Goal: Task Accomplishment & Management: Manage account settings

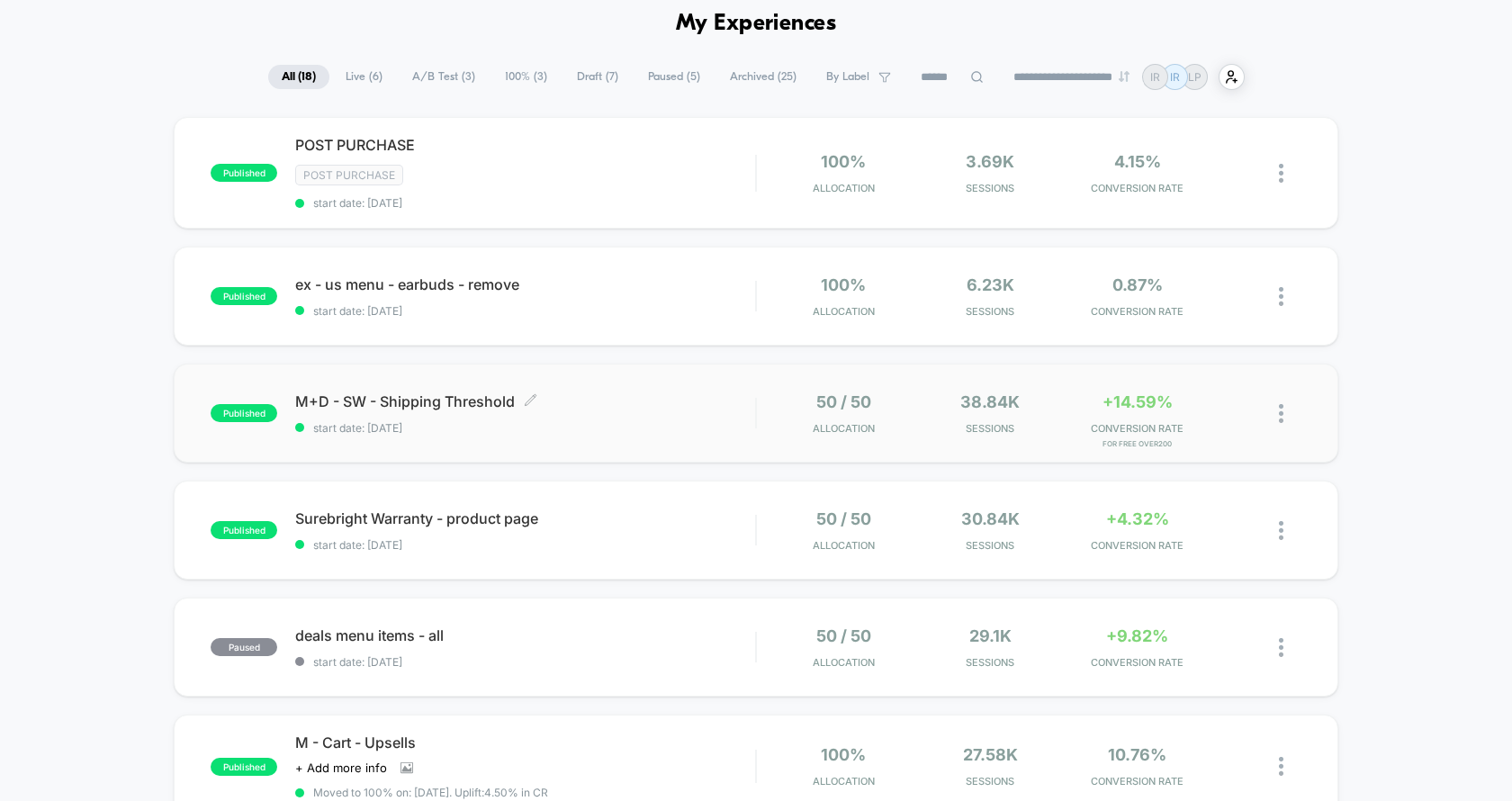
scroll to position [105, 0]
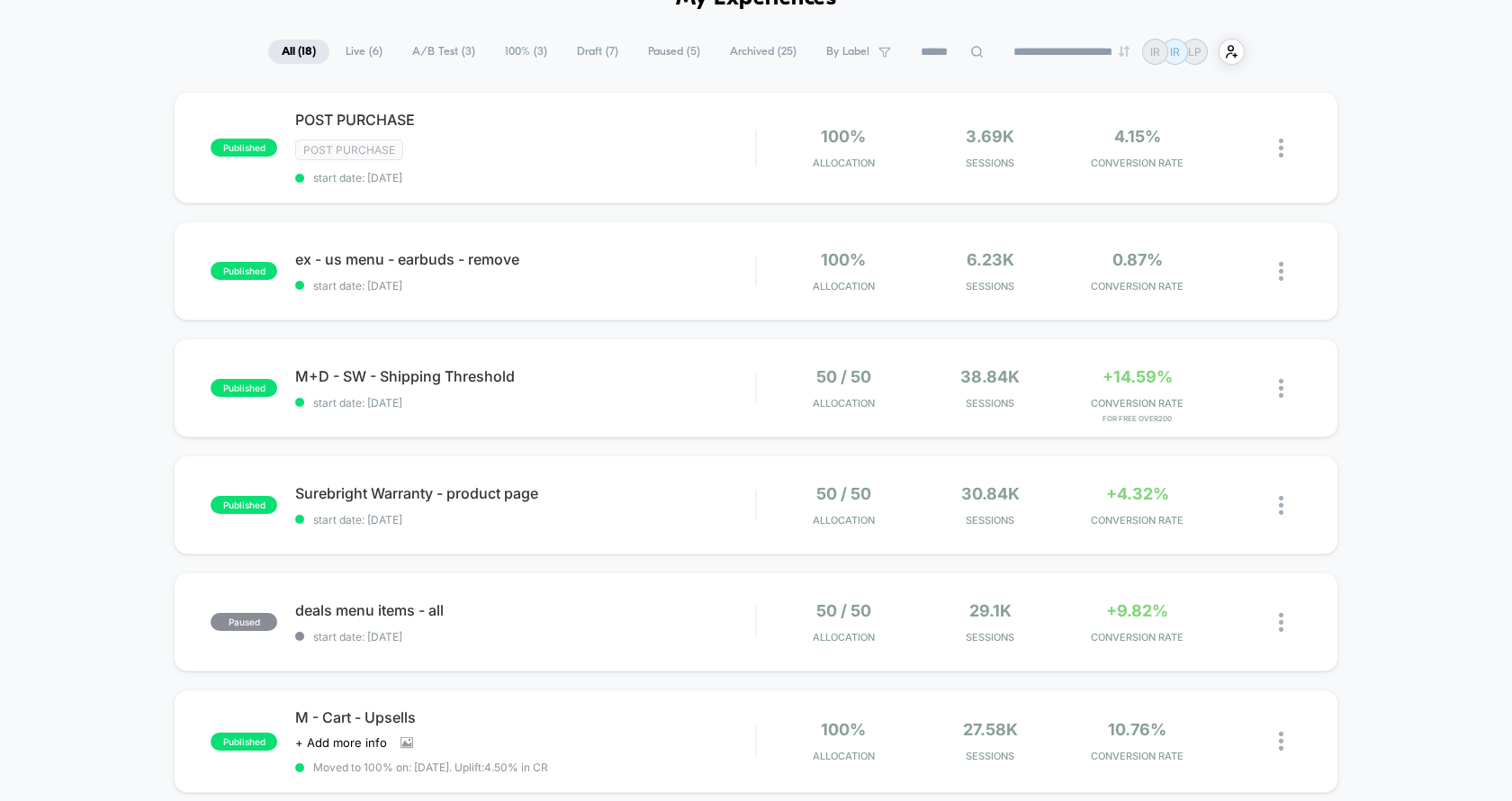
click at [695, 373] on span "M+D - SW - Shipping Threshold Click to edit experience details" at bounding box center [524, 376] width 460 height 18
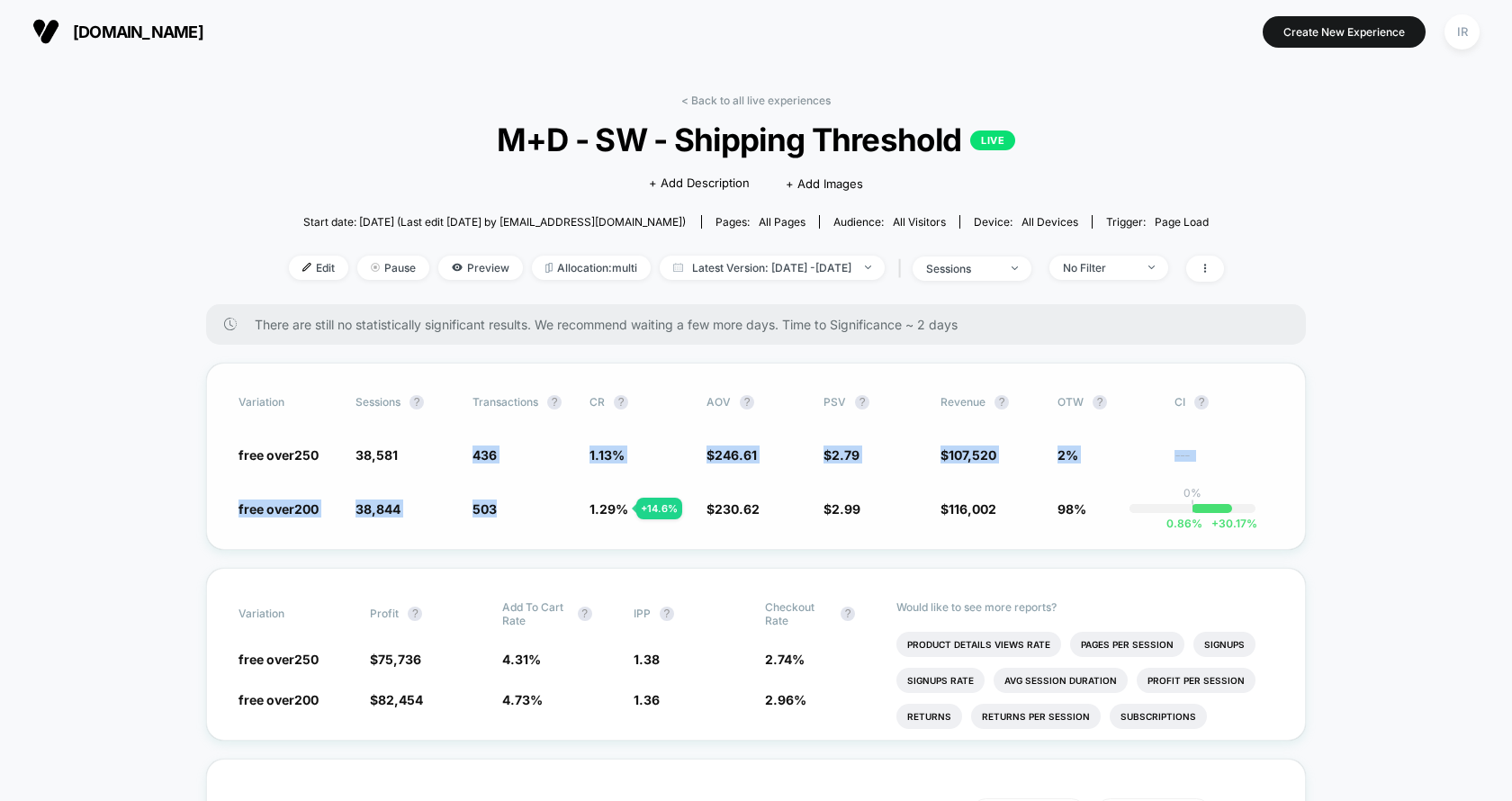
drag, startPoint x: 472, startPoint y: 451, endPoint x: 502, endPoint y: 516, distance: 71.6
click at [502, 516] on div "Variation Sessions ? Transactions ? CR ? AOV ? PSV ? Revenue ? OTW ? CI ? free …" at bounding box center [756, 456] width 1100 height 188
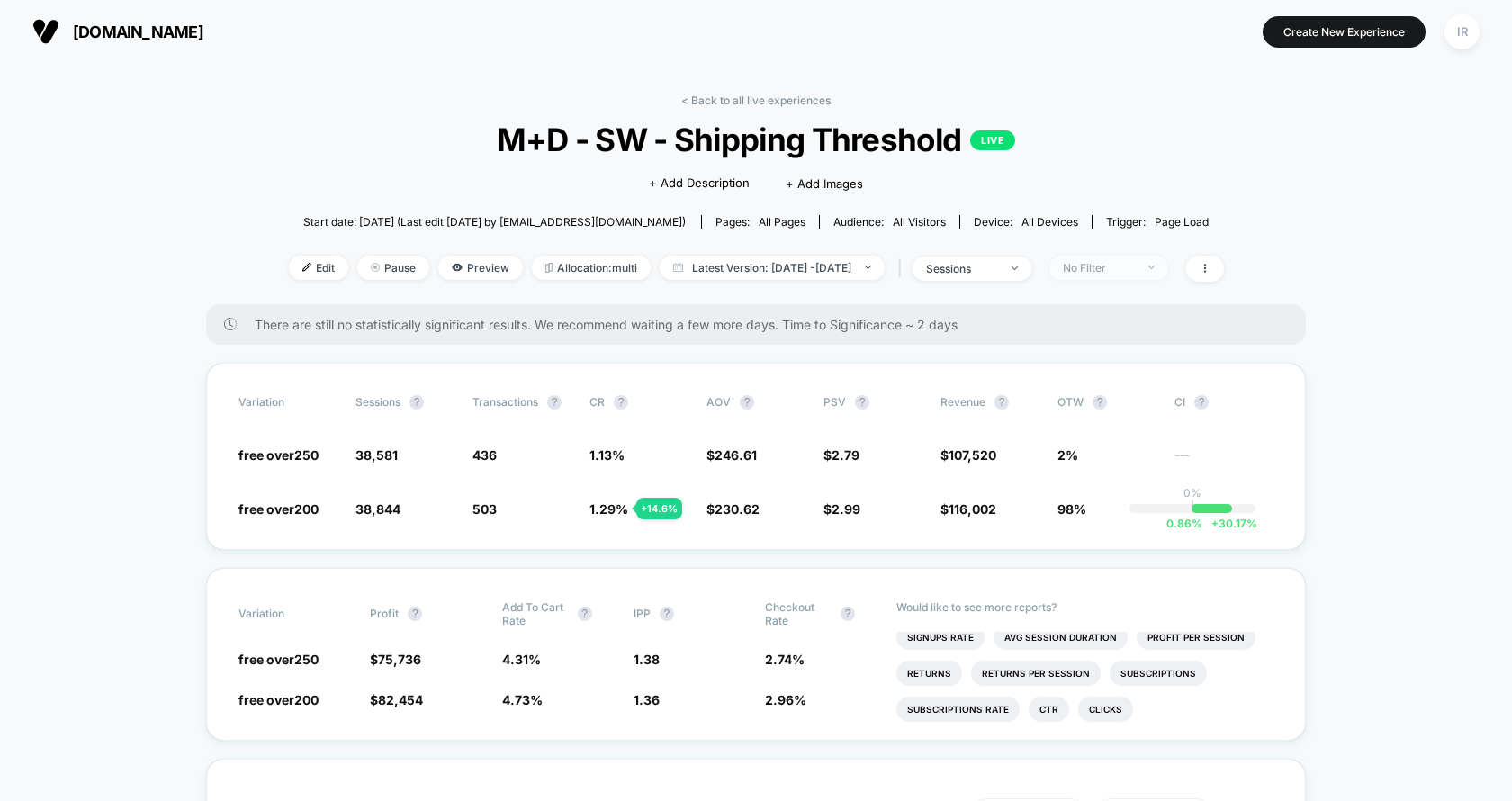
click at [1135, 265] on div "No Filter" at bounding box center [1098, 268] width 72 height 14
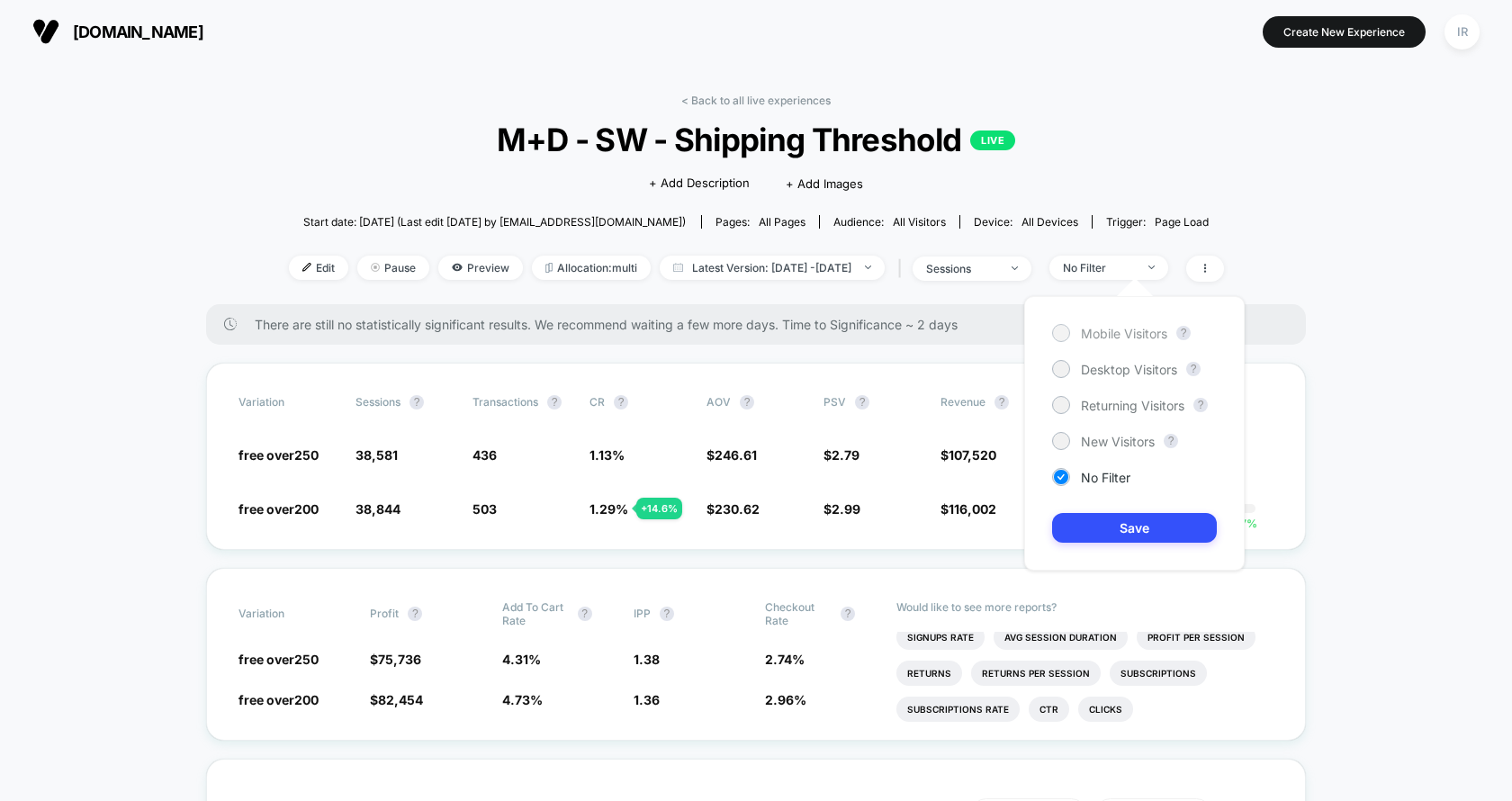
click at [1117, 340] on div "Mobile Visitors" at bounding box center [1110, 333] width 116 height 18
click at [1121, 532] on button "Save" at bounding box center [1134, 527] width 165 height 30
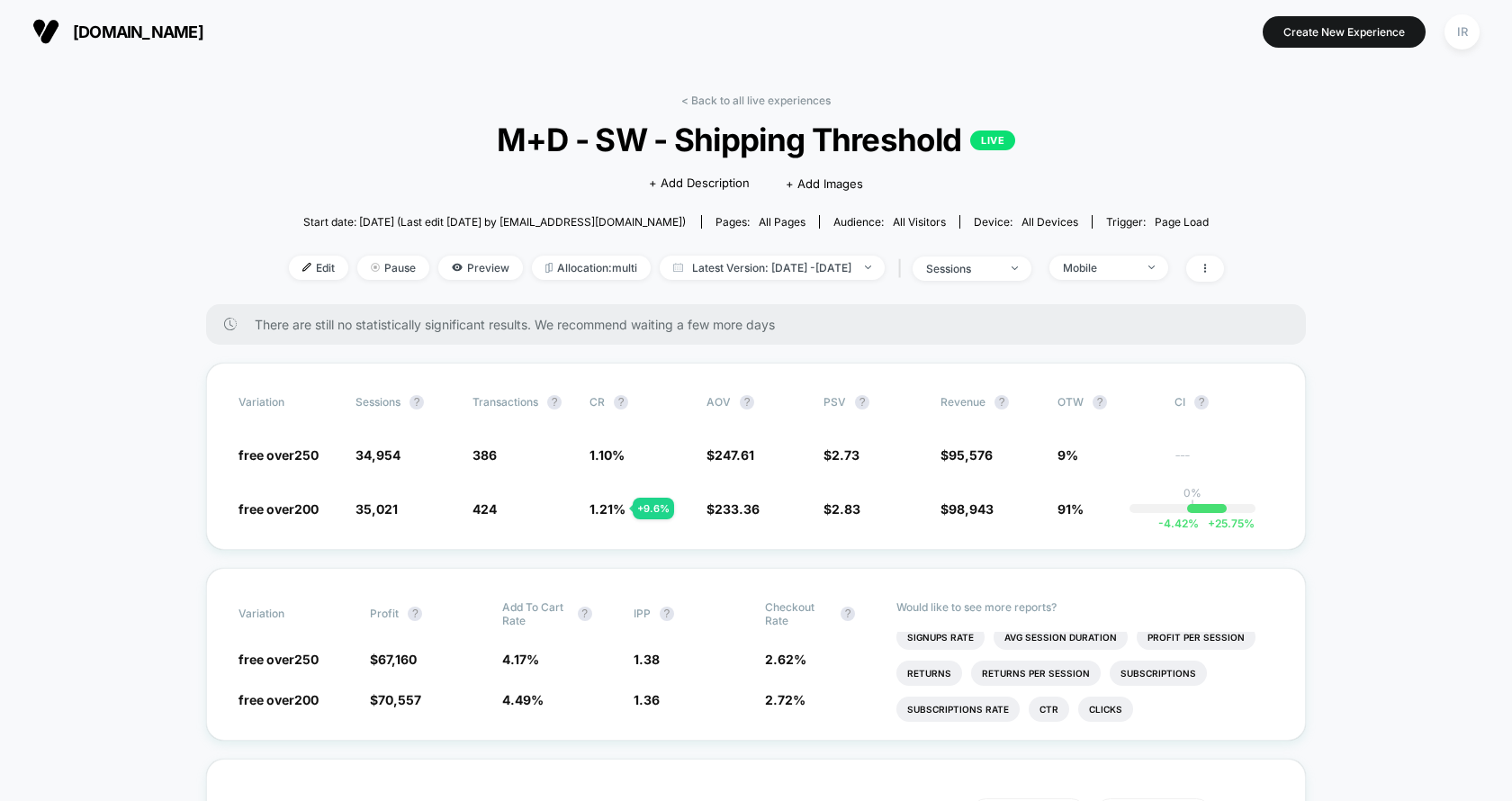
click at [1148, 242] on div "< Back to all live experiences M+D - SW - Shipping Threshold LIVE Click to edit…" at bounding box center [756, 198] width 935 height 210
click at [1135, 271] on div "Mobile" at bounding box center [1098, 268] width 72 height 14
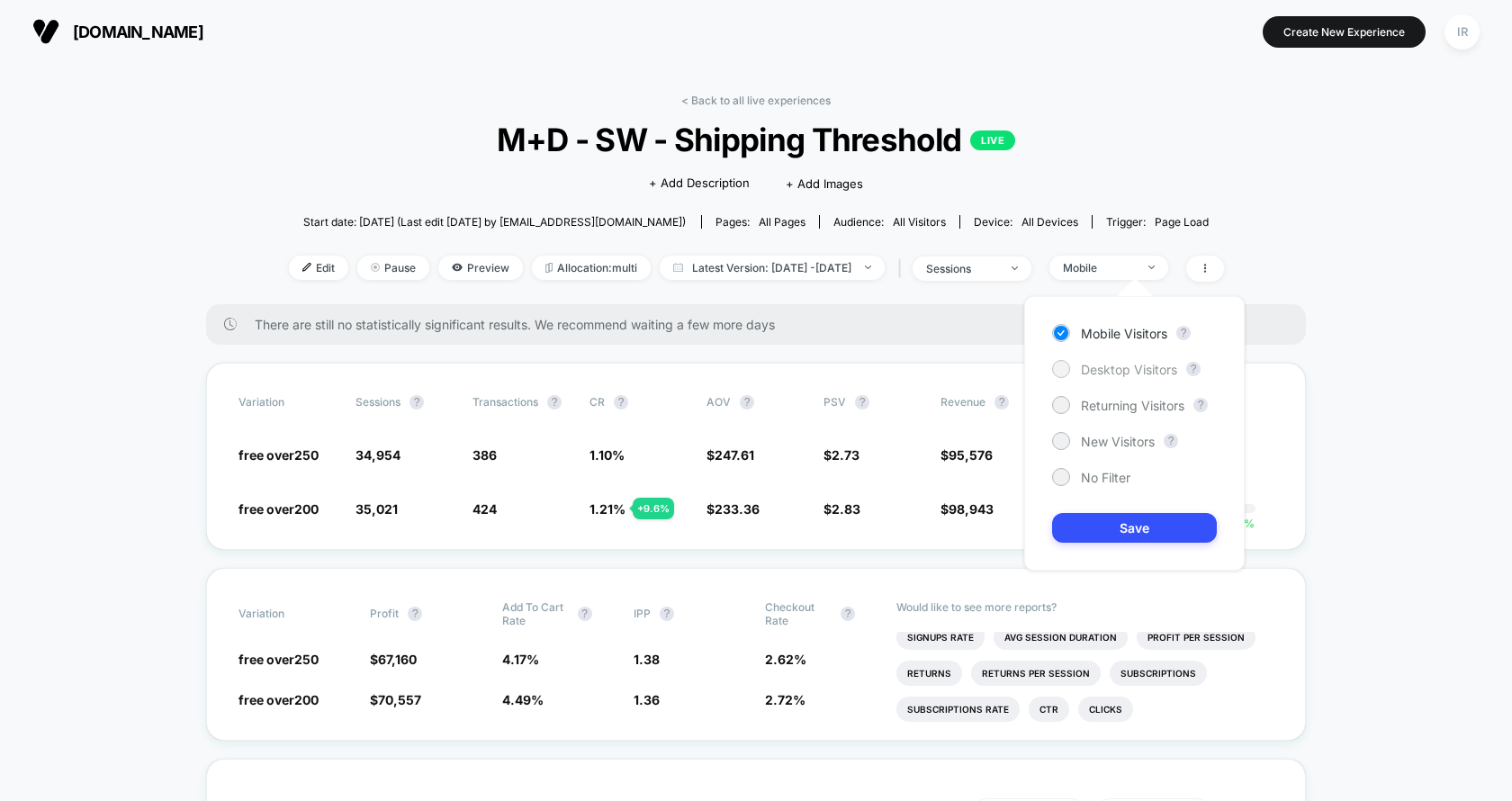
click at [1113, 360] on div "Desktop Visitors" at bounding box center [1114, 369] width 125 height 18
click at [1113, 522] on button "Save" at bounding box center [1134, 527] width 165 height 30
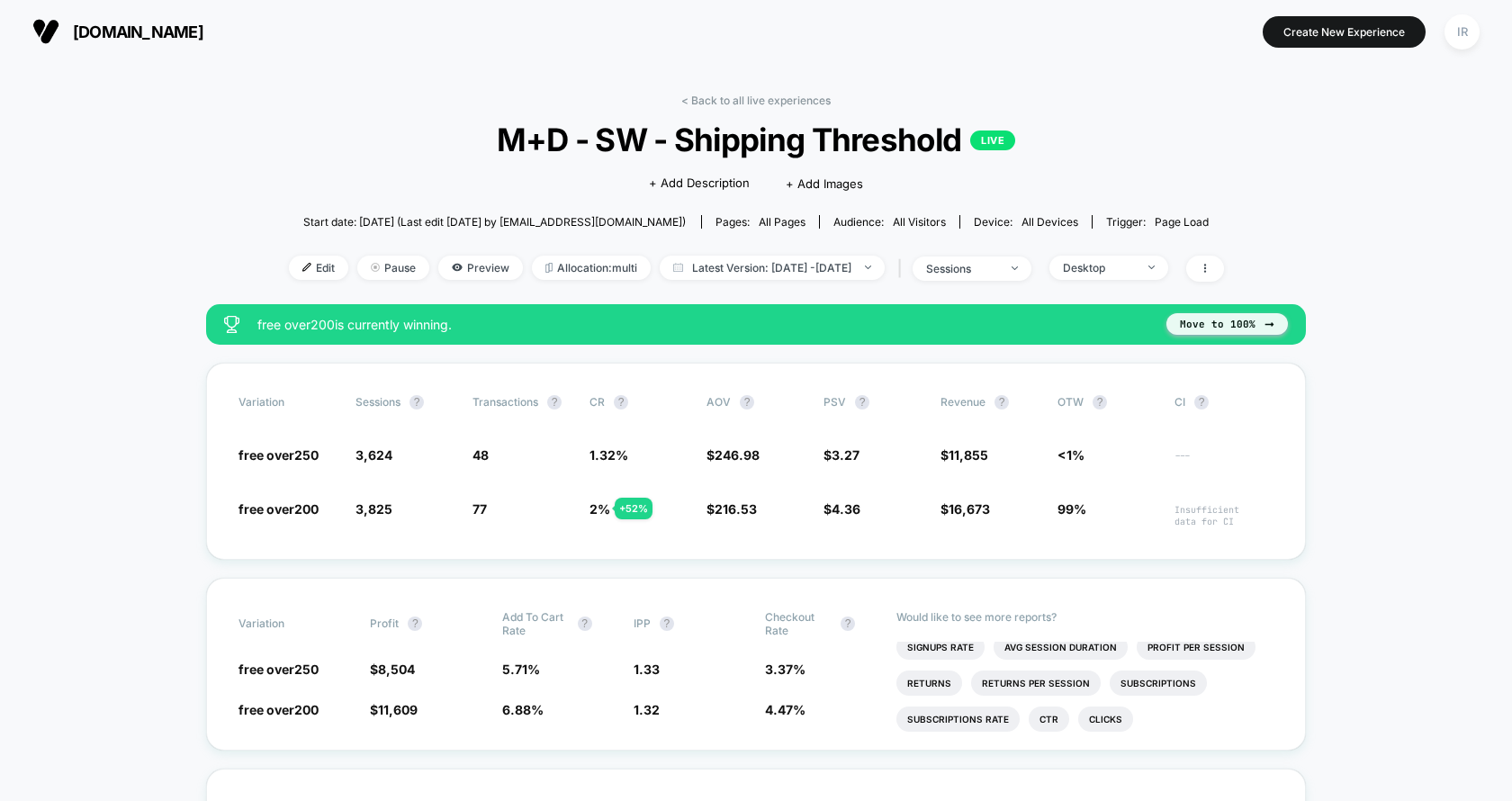
click at [1221, 330] on button "Move to 100%" at bounding box center [1226, 324] width 121 height 22
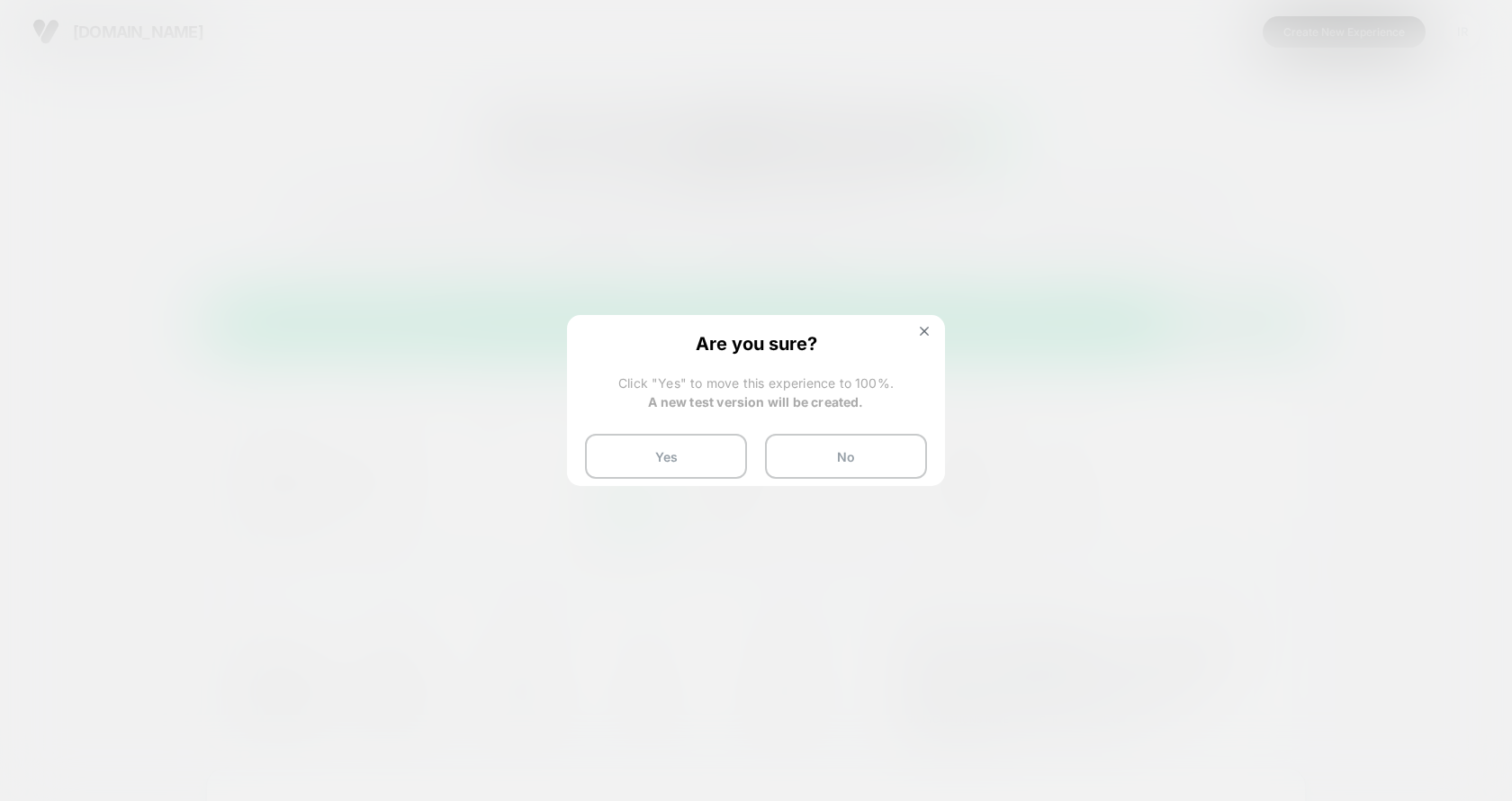
click at [910, 327] on div "Are you sure? Click "Yes" to move this experience to 100%. A new test version w…" at bounding box center [756, 406] width 378 height 182
click at [914, 329] on button at bounding box center [924, 333] width 20 height 15
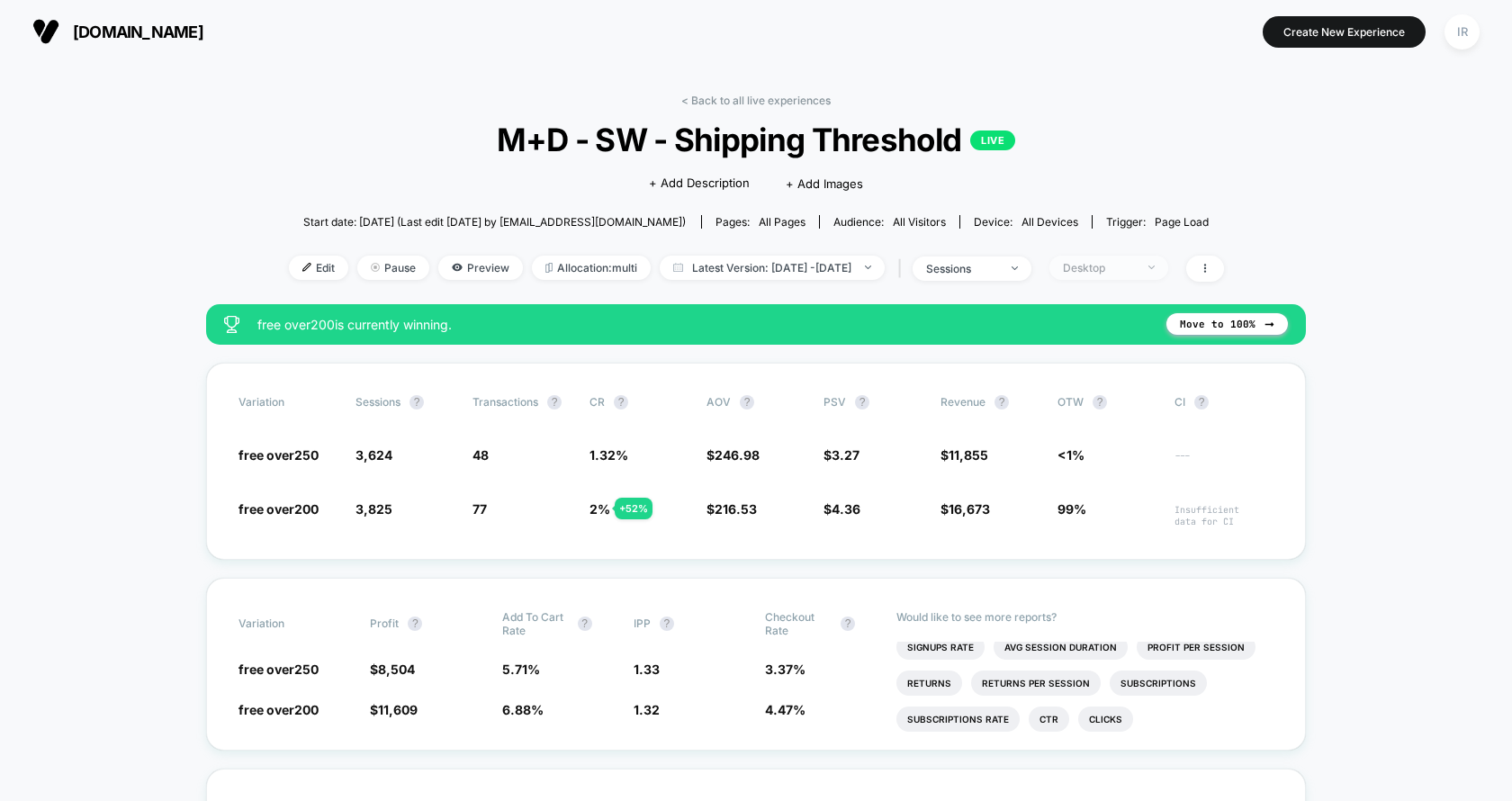
click at [1147, 256] on span "Desktop" at bounding box center [1109, 268] width 118 height 25
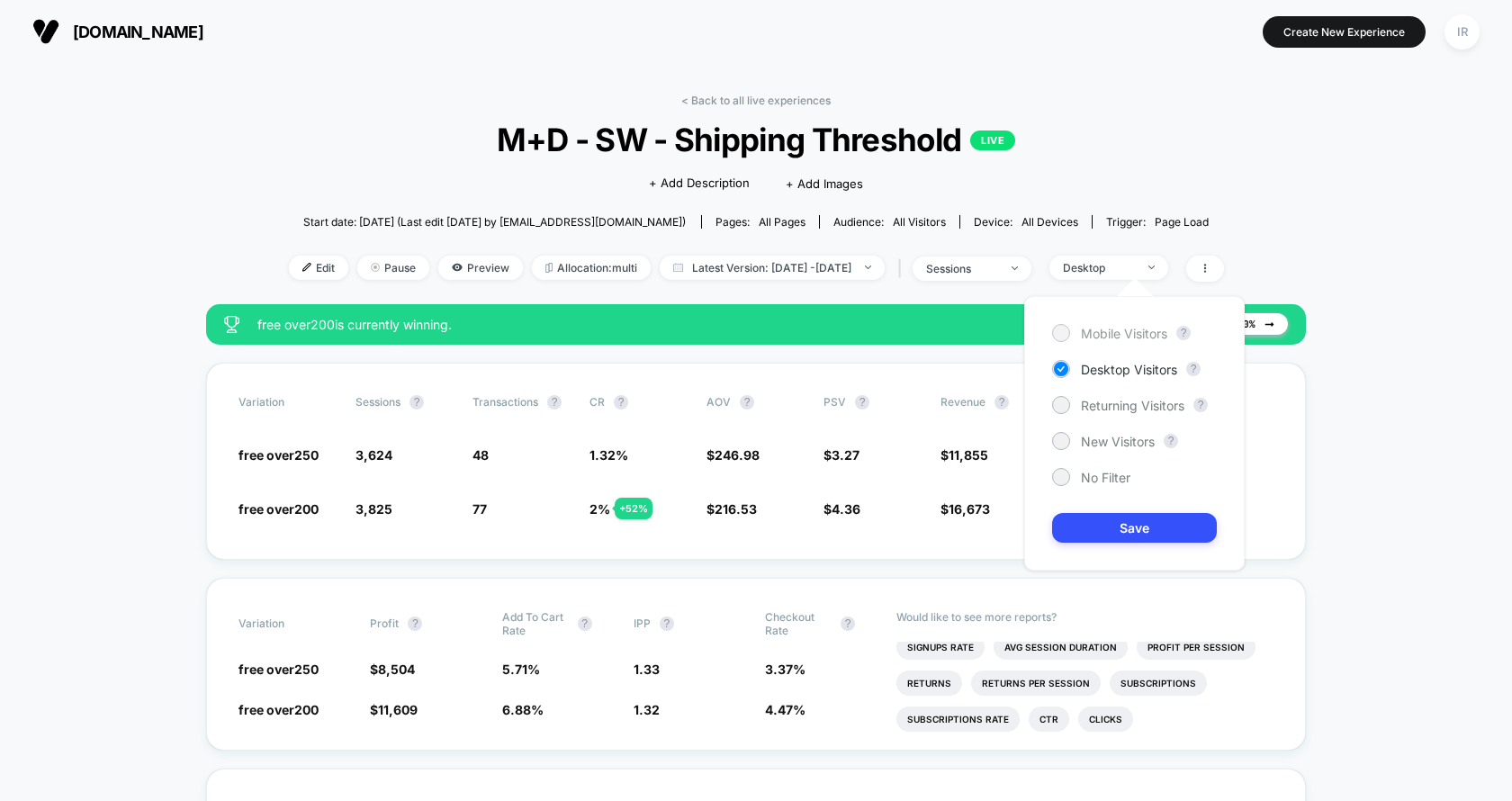
click at [1081, 337] on span "Mobile Visitors" at bounding box center [1123, 333] width 86 height 15
click at [1069, 512] on button "Save" at bounding box center [1134, 527] width 165 height 30
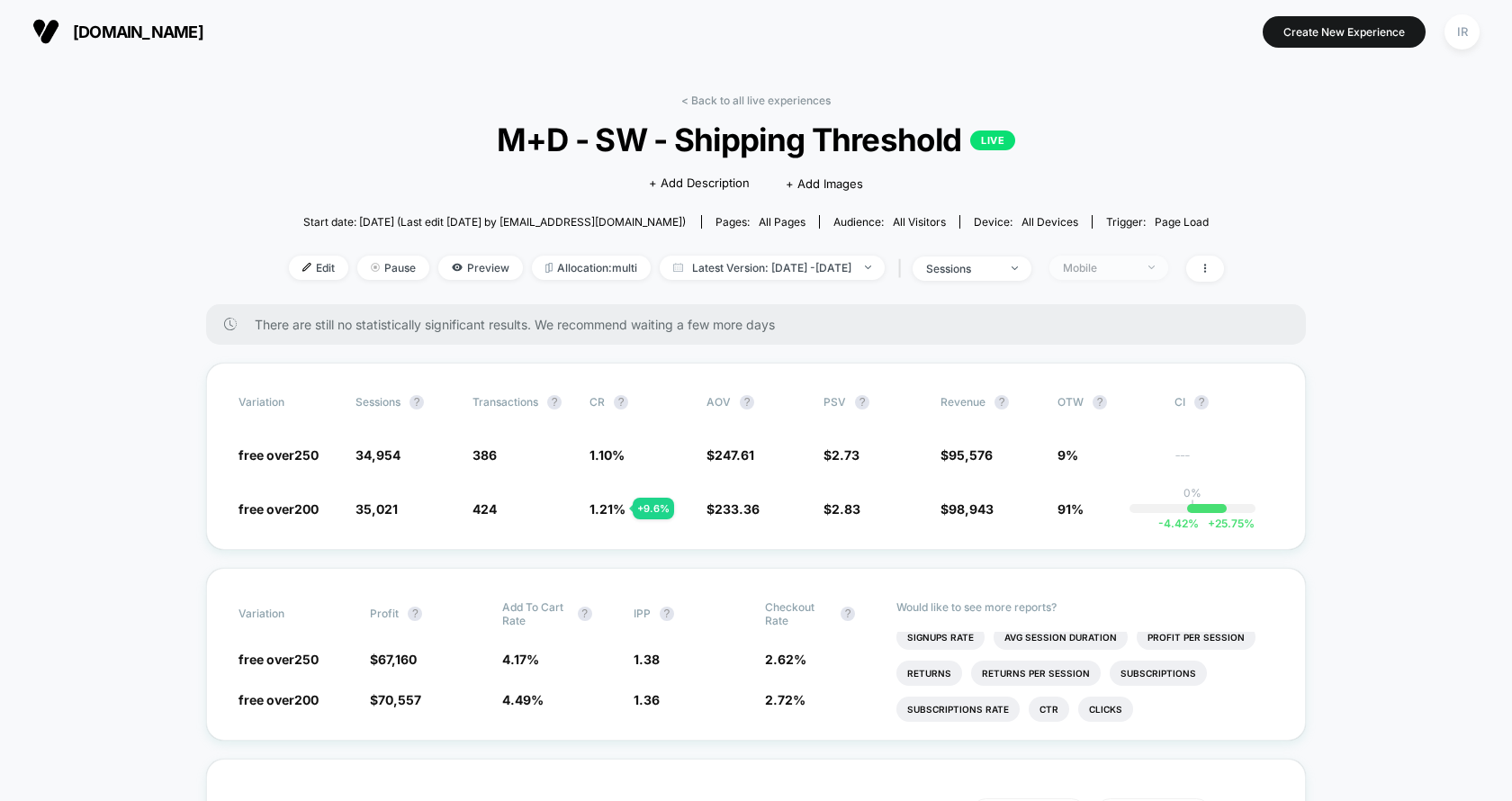
click at [1158, 256] on span "Mobile" at bounding box center [1109, 268] width 118 height 25
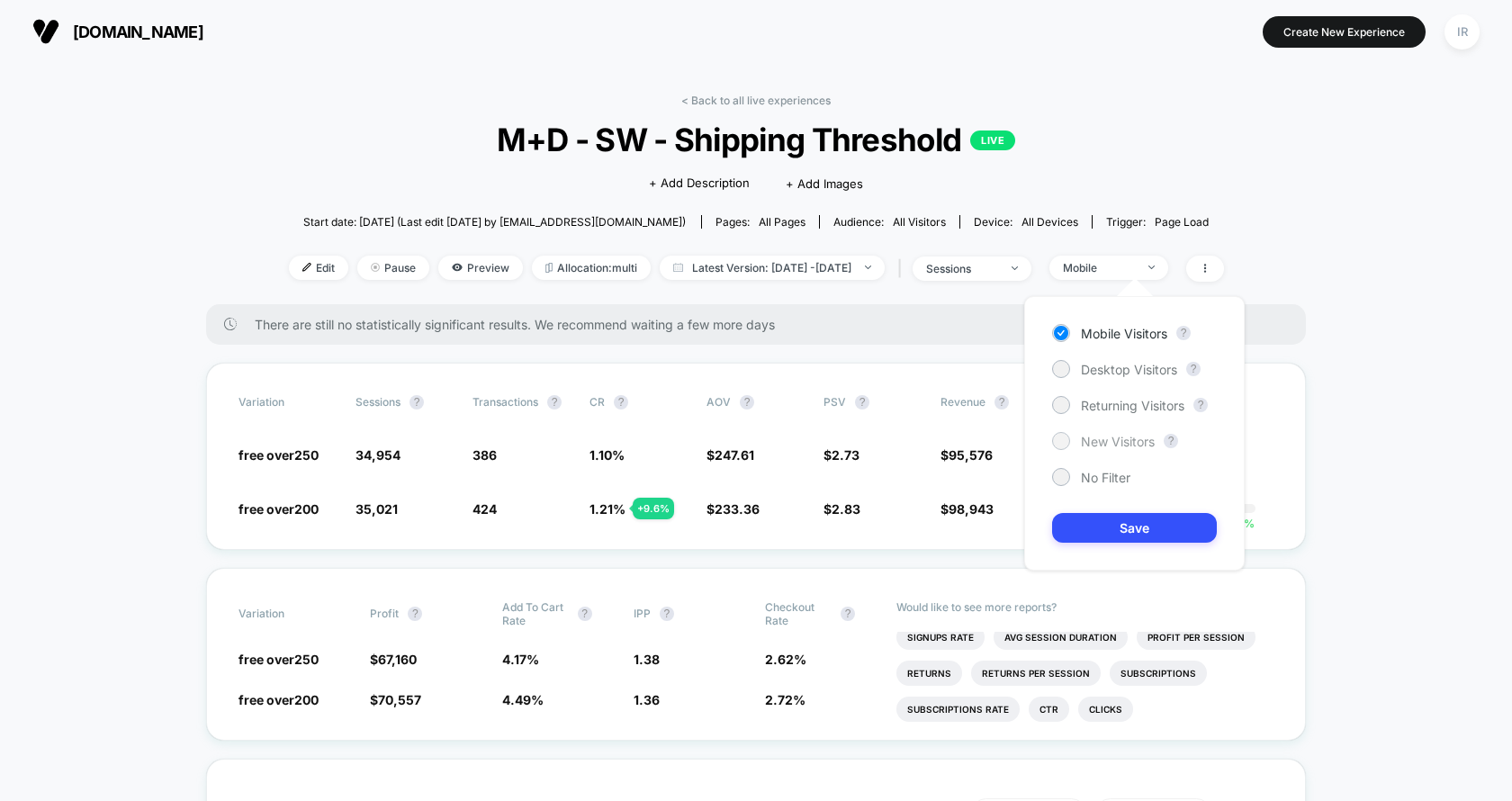
click at [1080, 447] on div "New Visitors" at bounding box center [1103, 441] width 103 height 18
click at [1075, 523] on button "Save" at bounding box center [1134, 527] width 165 height 30
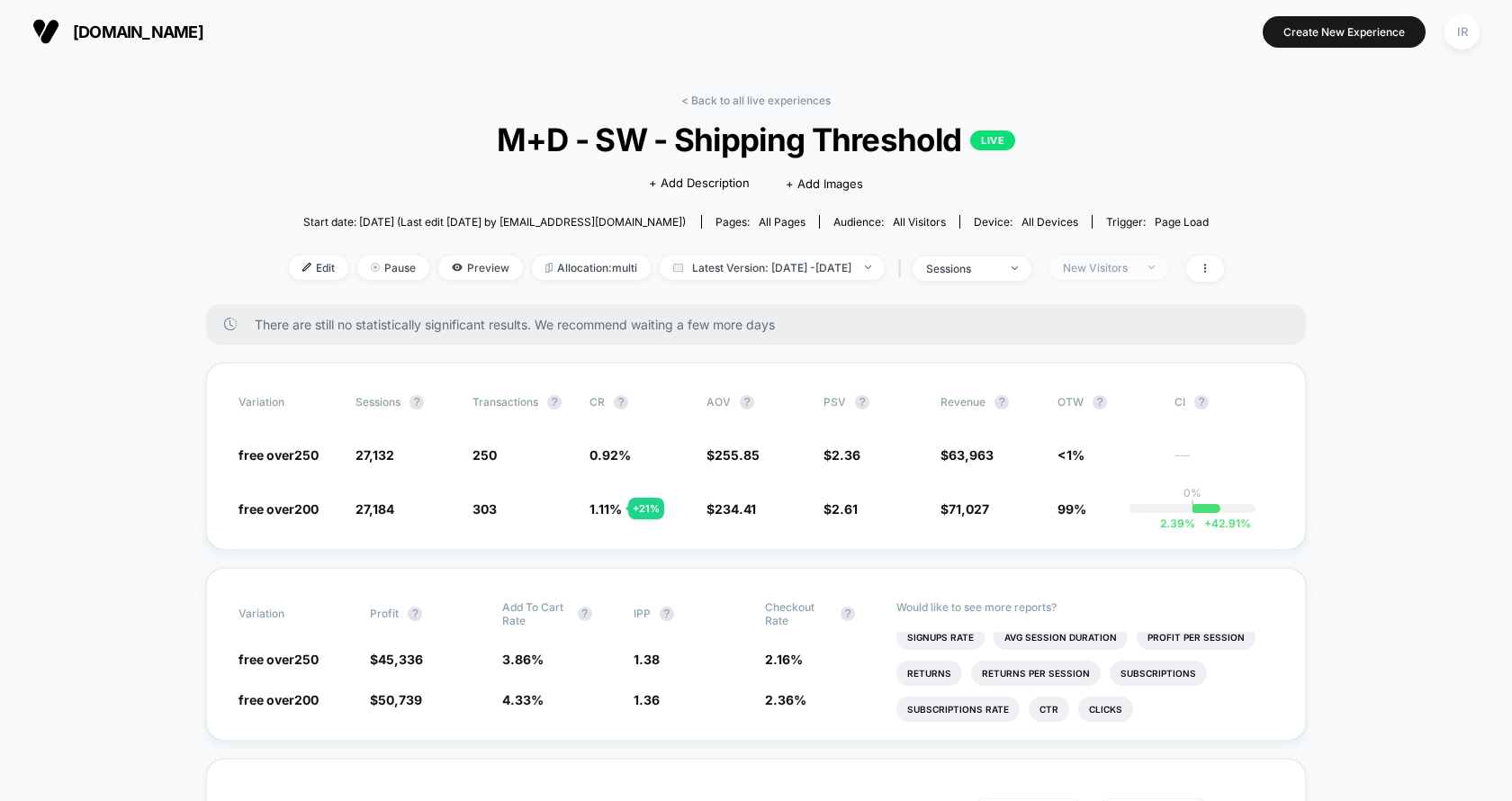
click at [1165, 273] on span "New Visitors" at bounding box center [1109, 268] width 118 height 25
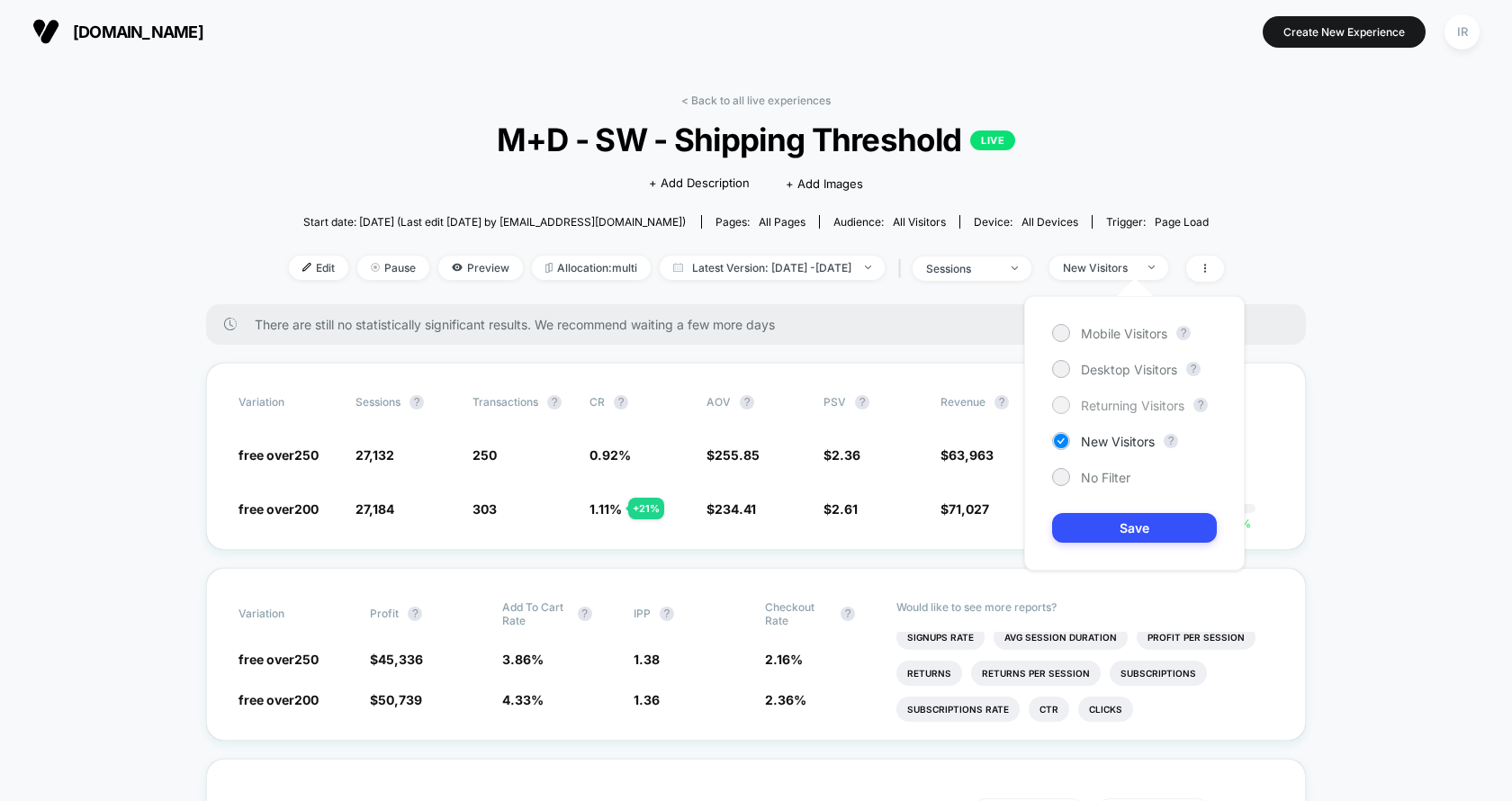
click at [1110, 398] on span "Returning Visitors" at bounding box center [1132, 405] width 104 height 15
click at [1087, 511] on div "Mobile Visitors ? Desktop Visitors ? Returning Visitors ? New Visitors ? No Fil…" at bounding box center [1134, 433] width 220 height 275
click at [1087, 515] on button "Save" at bounding box center [1134, 527] width 165 height 30
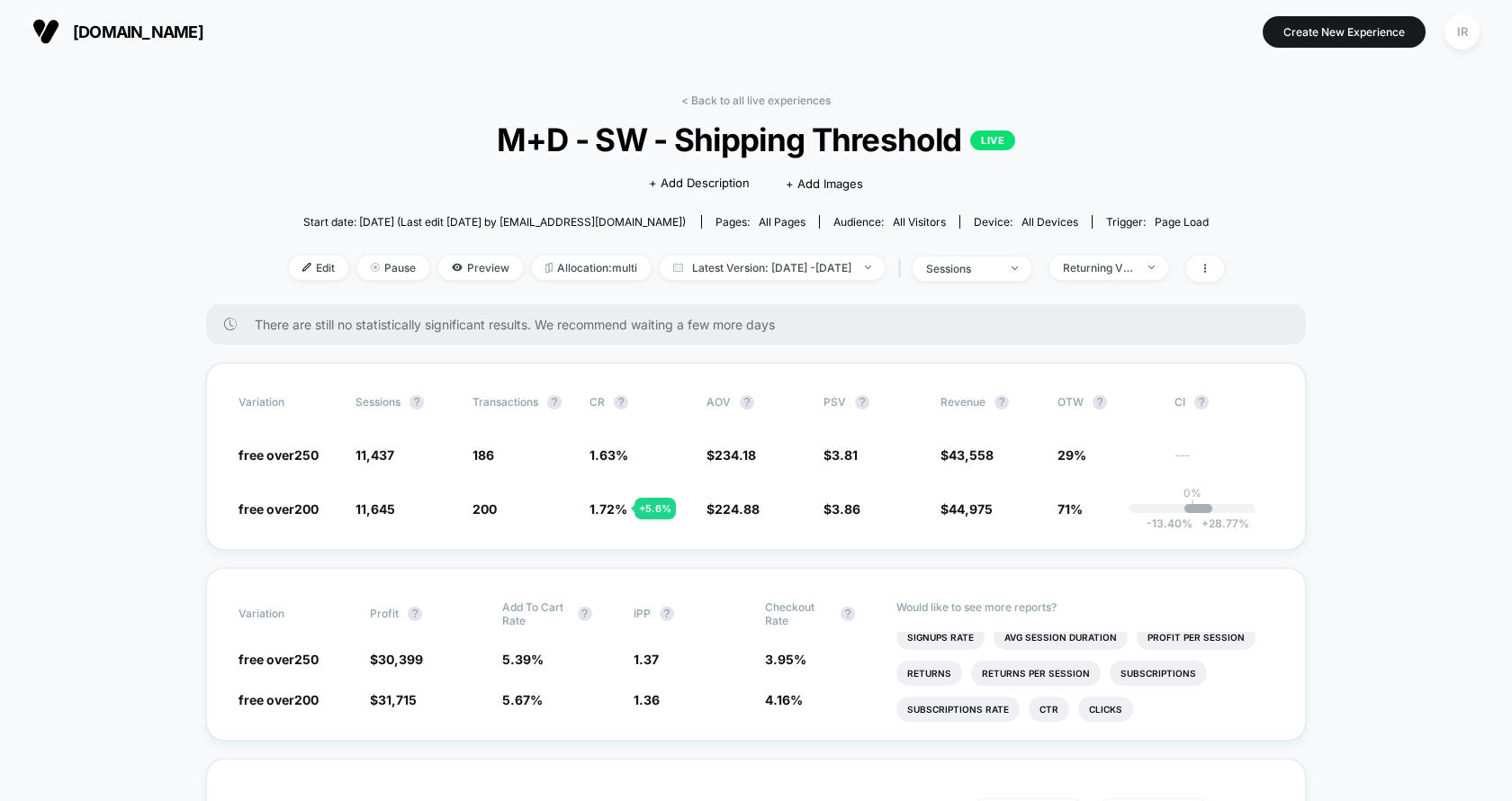
click at [1184, 242] on div "< Back to all live experiences M+D - SW - Shipping Threshold LIVE Click to edit…" at bounding box center [756, 198] width 935 height 210
click at [1163, 280] on div "< Back to all live experiences M+D - SW - Shipping Threshold LIVE Click to edit…" at bounding box center [756, 198] width 935 height 210
click at [1168, 263] on span "Returning Visitors" at bounding box center [1109, 268] width 118 height 25
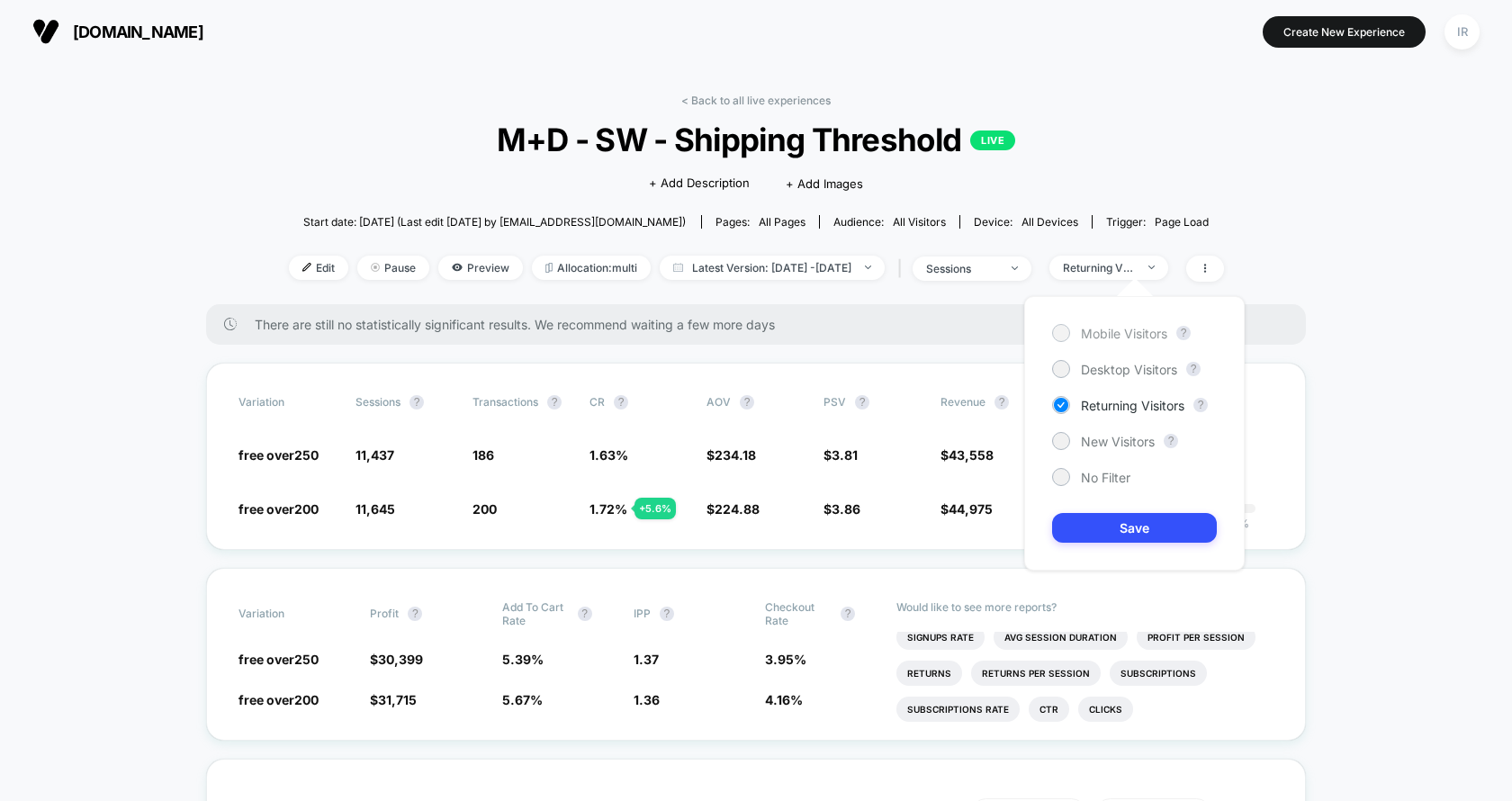
click at [1121, 328] on span "Mobile Visitors" at bounding box center [1123, 333] width 86 height 15
click at [1085, 477] on span "No Filter" at bounding box center [1105, 477] width 49 height 15
click at [1112, 526] on button "Save" at bounding box center [1134, 527] width 165 height 30
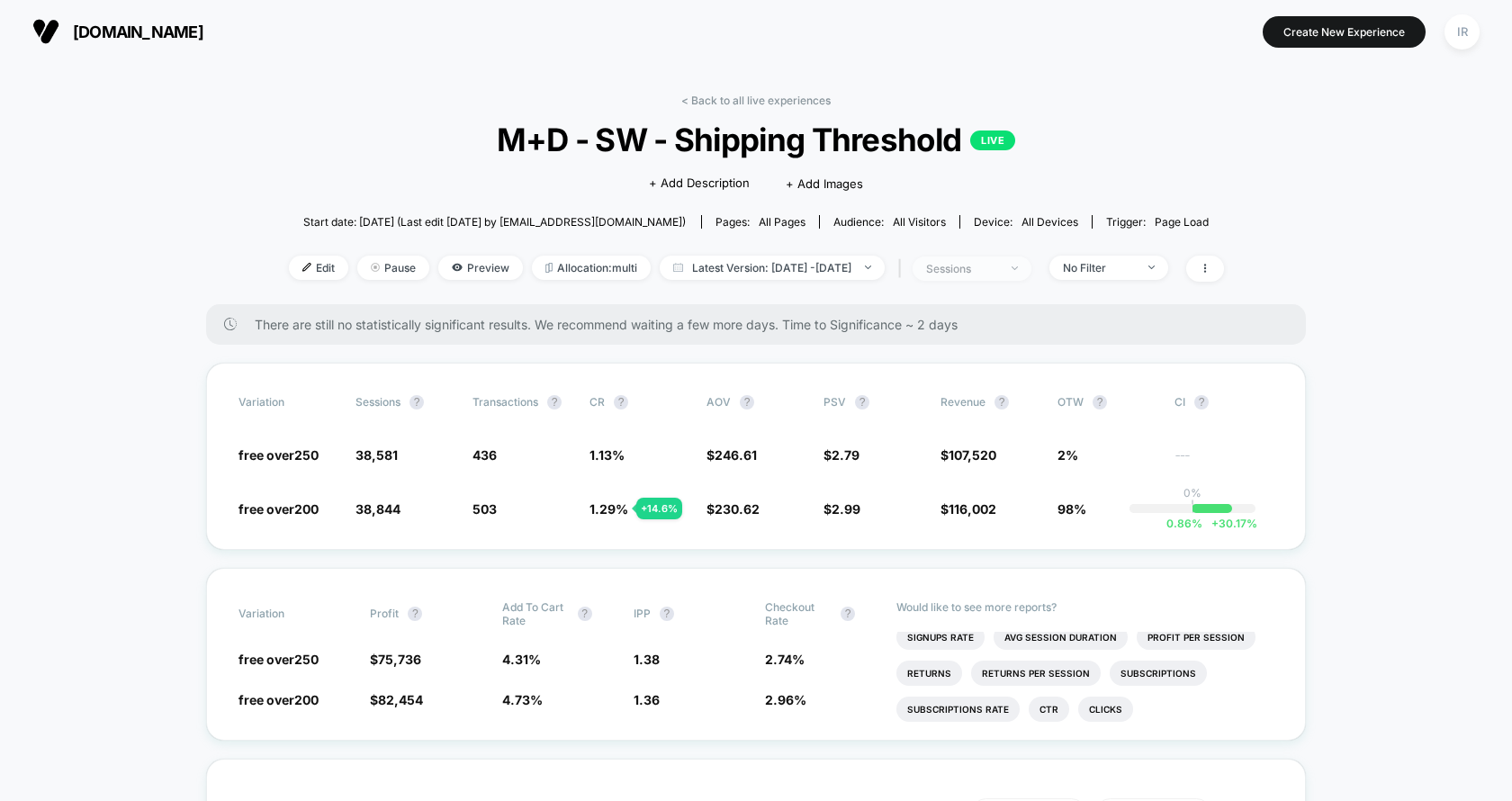
click at [1031, 269] on span "sessions" at bounding box center [971, 269] width 118 height 25
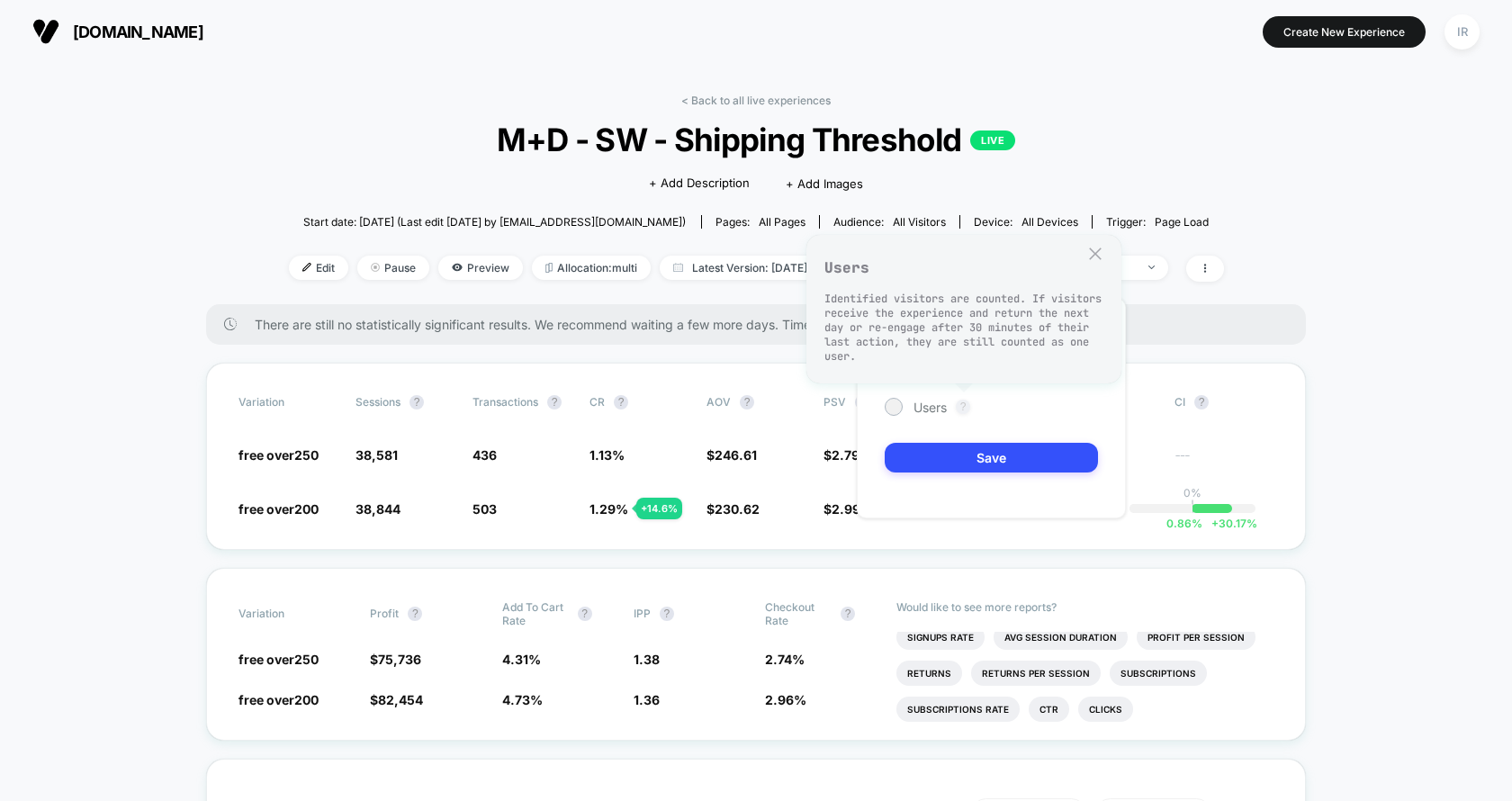
click at [958, 405] on button "?" at bounding box center [963, 407] width 15 height 15
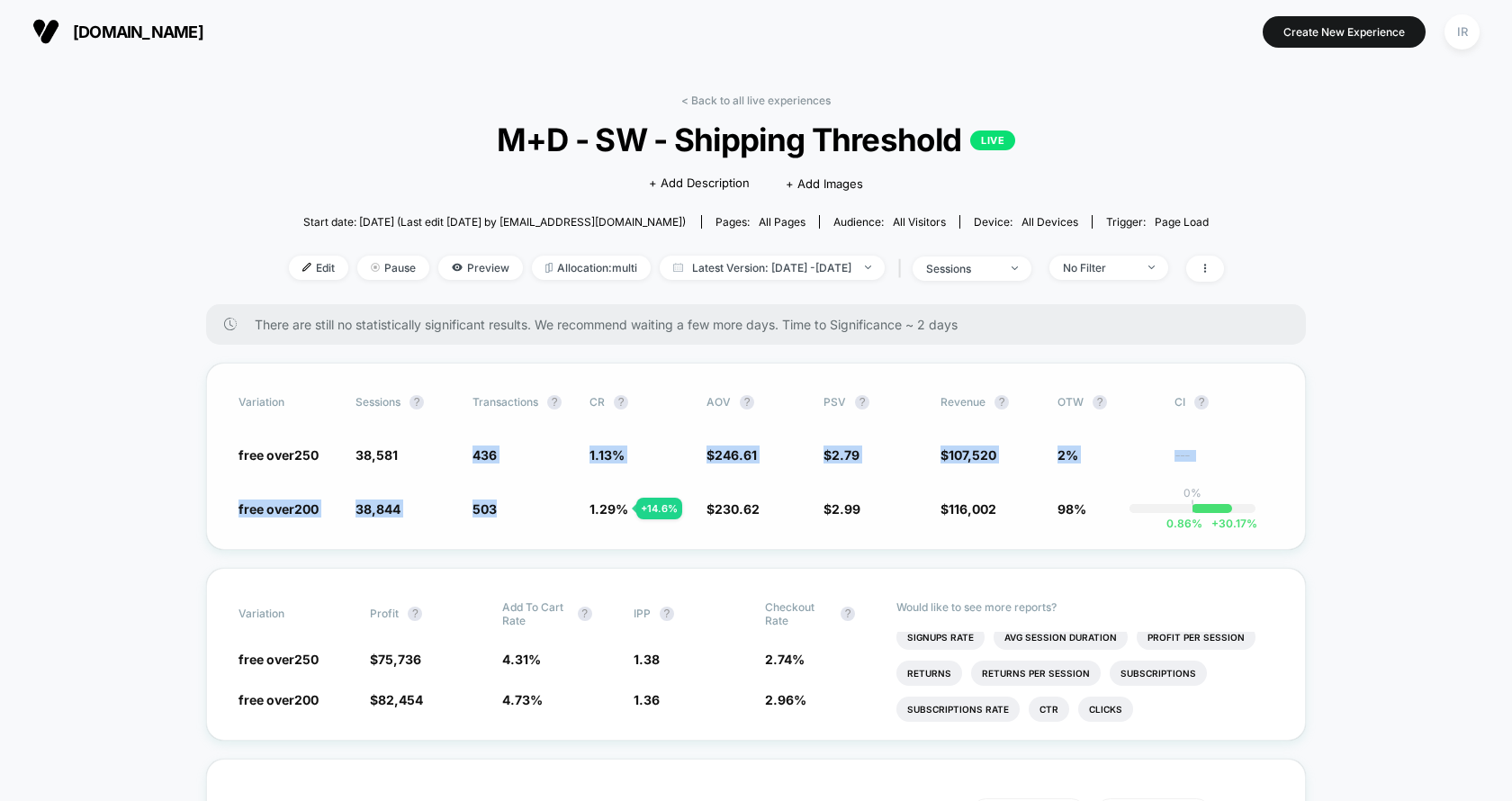
drag, startPoint x: 447, startPoint y: 445, endPoint x: 507, endPoint y: 502, distance: 82.8
click at [507, 502] on div "Variation Sessions ? Transactions ? CR ? AOV ? PSV ? Revenue ? OTW ? CI ? free …" at bounding box center [756, 456] width 1100 height 188
click at [507, 502] on span "503 + 14.6 %" at bounding box center [522, 509] width 99 height 18
drag, startPoint x: 934, startPoint y: 459, endPoint x: 981, endPoint y: 519, distance: 76.2
click at [981, 519] on div "Variation Sessions ? Transactions ? CR ? AOV ? PSV ? Revenue ? OTW ? CI ? free …" at bounding box center [756, 456] width 1100 height 188
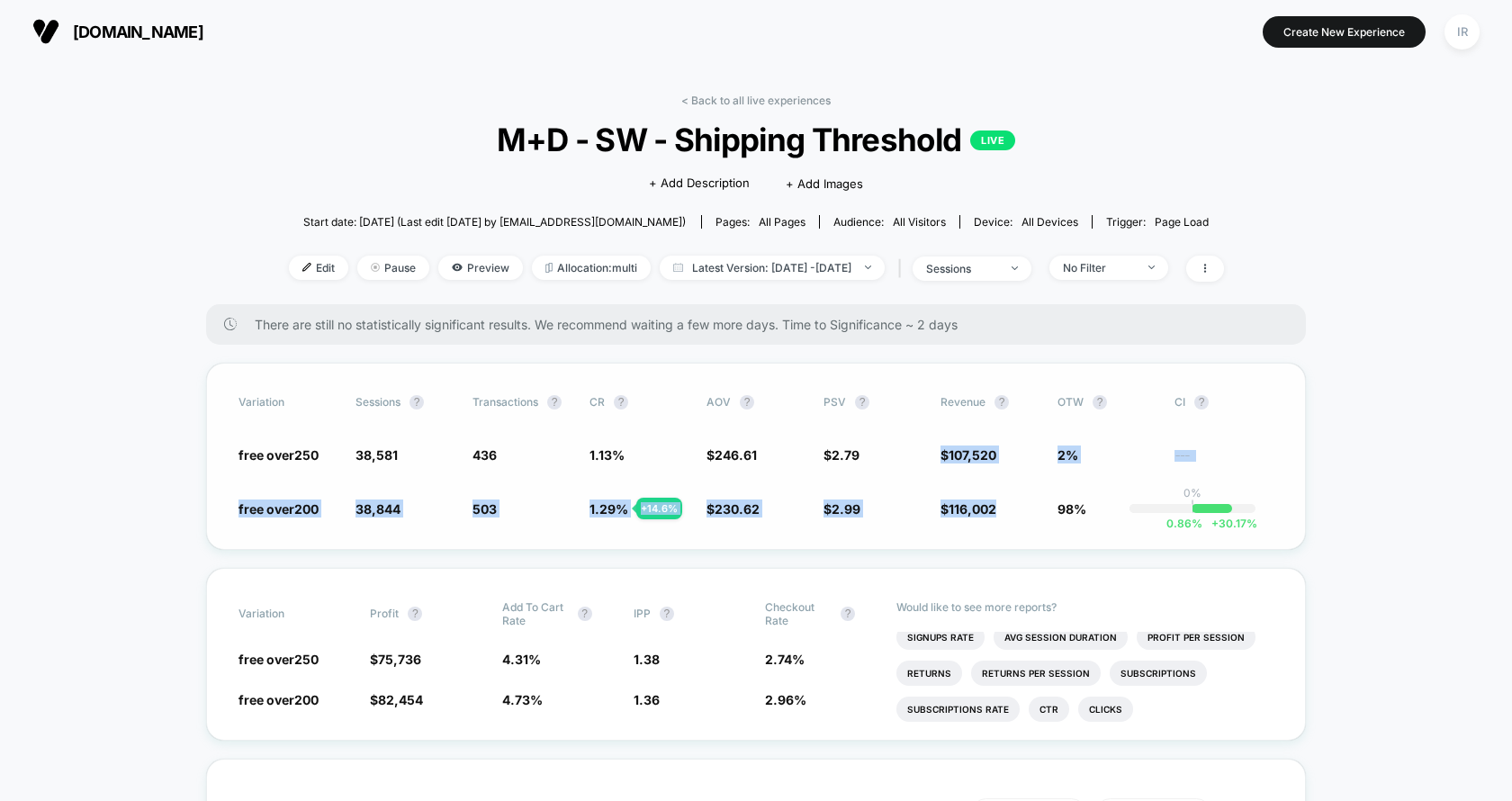
click at [981, 519] on div "Variation Sessions ? Transactions ? CR ? AOV ? PSV ? Revenue ? OTW ? CI ? free …" at bounding box center [756, 456] width 1100 height 188
drag, startPoint x: 990, startPoint y: 517, endPoint x: 904, endPoint y: 458, distance: 104.3
click at [904, 458] on div "Variation Sessions ? Transactions ? CR ? AOV ? PSV ? Revenue ? OTW ? CI ? free …" at bounding box center [756, 456] width 1100 height 188
click at [415, 501] on span "38,844 + 0.68 %" at bounding box center [404, 509] width 99 height 18
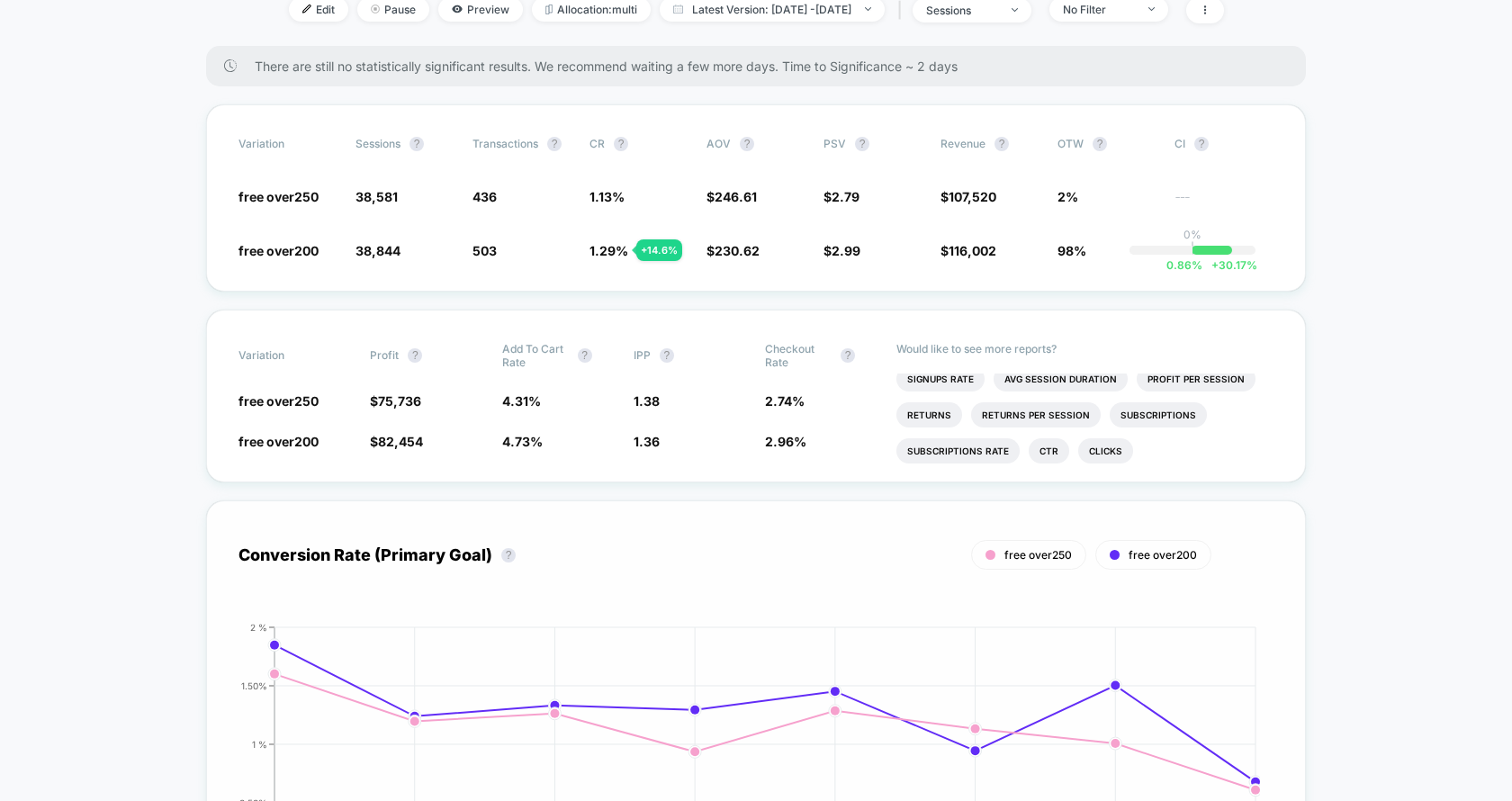
scroll to position [235, 0]
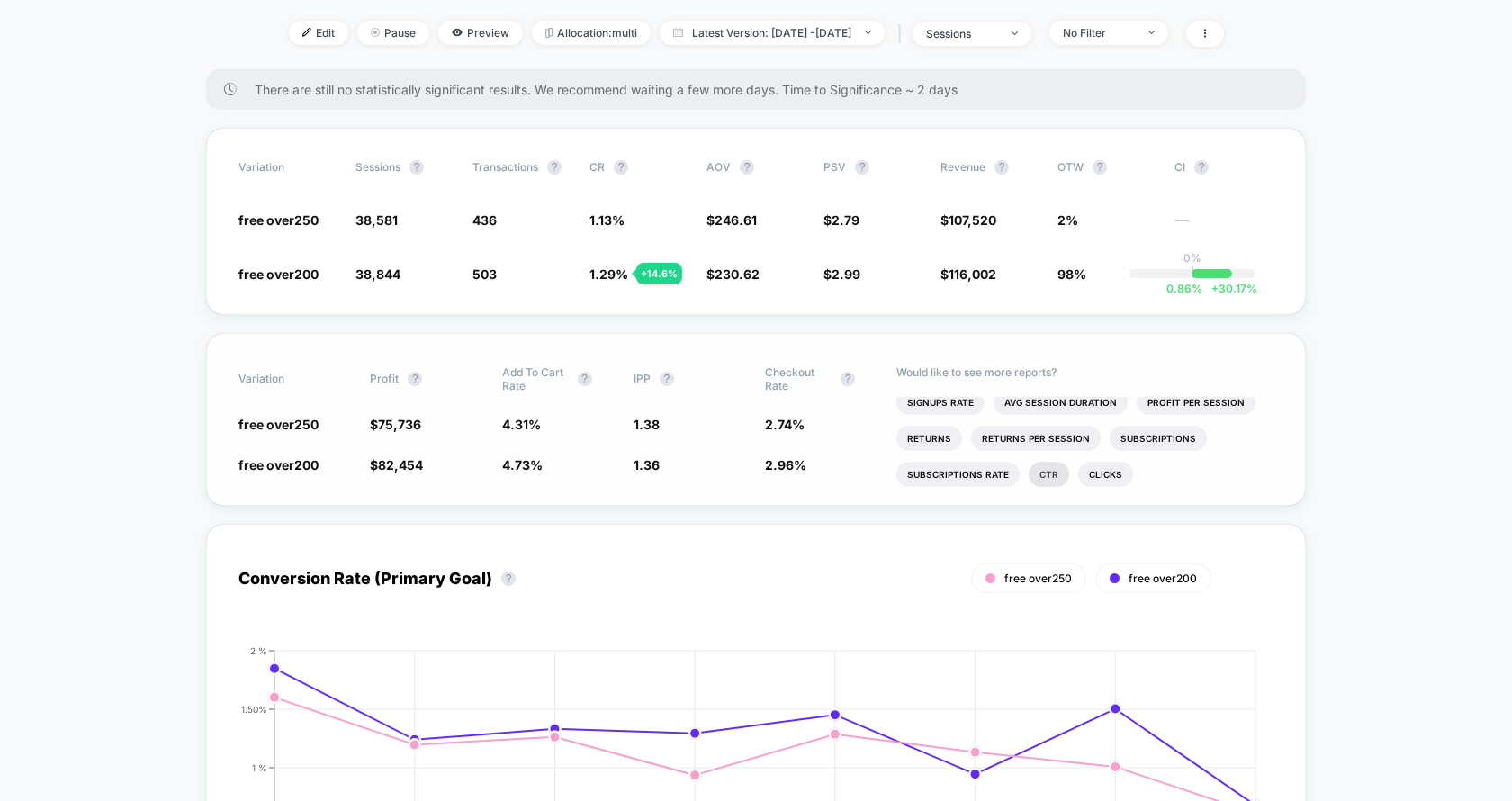
click at [1052, 471] on li "Ctr" at bounding box center [1049, 474] width 40 height 25
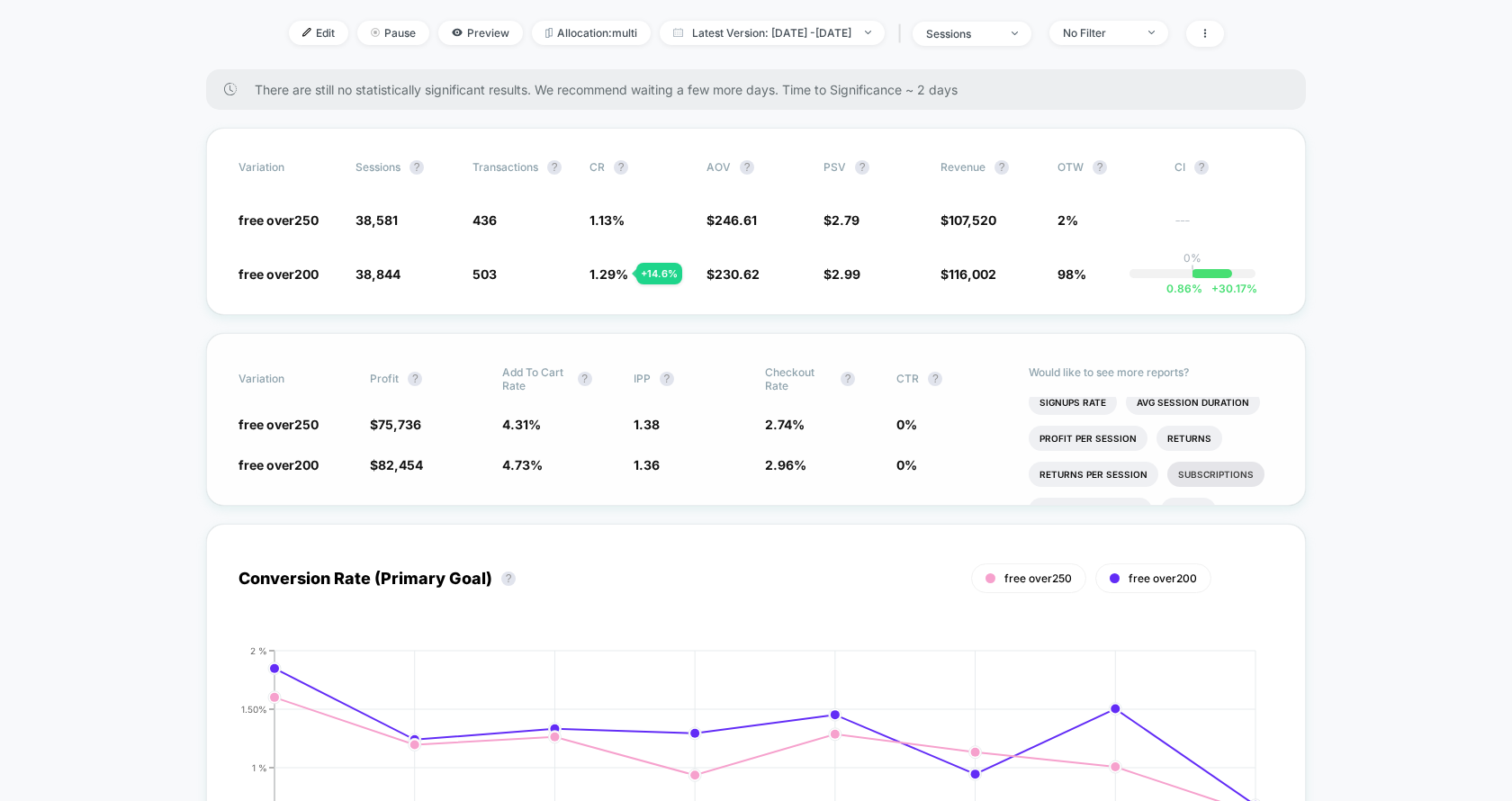
scroll to position [115, 0]
click at [1192, 470] on li "Clicks" at bounding box center [1188, 475] width 55 height 25
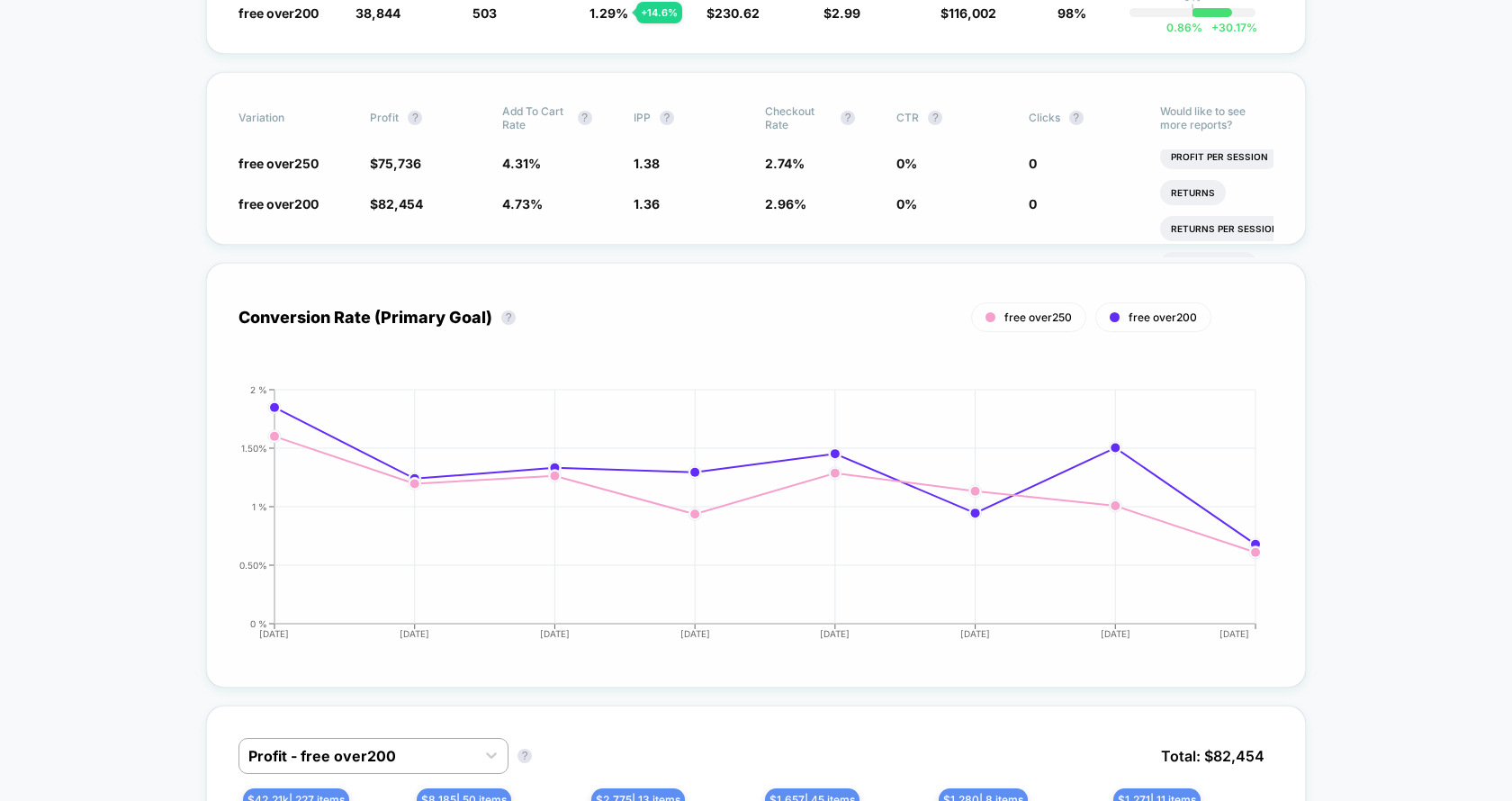
scroll to position [338, 0]
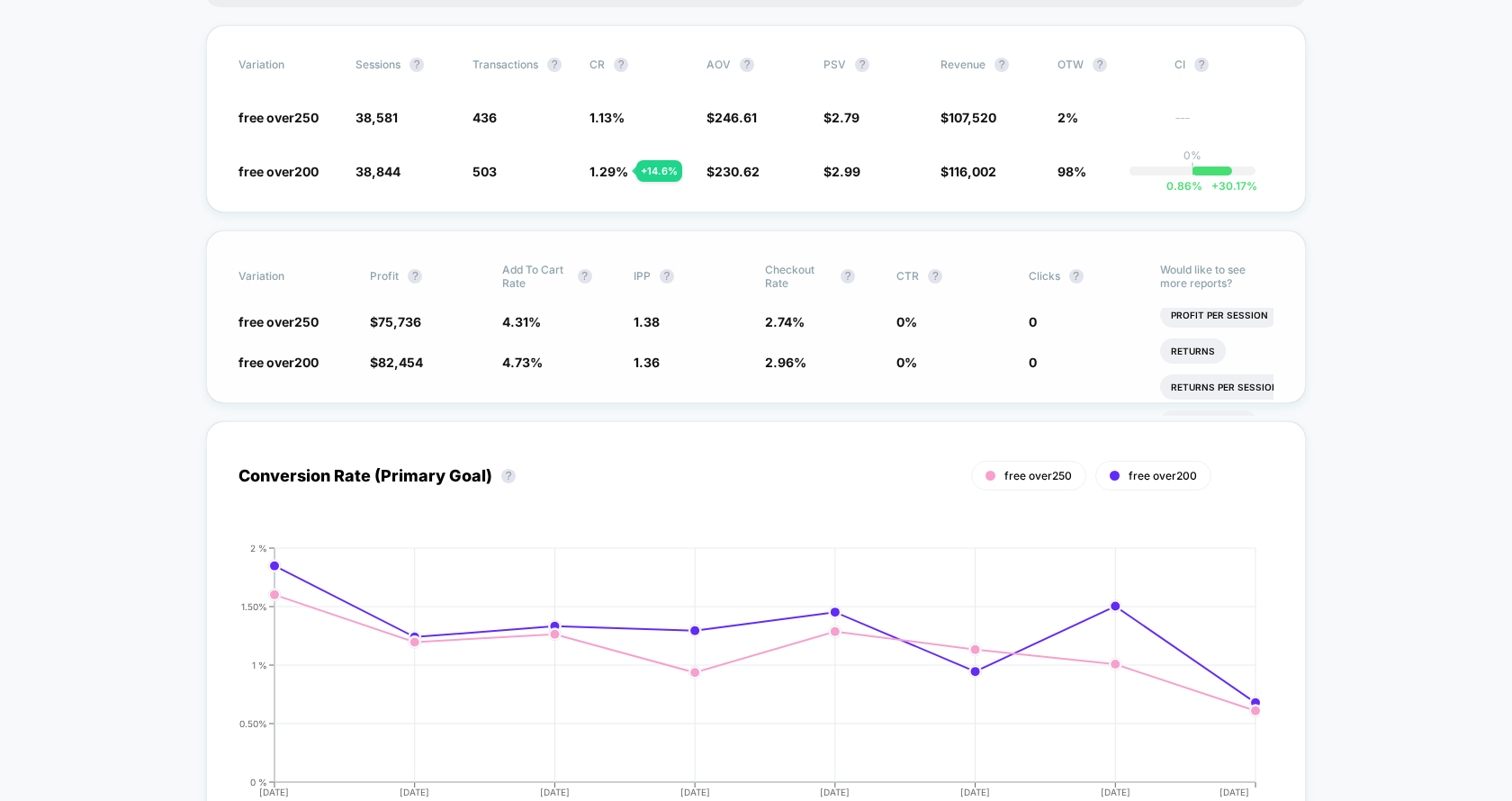
click at [1056, 276] on span "Clicks" at bounding box center [1044, 276] width 32 height 14
click at [1052, 275] on span "Clicks" at bounding box center [1044, 276] width 32 height 14
click at [1063, 275] on span "Clicks ?" at bounding box center [1078, 277] width 99 height 27
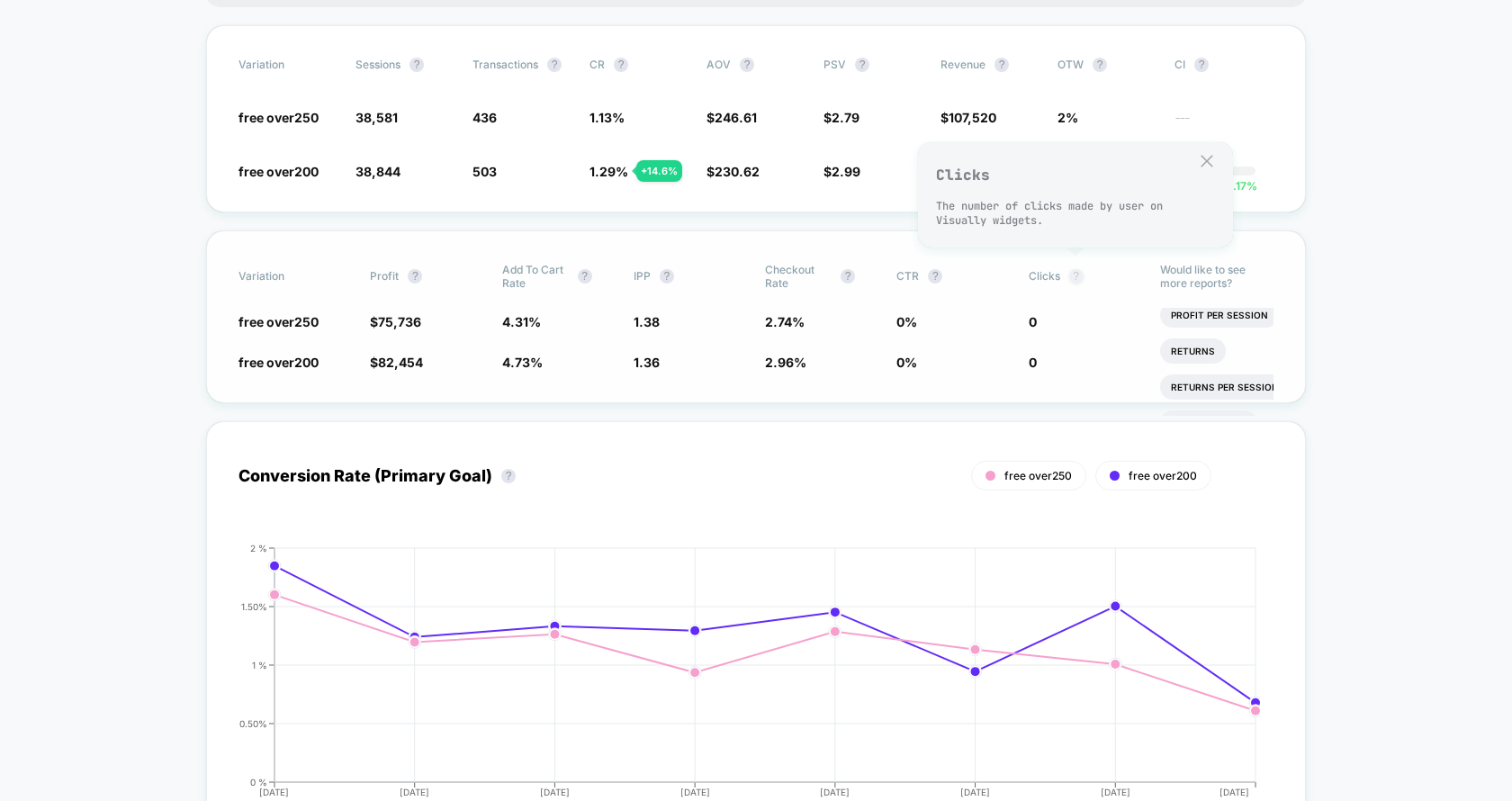
click at [1074, 275] on button "?" at bounding box center [1076, 277] width 15 height 15
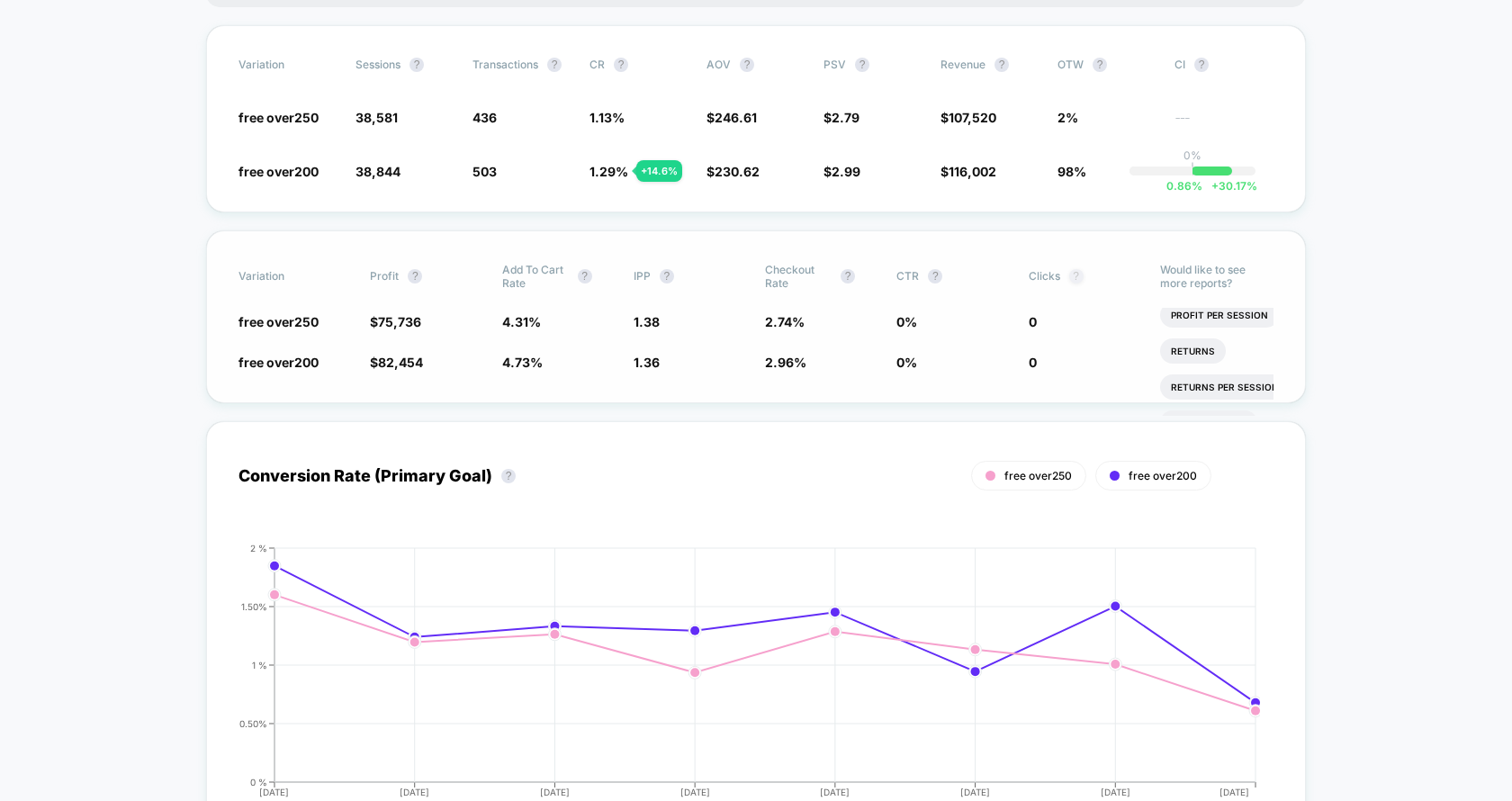
click at [1074, 275] on button "?" at bounding box center [1076, 277] width 15 height 15
click at [1182, 315] on li "Profit Per Session" at bounding box center [1219, 315] width 118 height 25
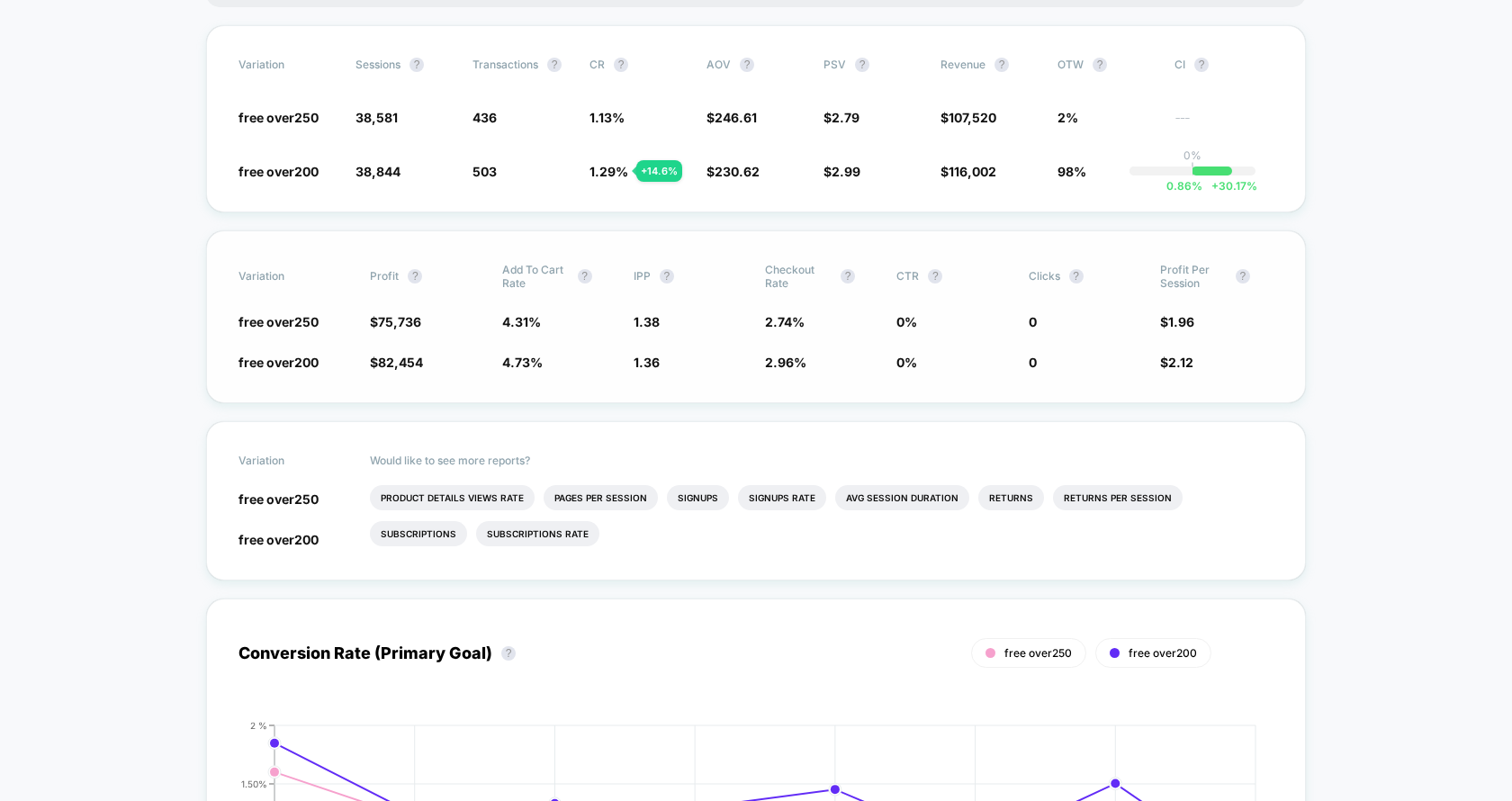
click at [1233, 277] on span "Profit Per Session ?" at bounding box center [1209, 277] width 99 height 27
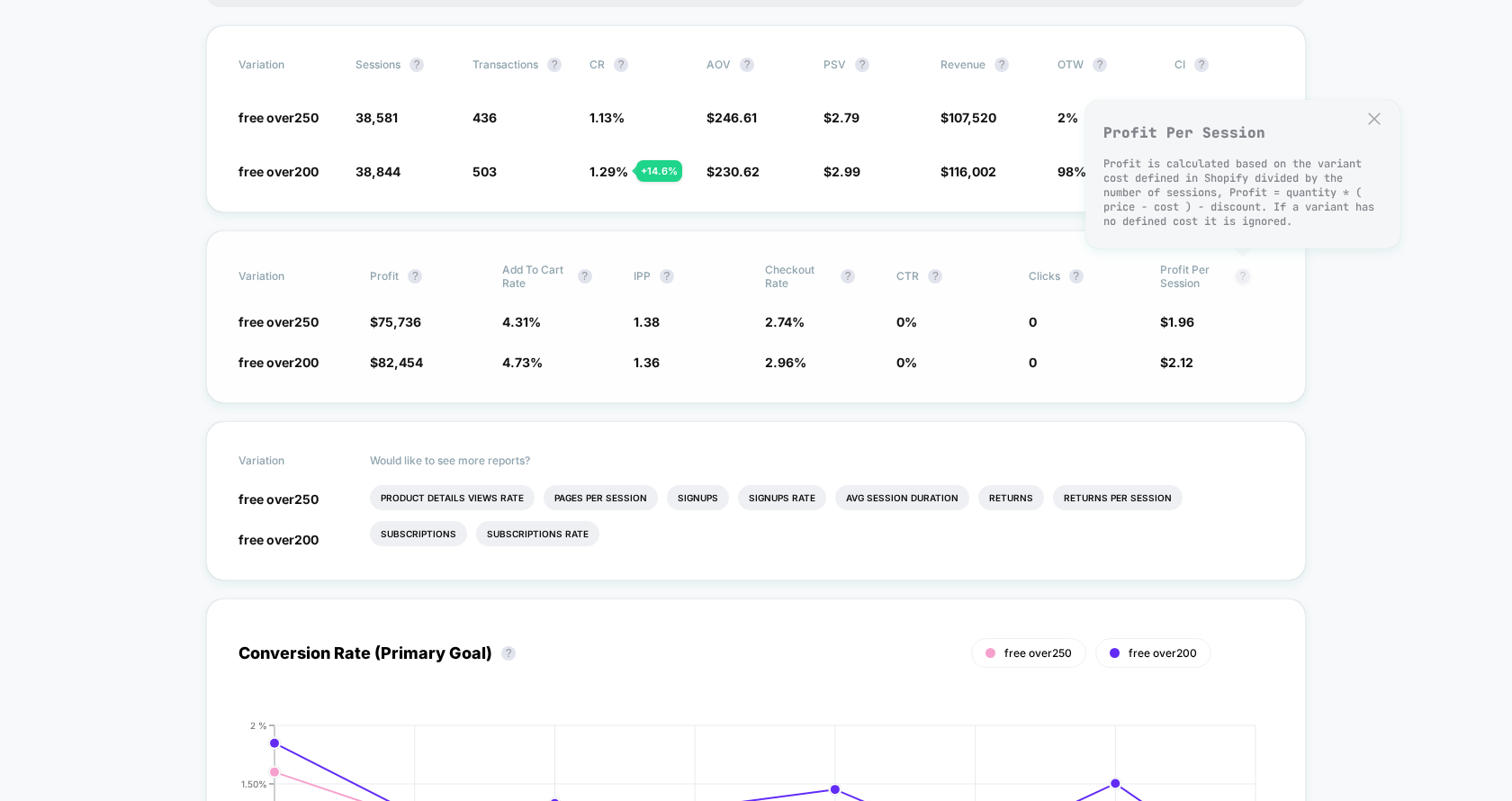
click at [1240, 273] on button "?" at bounding box center [1243, 277] width 15 height 15
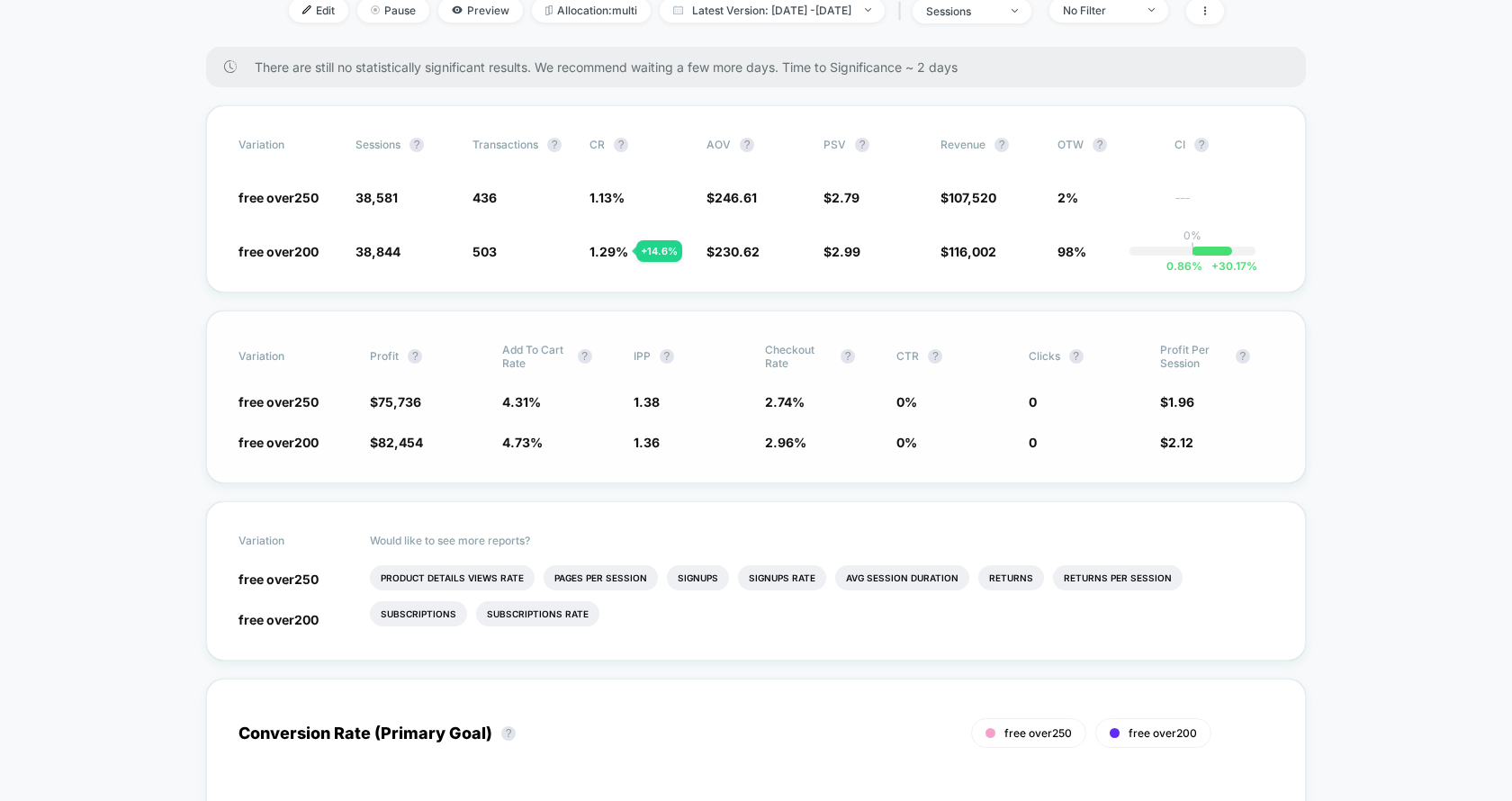
scroll to position [246, 0]
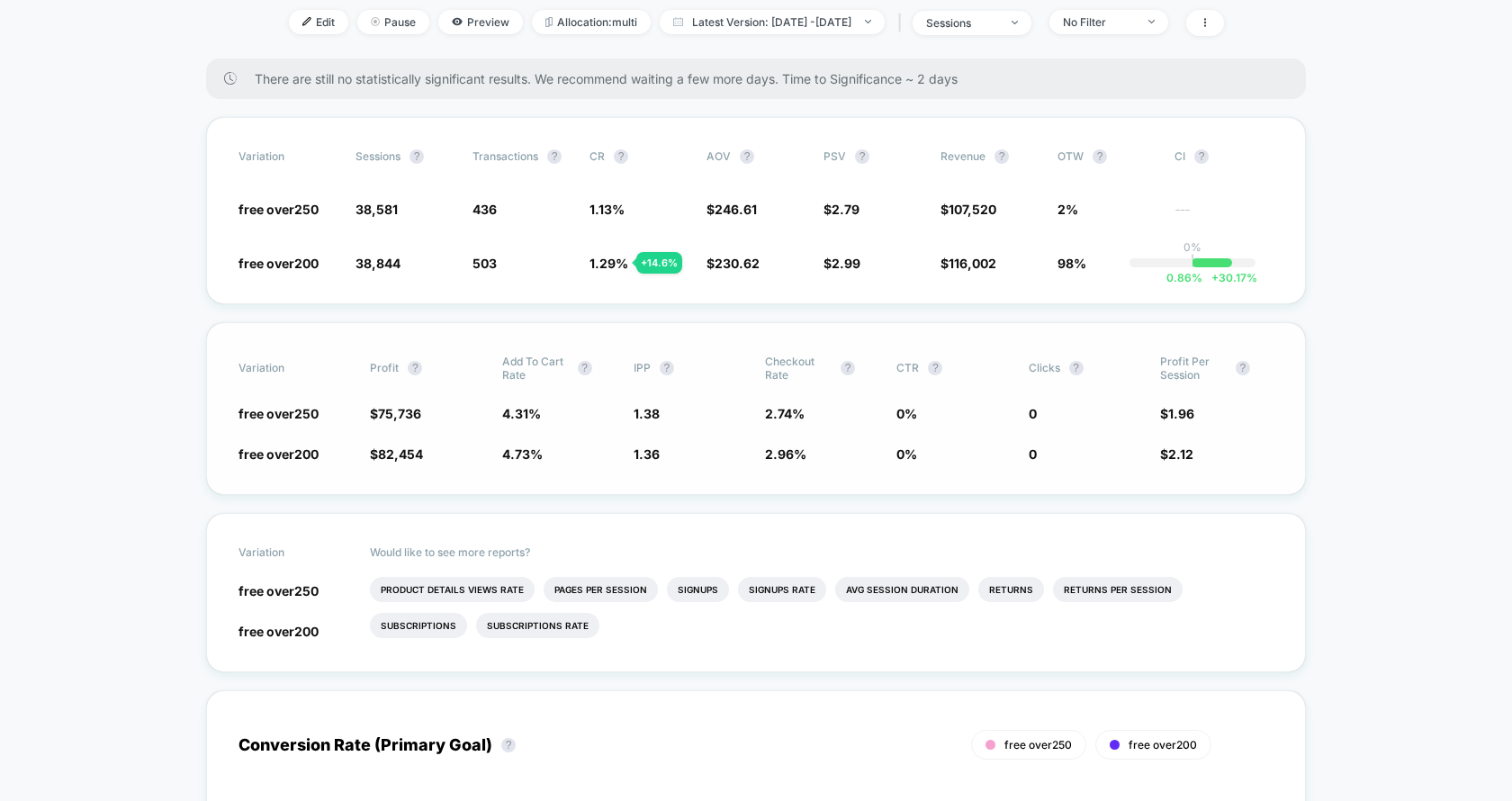
click at [1235, 360] on button "?" at bounding box center [1243, 368] width 15 height 15
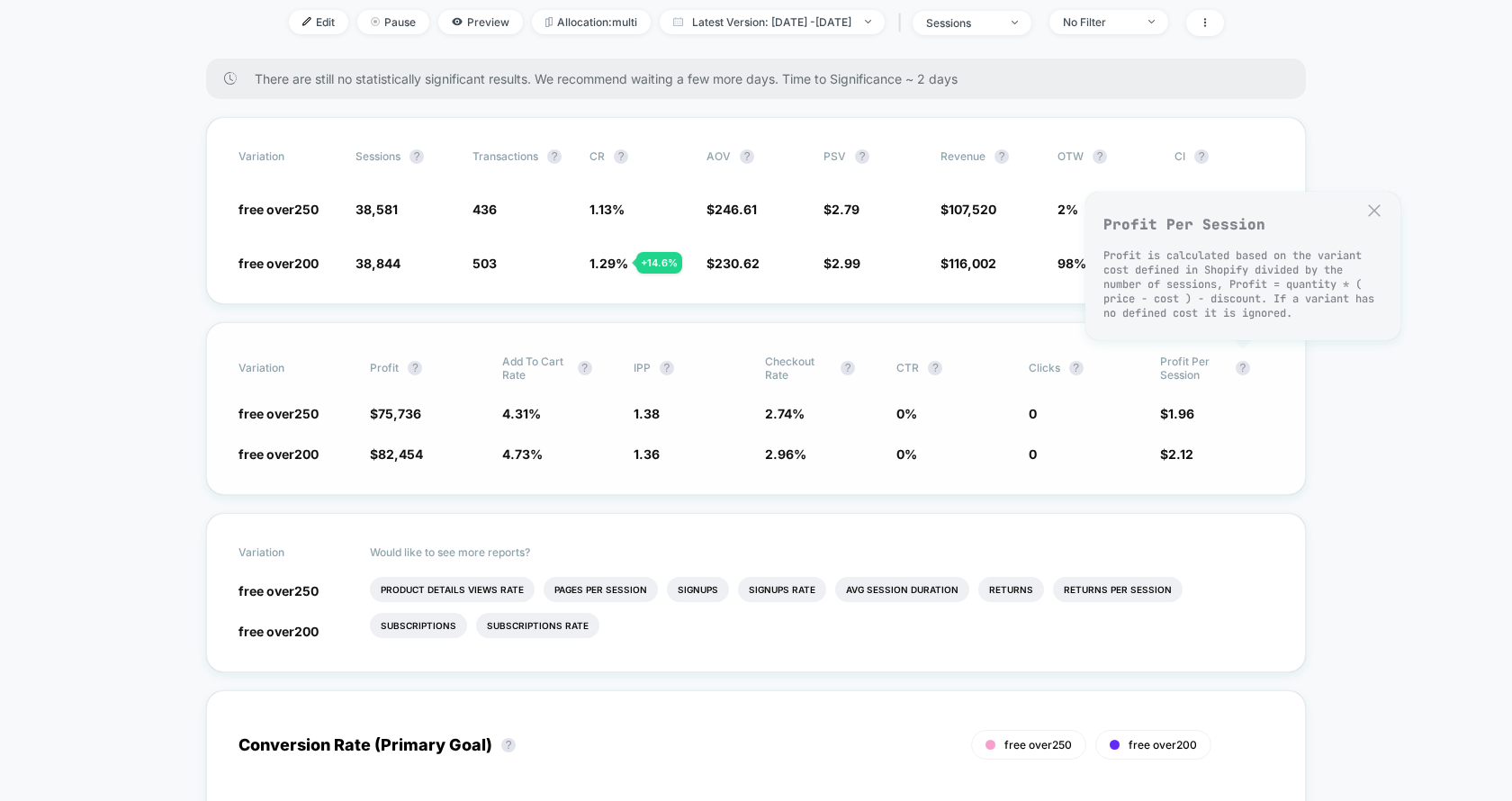
click at [512, 406] on span "4.31 %" at bounding box center [522, 413] width 39 height 15
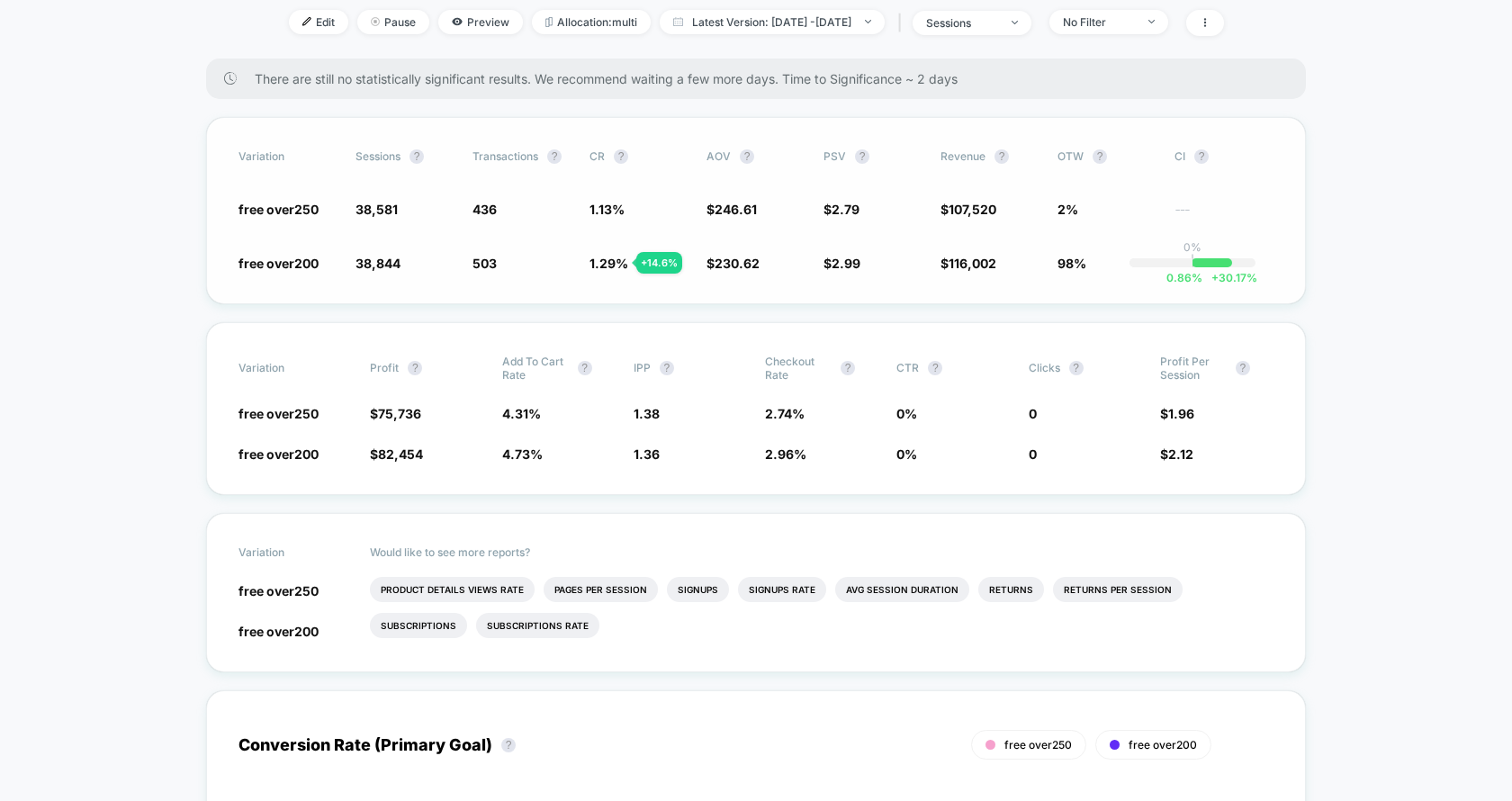
click at [773, 299] on div "Variation Sessions ? Transactions ? CR ? AOV ? PSV ? Revenue ? OTW ? CI ? free …" at bounding box center [756, 211] width 1100 height 188
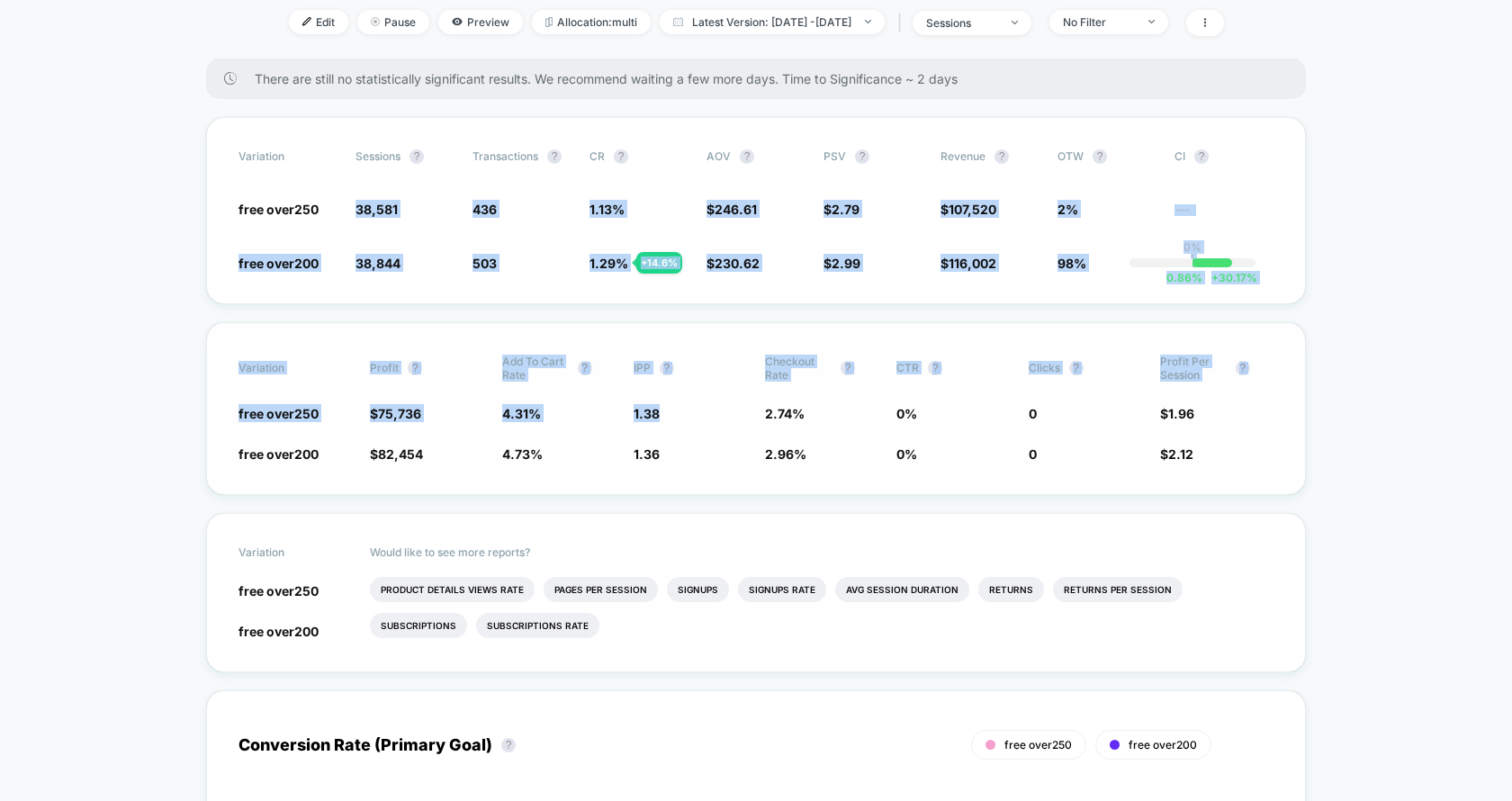
drag, startPoint x: 348, startPoint y: 203, endPoint x: 709, endPoint y: 400, distance: 411.3
click at [709, 404] on span "1.38" at bounding box center [690, 413] width 114 height 18
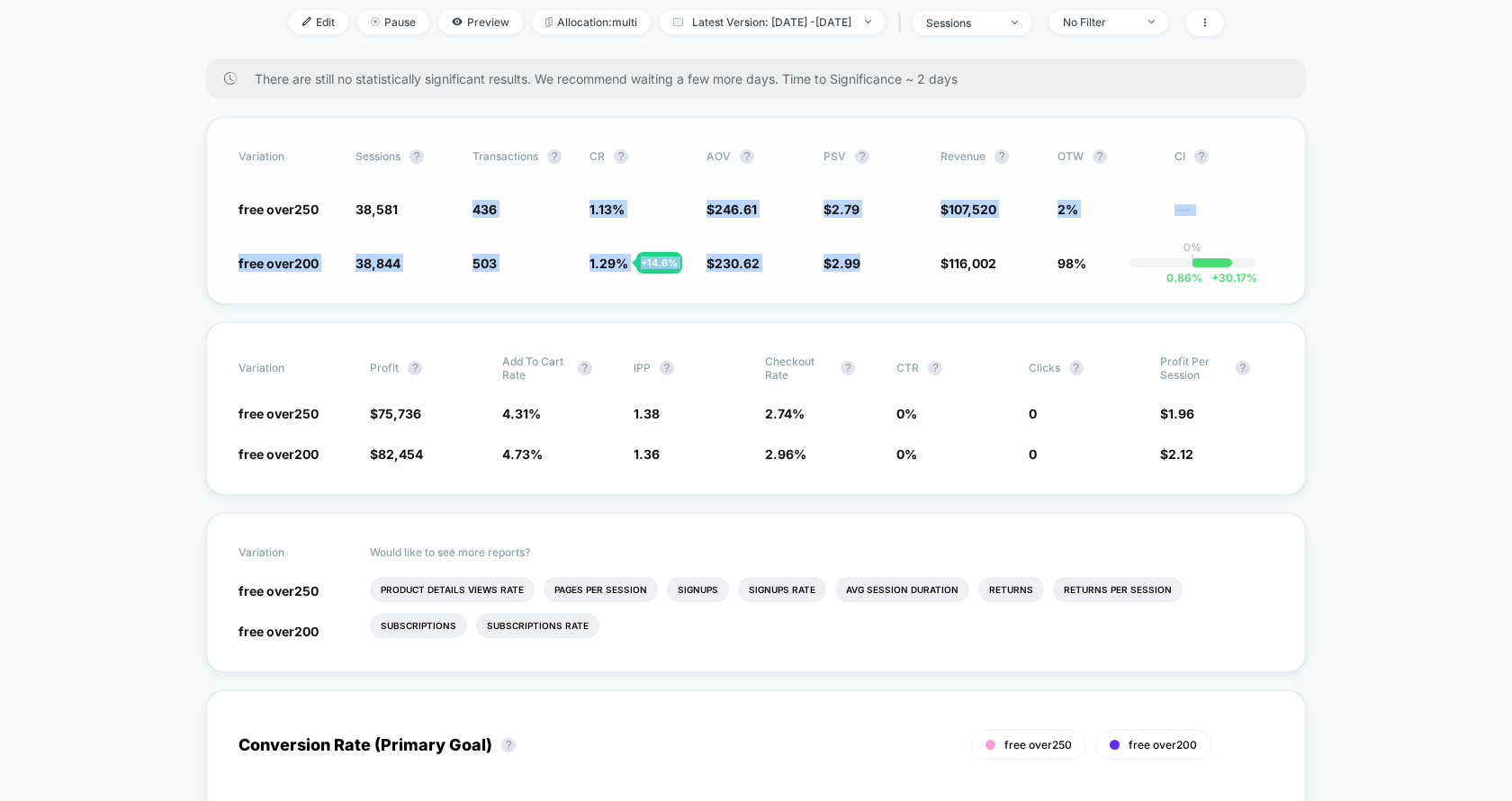
drag, startPoint x: 452, startPoint y: 204, endPoint x: 989, endPoint y: 234, distance: 537.8
click at [989, 234] on div "Variation Sessions ? Transactions ? CR ? AOV ? PSV ? Revenue ? OTW ? CI ? free …" at bounding box center [756, 211] width 1100 height 188
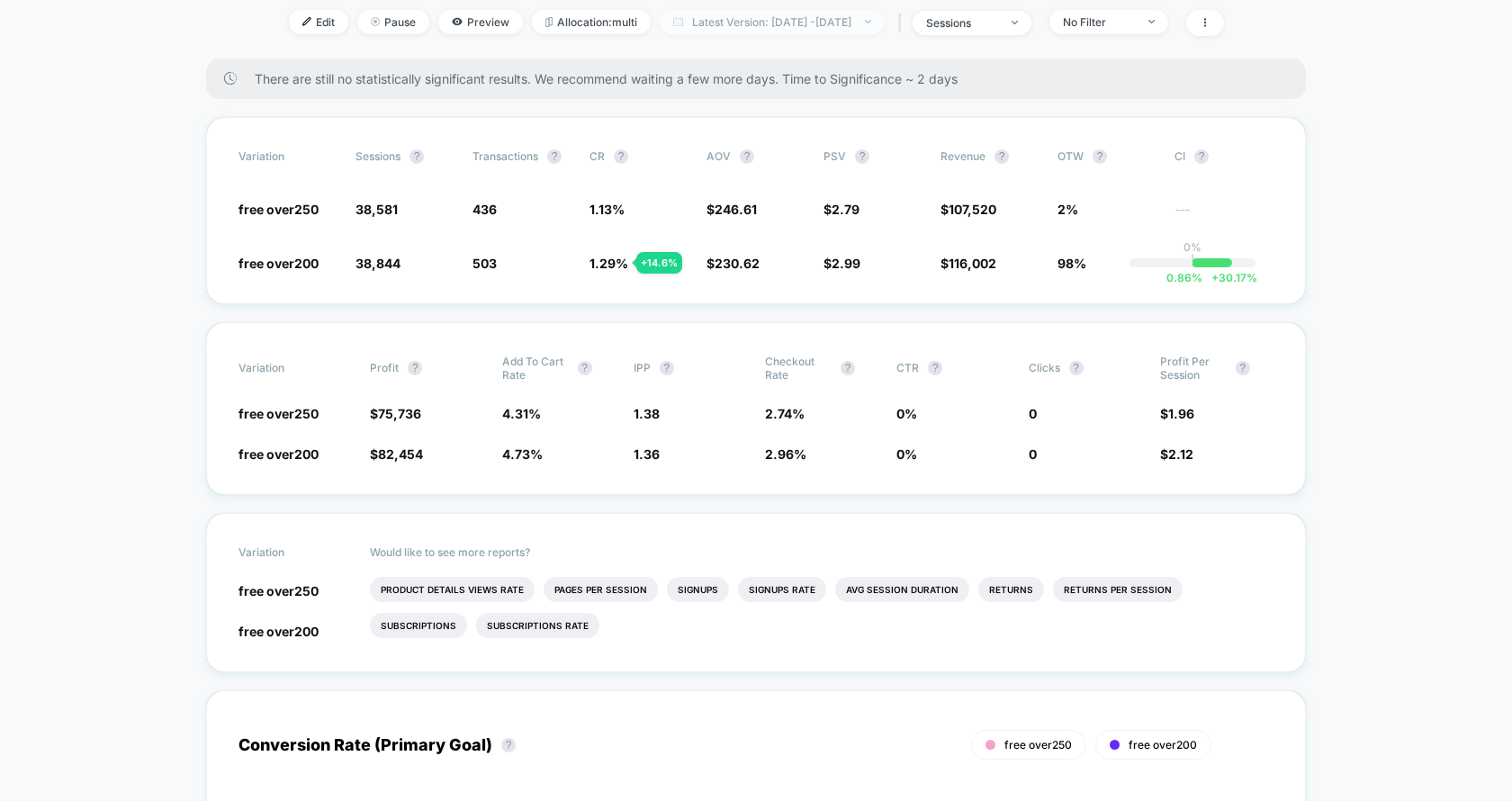
click at [776, 21] on span "Latest Version: Sep 6, 2025 - Sep 12, 2025" at bounding box center [772, 22] width 225 height 25
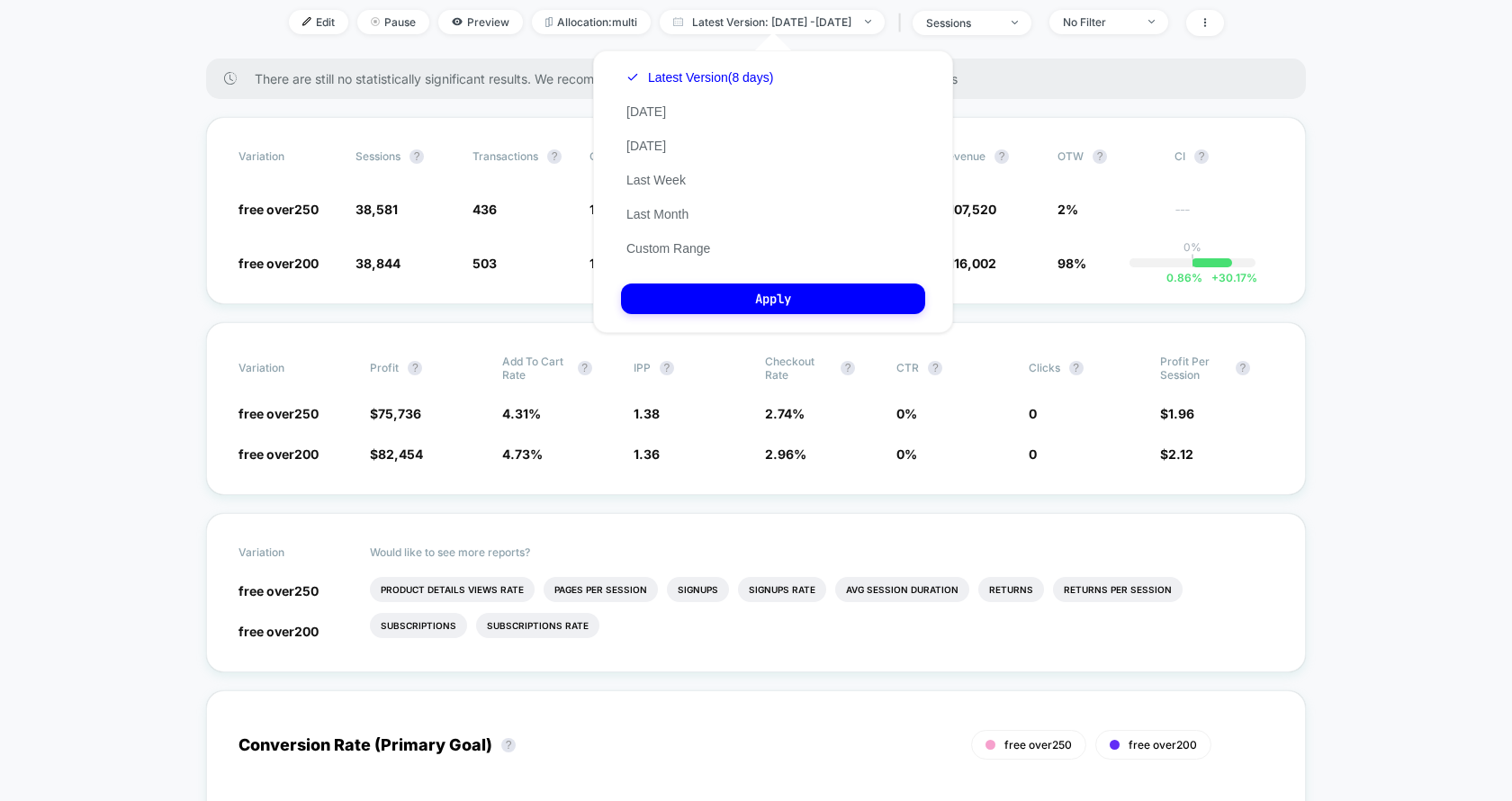
click at [692, 239] on div "Latest Version (8 days) Today Yesterday Last Week Last Month Custom Range" at bounding box center [699, 162] width 157 height 205
click at [692, 252] on button "Custom Range" at bounding box center [668, 248] width 95 height 16
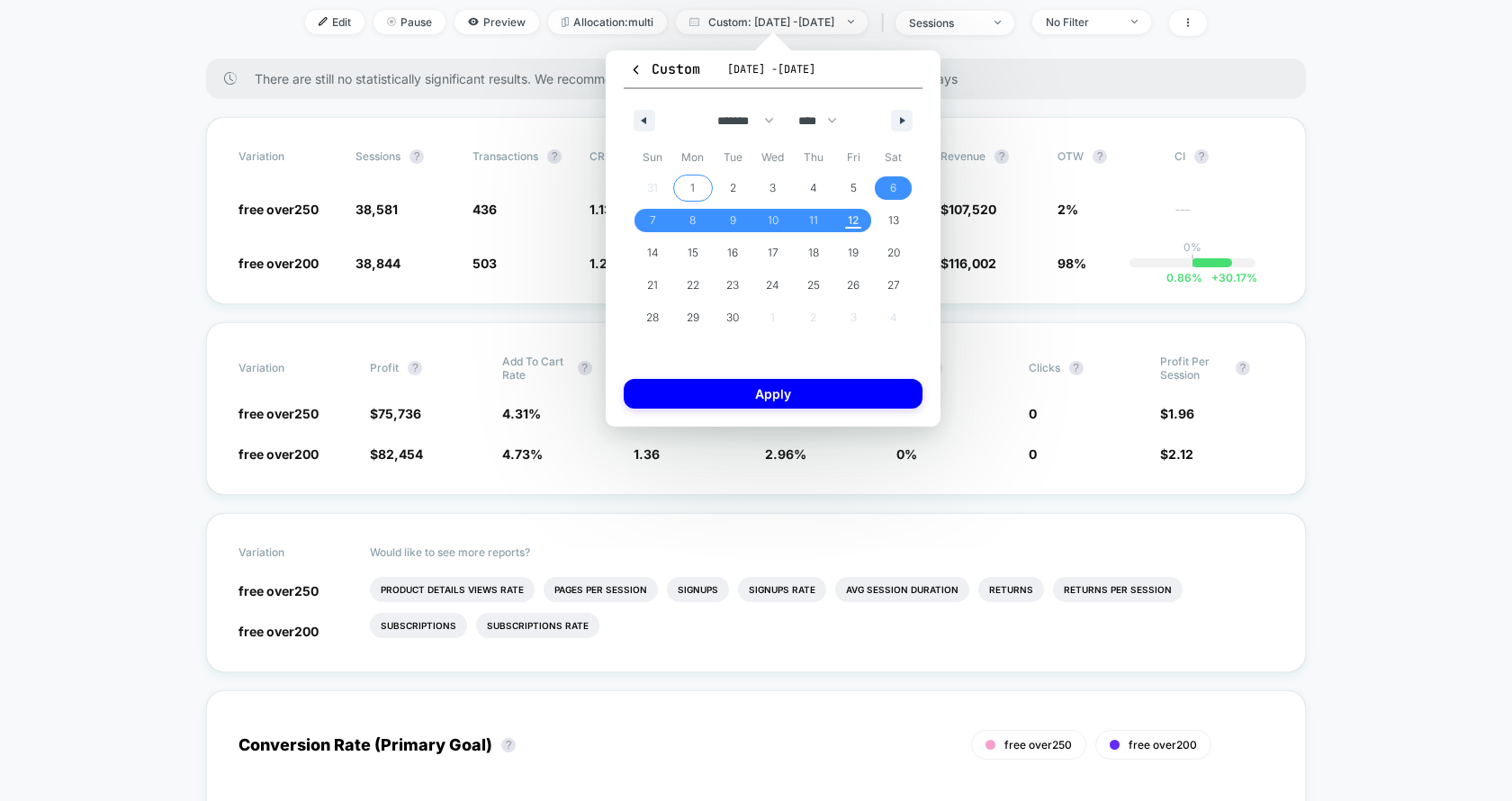
click at [691, 177] on span "1" at bounding box center [692, 188] width 5 height 33
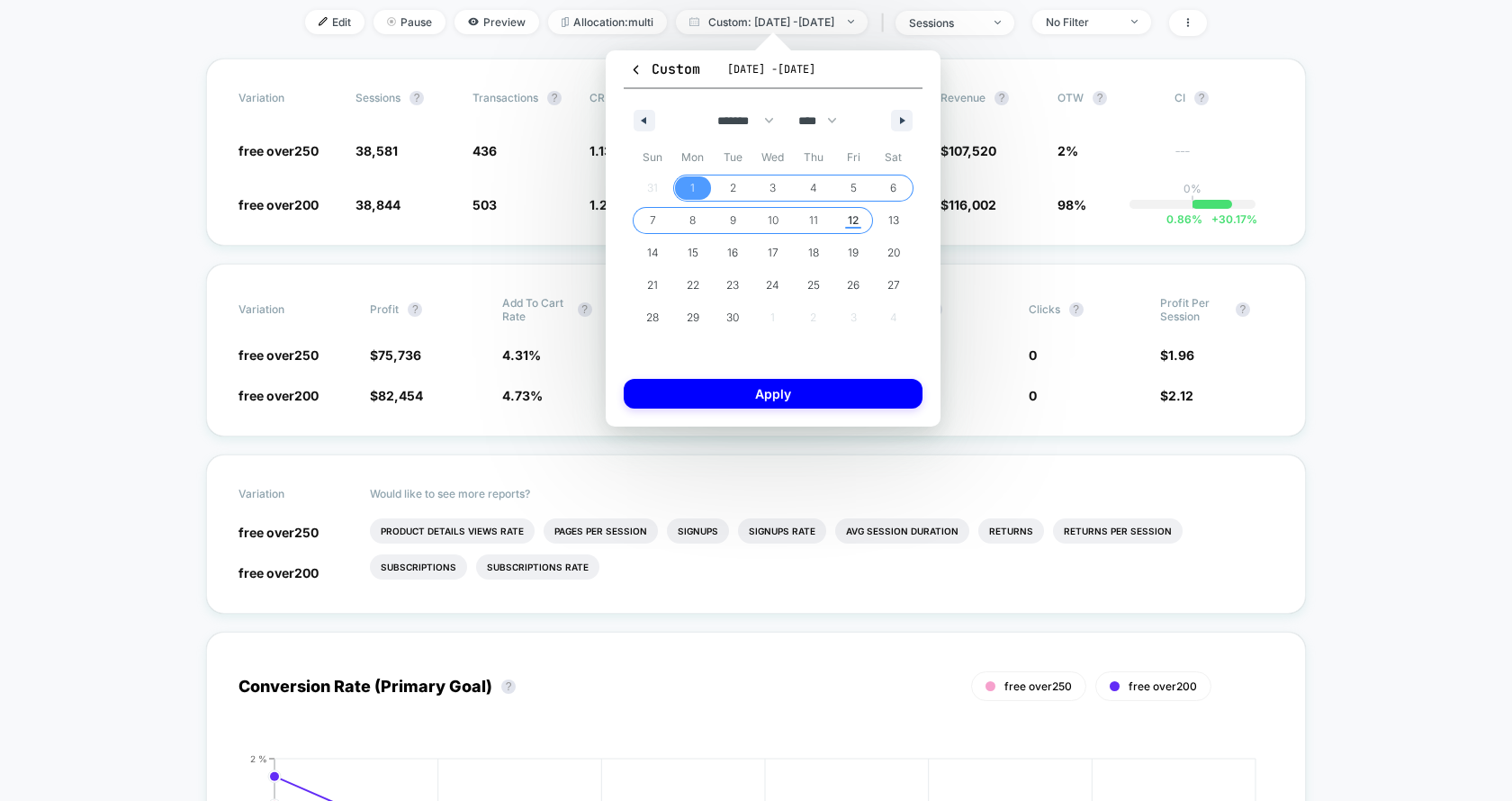
click at [845, 217] on span "12" at bounding box center [853, 220] width 40 height 24
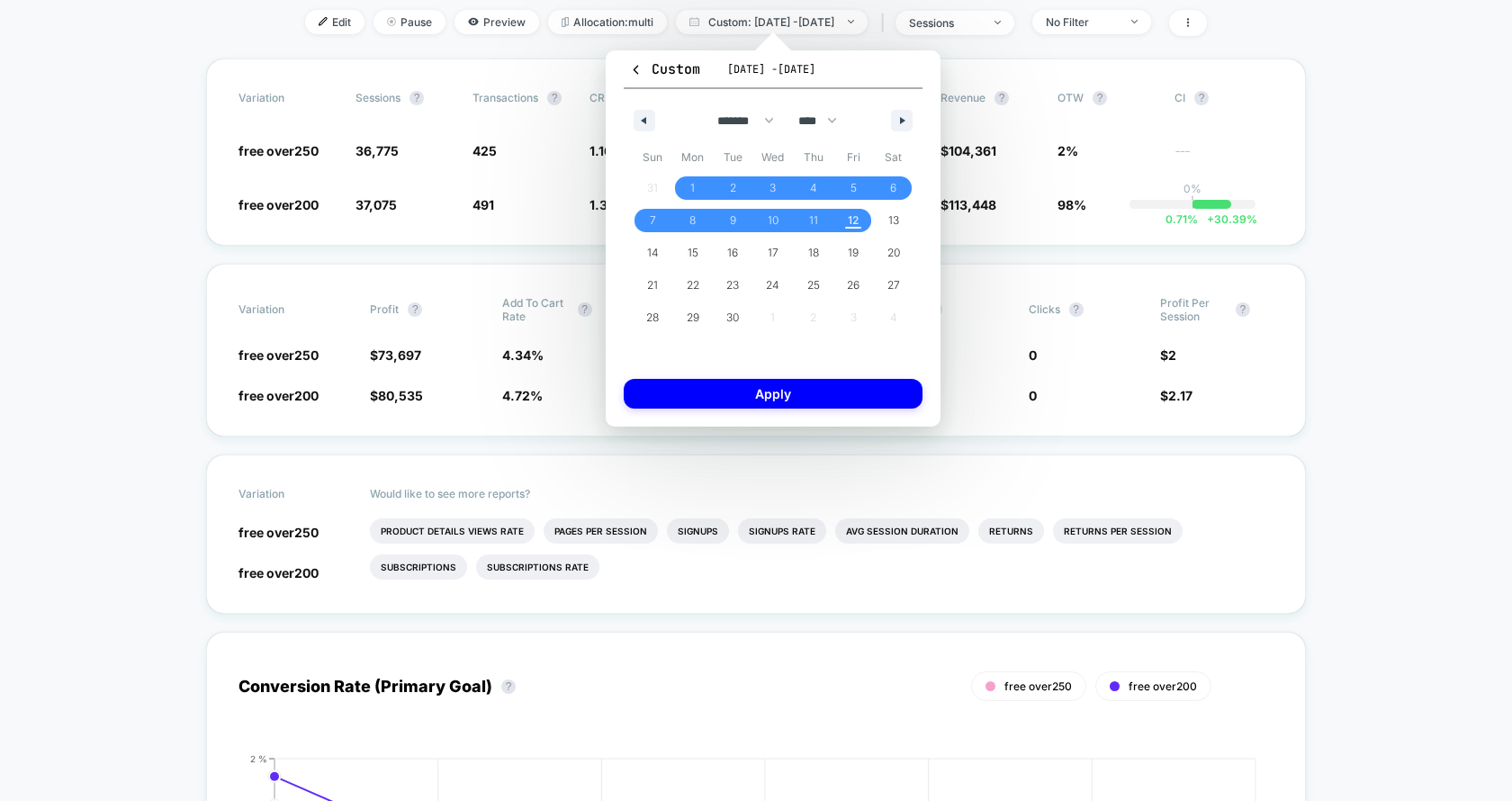
click at [802, 418] on div "Custom Sep 6, 2025 - Sep 12, 2025 ******* ******** ***** ***** *** **** **** **…" at bounding box center [773, 238] width 335 height 376
click at [803, 398] on button "Apply" at bounding box center [773, 393] width 299 height 30
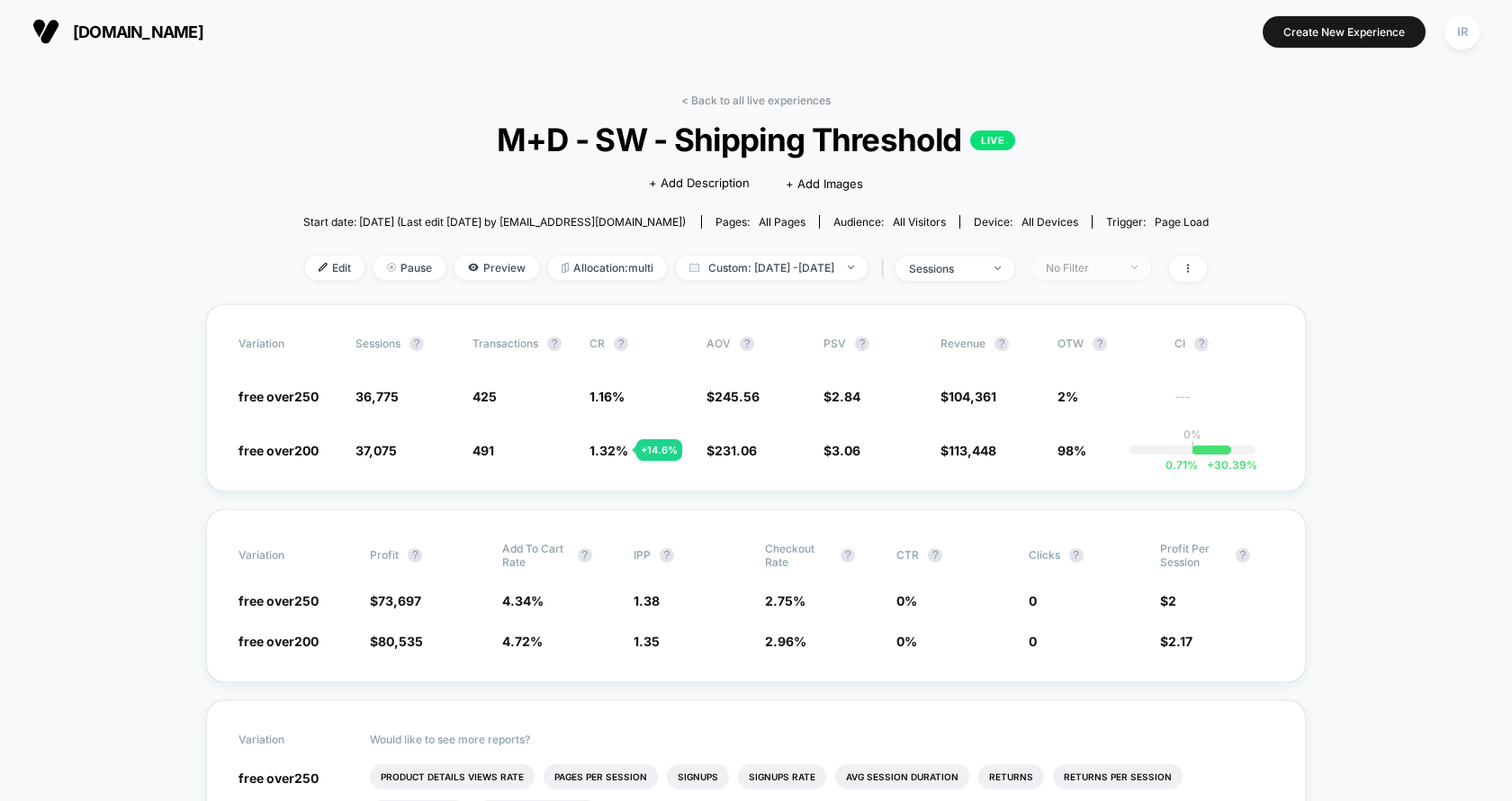
click at [1118, 267] on div "No Filter" at bounding box center [1081, 268] width 72 height 14
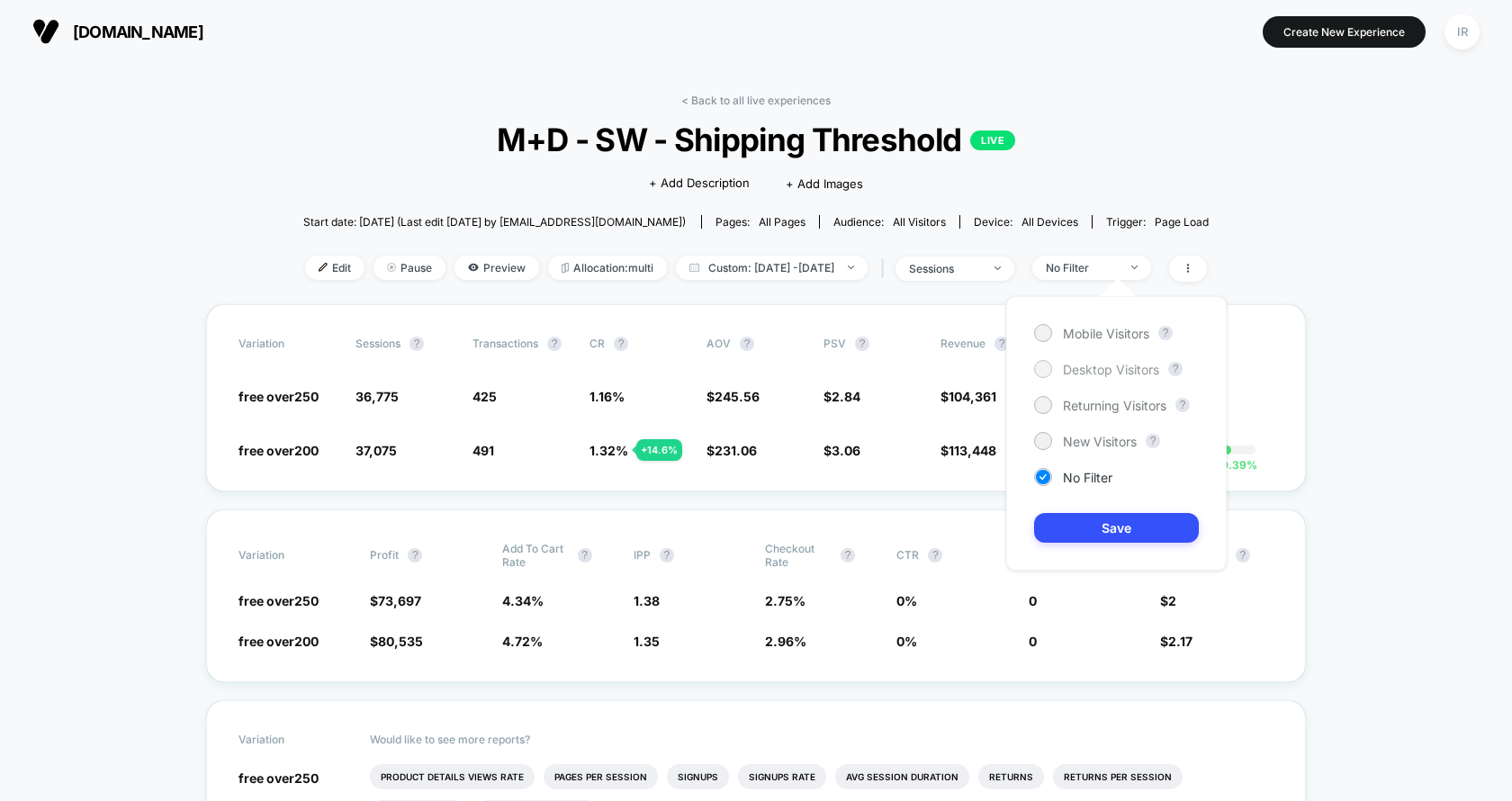
click at [1100, 361] on span "Desktop Visitors" at bounding box center [1111, 369] width 96 height 15
click at [1109, 541] on button "Save" at bounding box center [1116, 527] width 165 height 30
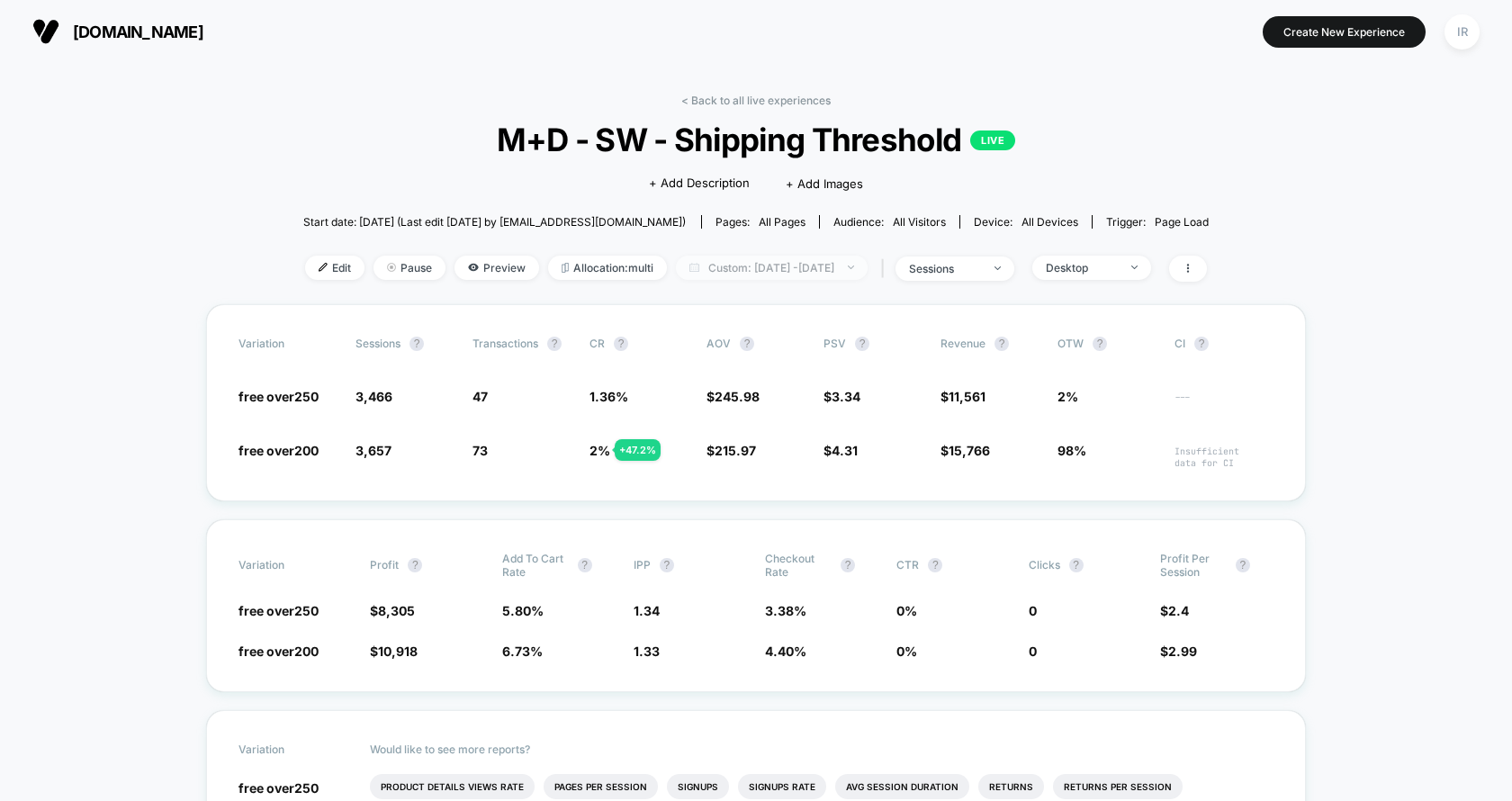
click at [850, 263] on span "Custom: Sep 1, 2025 - Sep 12, 2025" at bounding box center [771, 268] width 192 height 25
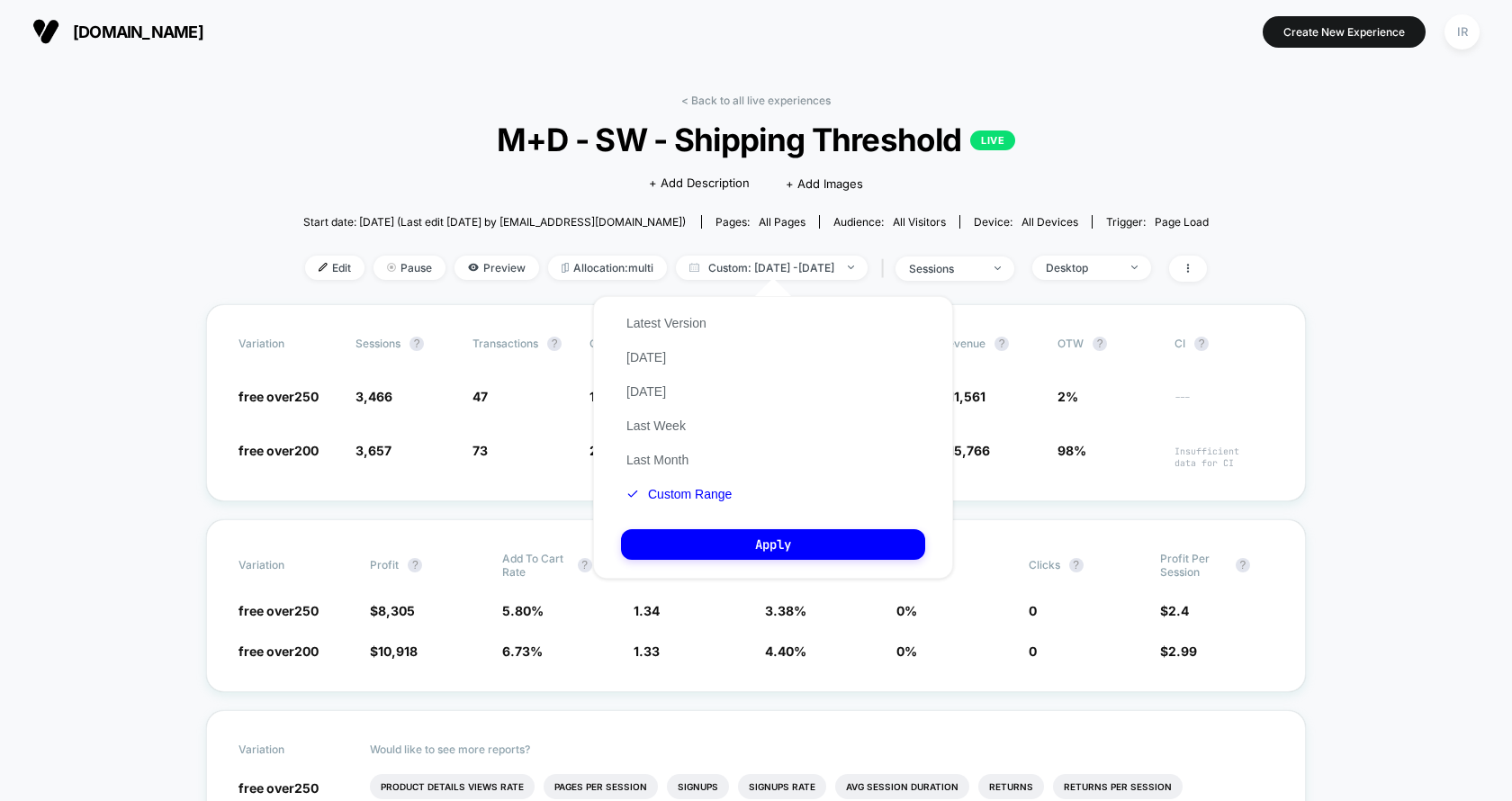
click at [725, 330] on div "Latest Version Today Yesterday Last Week Last Month Custom Range" at bounding box center [679, 408] width 117 height 205
click at [670, 302] on div "Latest Version Today Yesterday Last Week Last Month Custom Range Apply" at bounding box center [772, 437] width 360 height 282
click at [670, 325] on button "Latest Version" at bounding box center [666, 323] width 91 height 16
click at [684, 532] on button "Apply" at bounding box center [773, 544] width 304 height 31
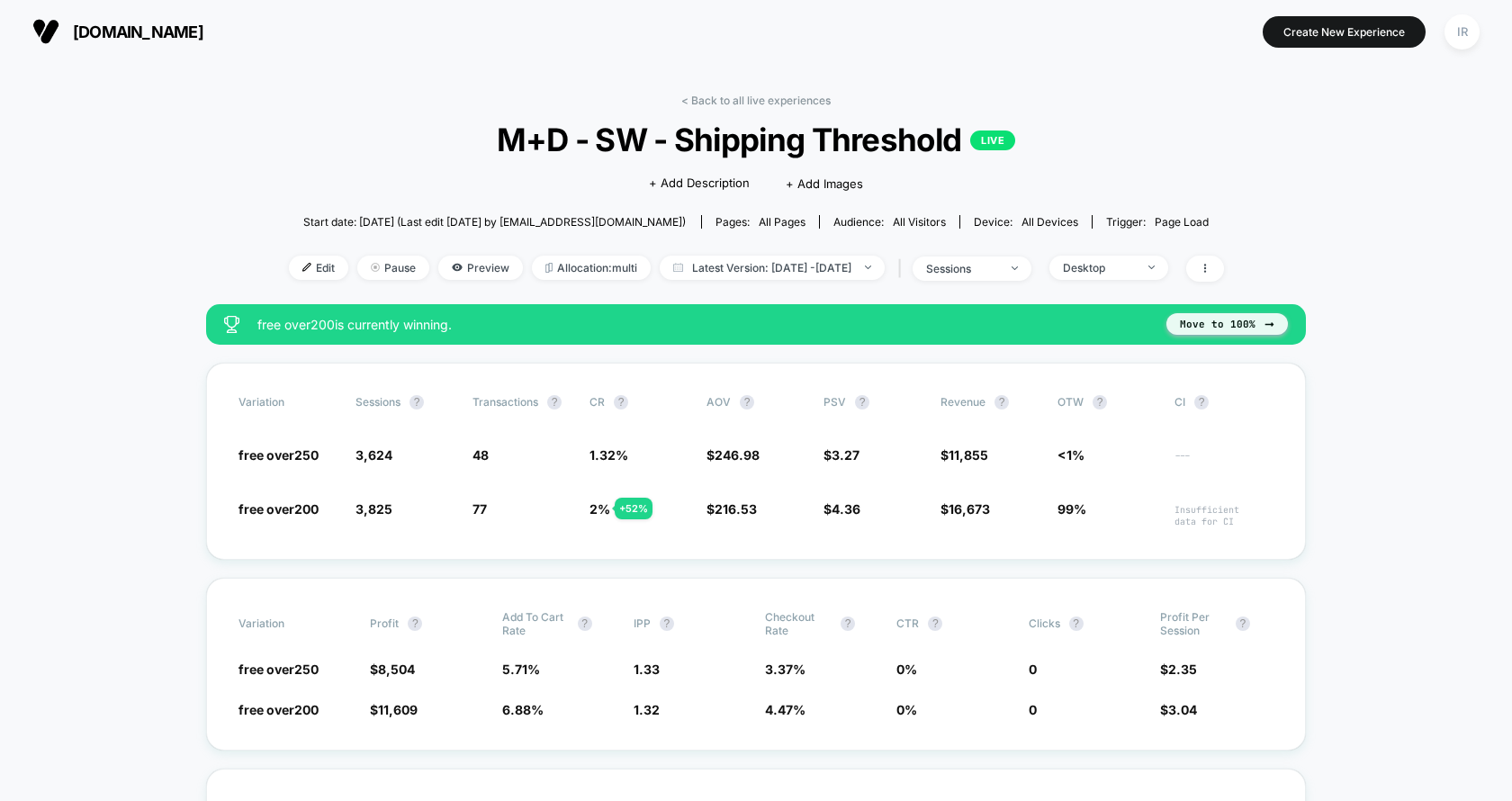
click at [1209, 323] on button "Move to 100%" at bounding box center [1226, 324] width 121 height 22
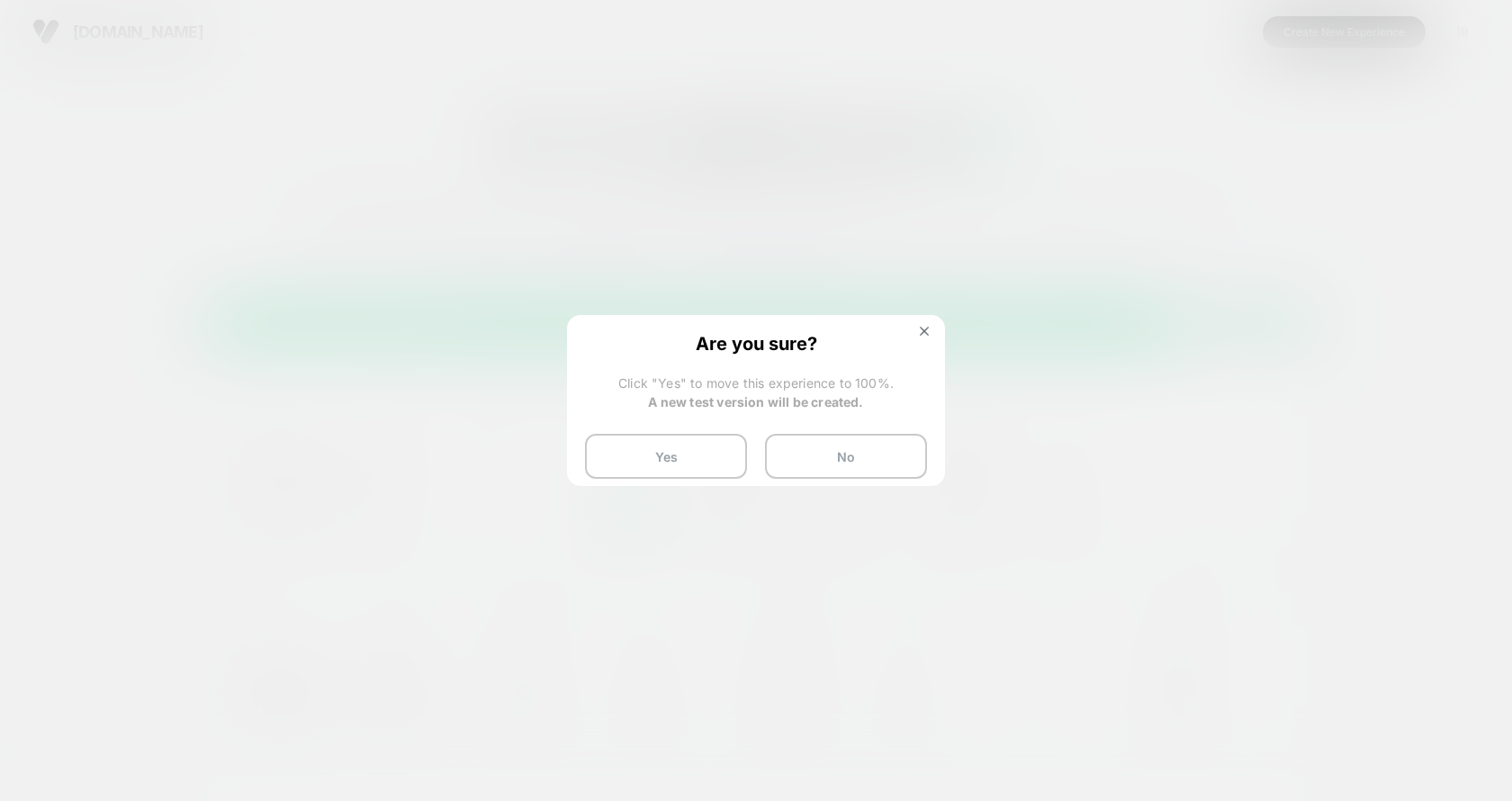
drag, startPoint x: 686, startPoint y: 460, endPoint x: 1050, endPoint y: 223, distance: 434.4
click at [1050, 223] on div at bounding box center [756, 400] width 1512 height 801
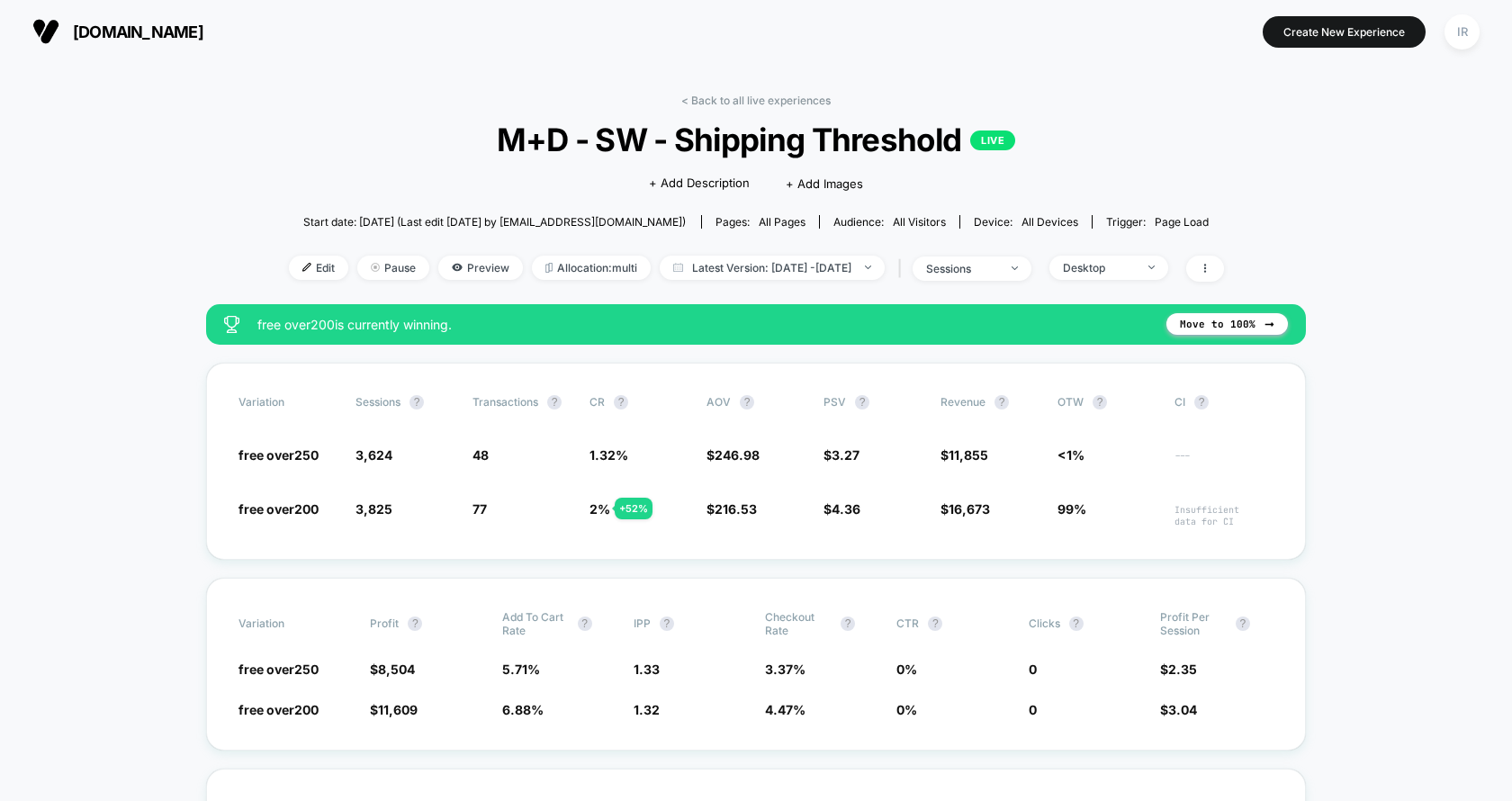
click at [819, 96] on link "< Back to all live experiences" at bounding box center [756, 100] width 149 height 14
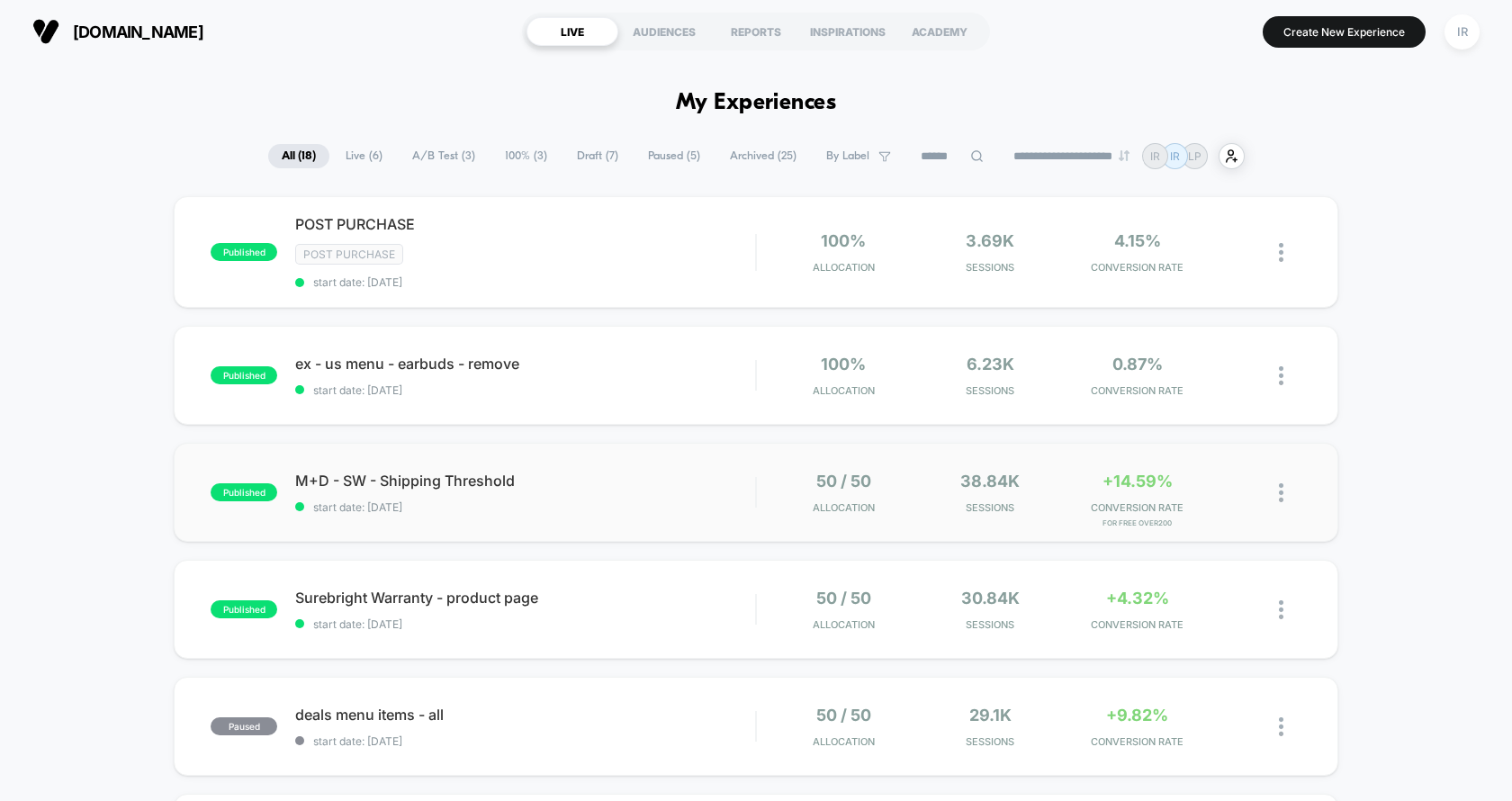
click at [1283, 492] on img at bounding box center [1281, 492] width 5 height 19
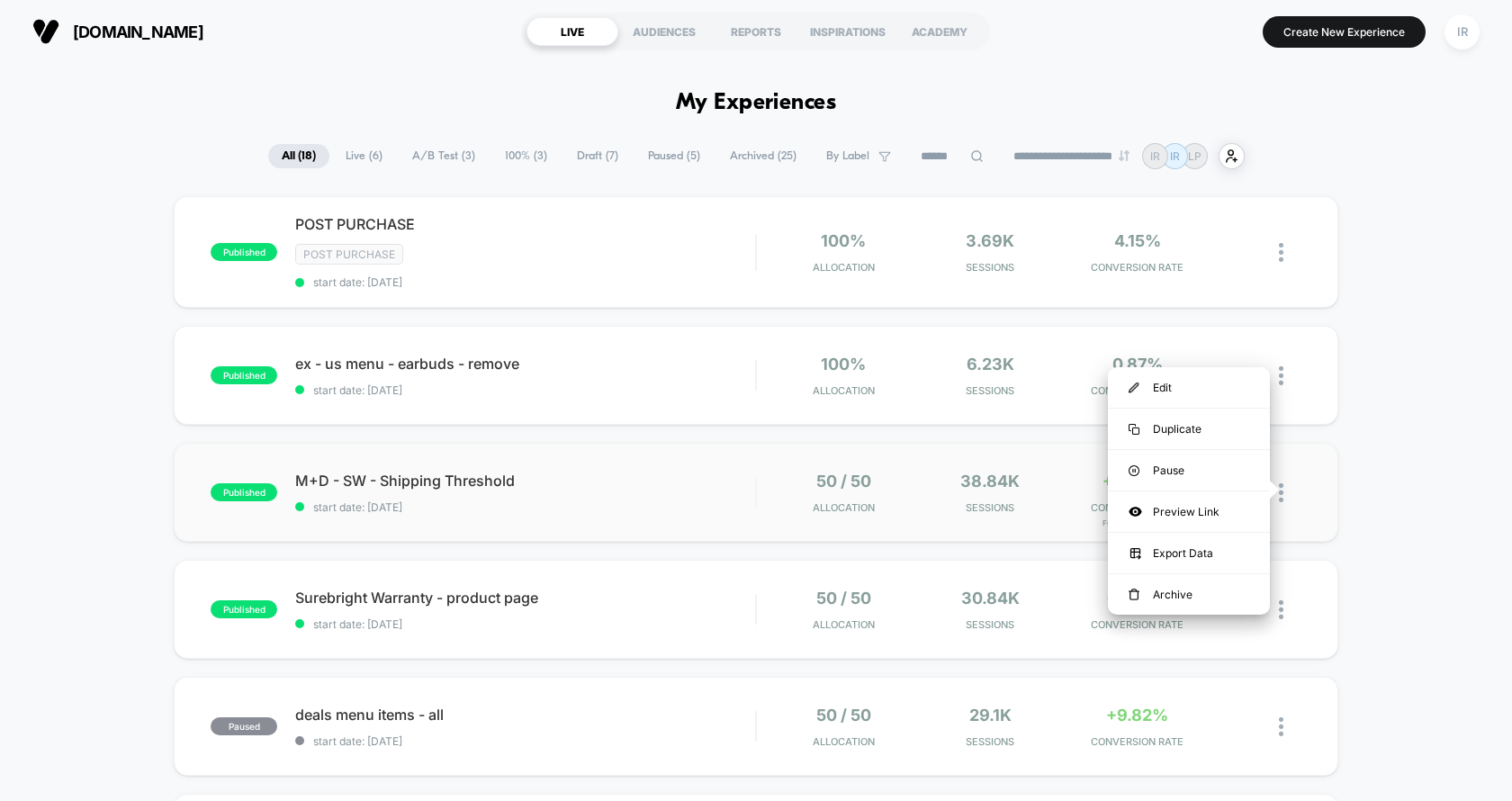
click at [711, 511] on div "published M+D - SW - Shipping Threshold start date: 9/6/2025 50 / 50 Allocation…" at bounding box center [756, 492] width 1164 height 99
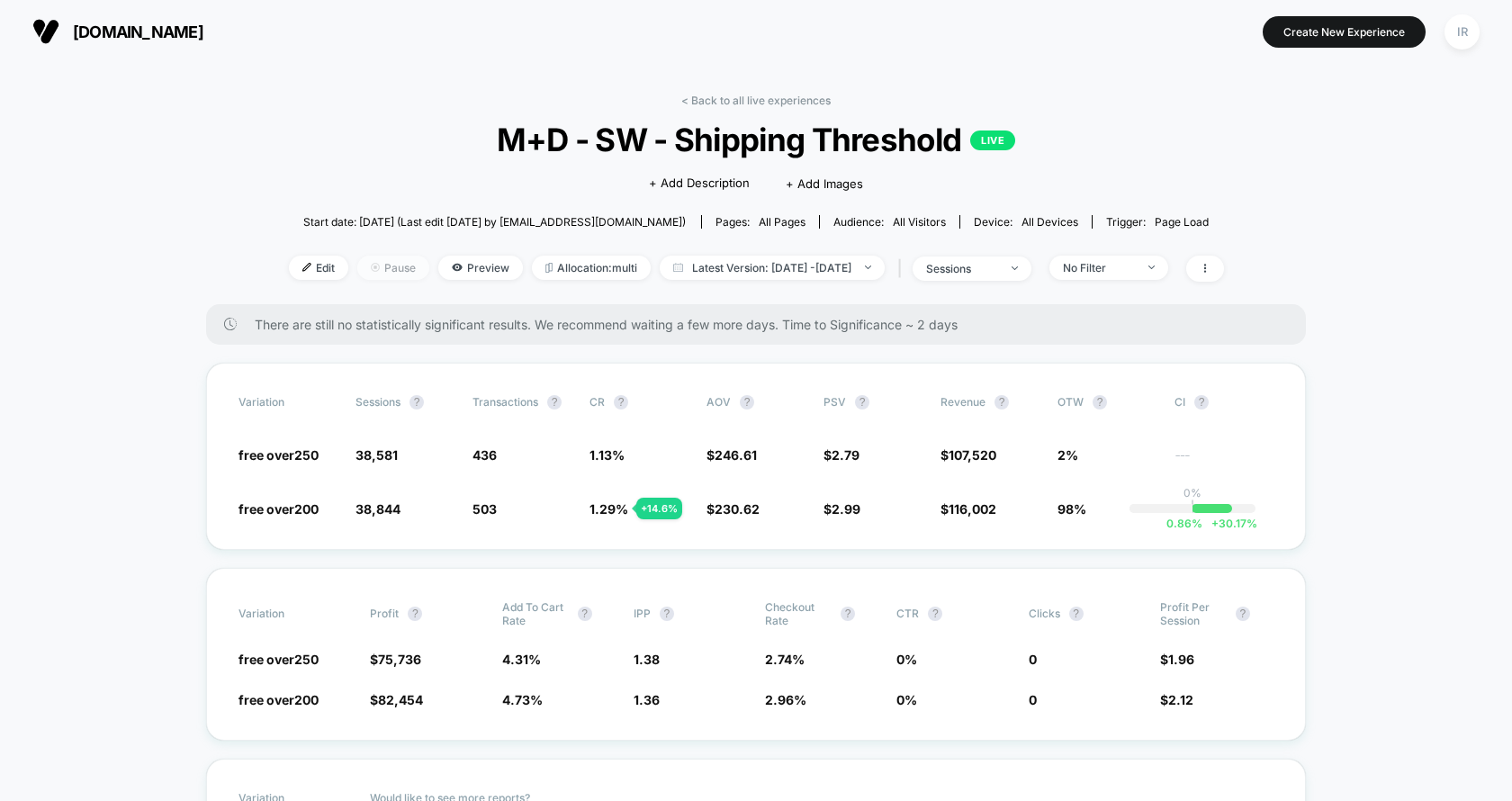
click at [370, 263] on img at bounding box center [375, 268] width 9 height 9
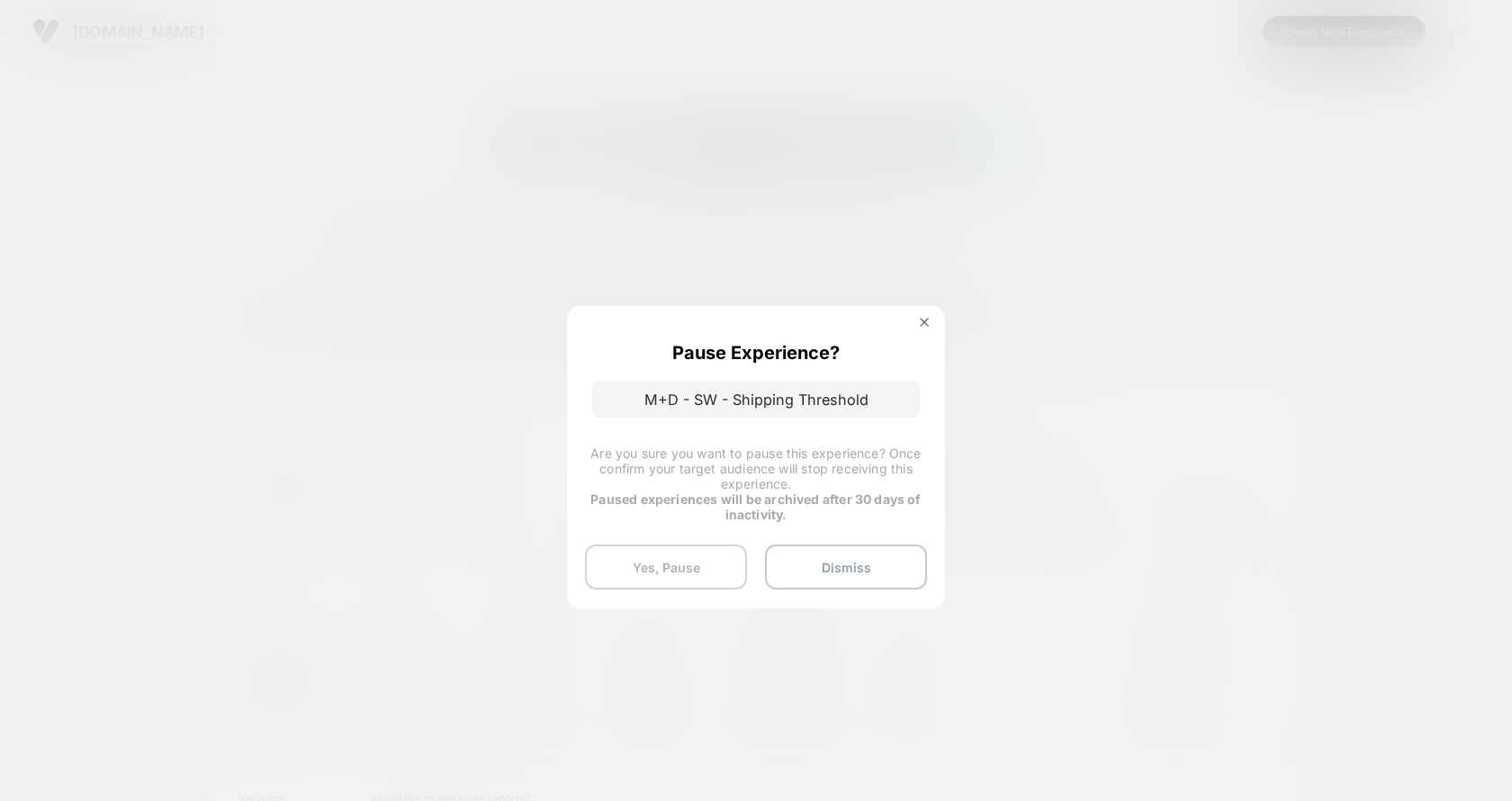
click at [731, 553] on button "Yes, Pause" at bounding box center [666, 566] width 162 height 45
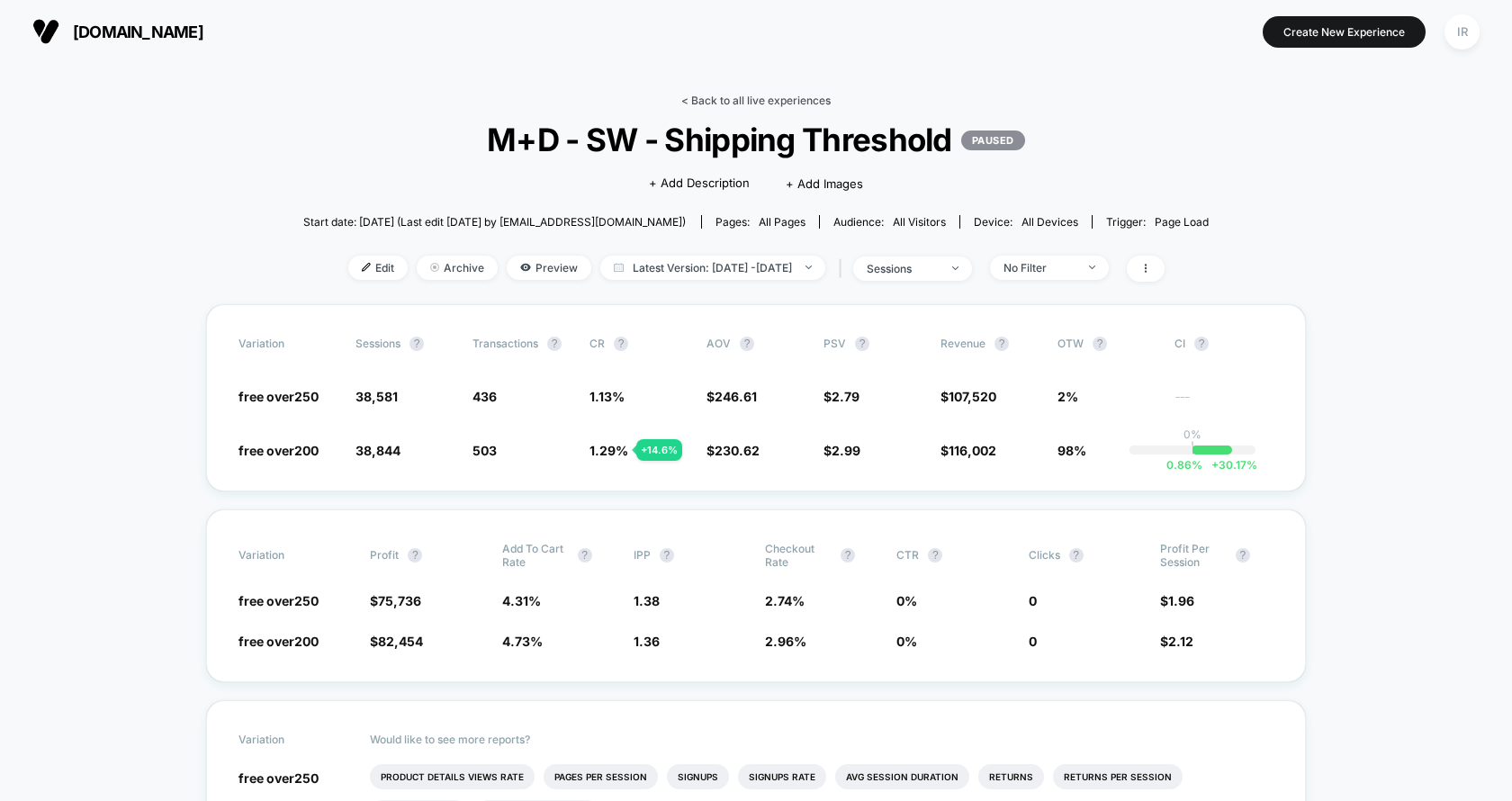
click at [770, 95] on link "< Back to all live experiences" at bounding box center [756, 100] width 149 height 14
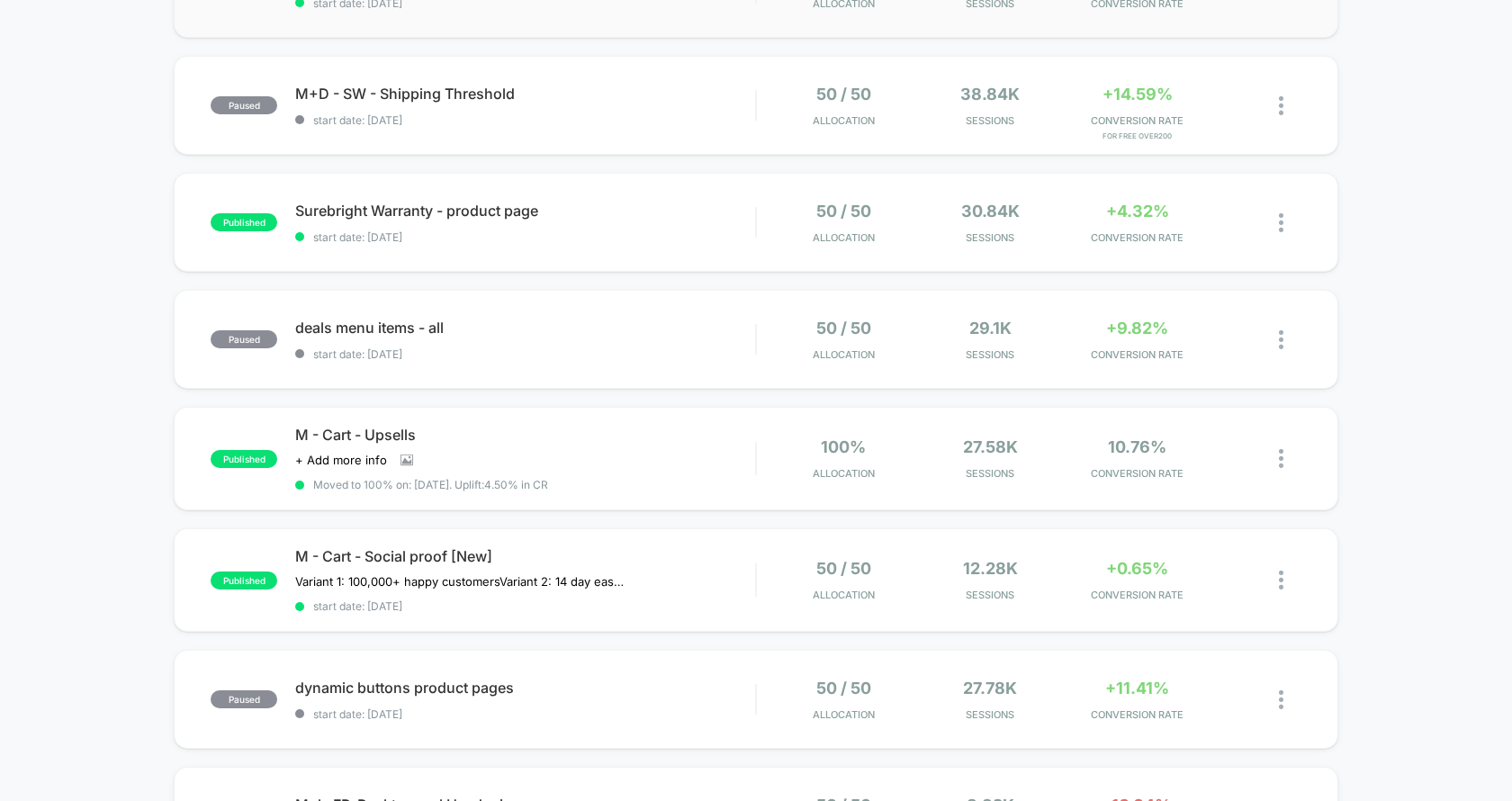
scroll to position [435, 0]
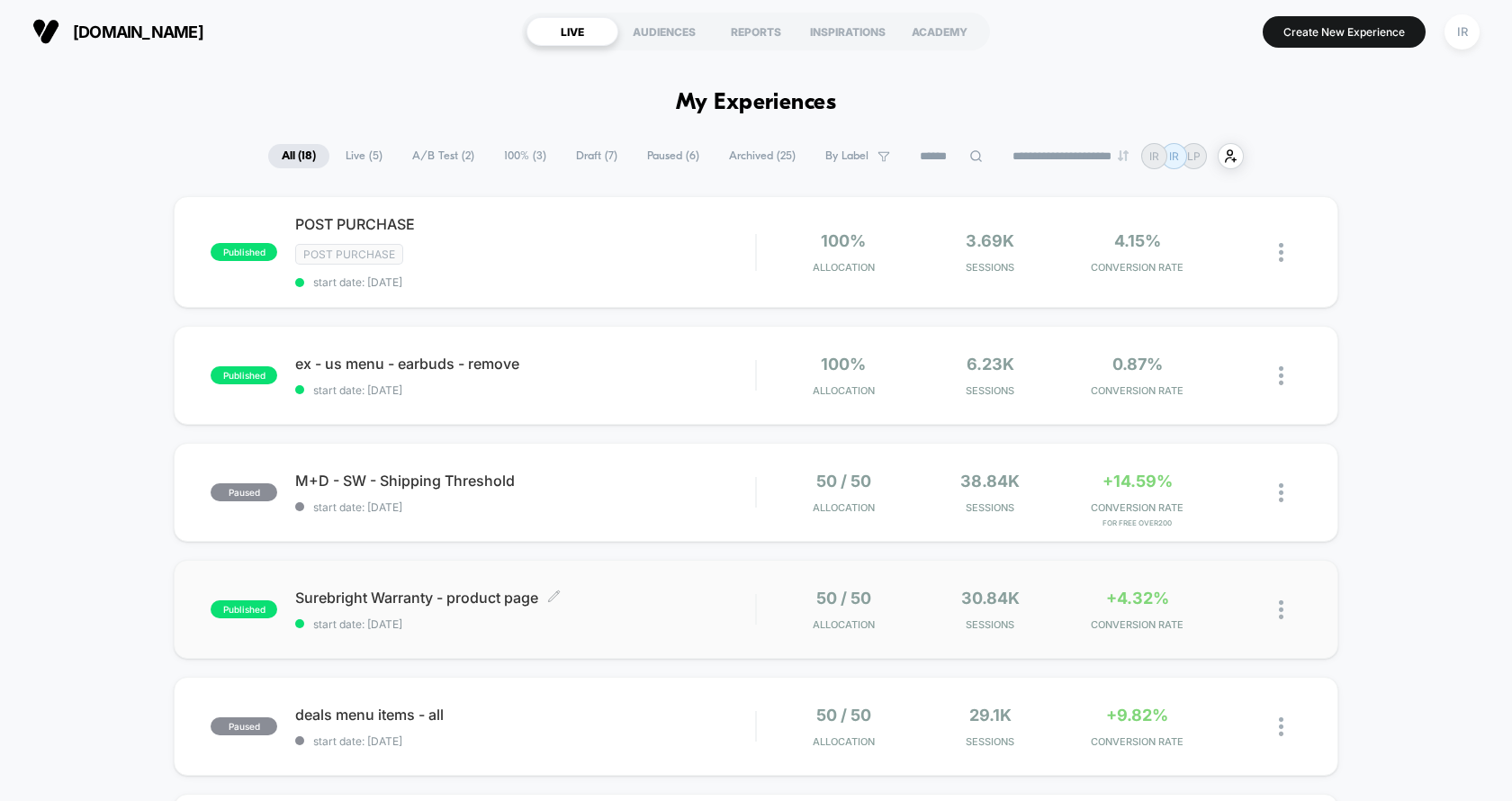
click at [663, 593] on span "Surebright Warranty - product page Click to edit experience details" at bounding box center [524, 598] width 460 height 18
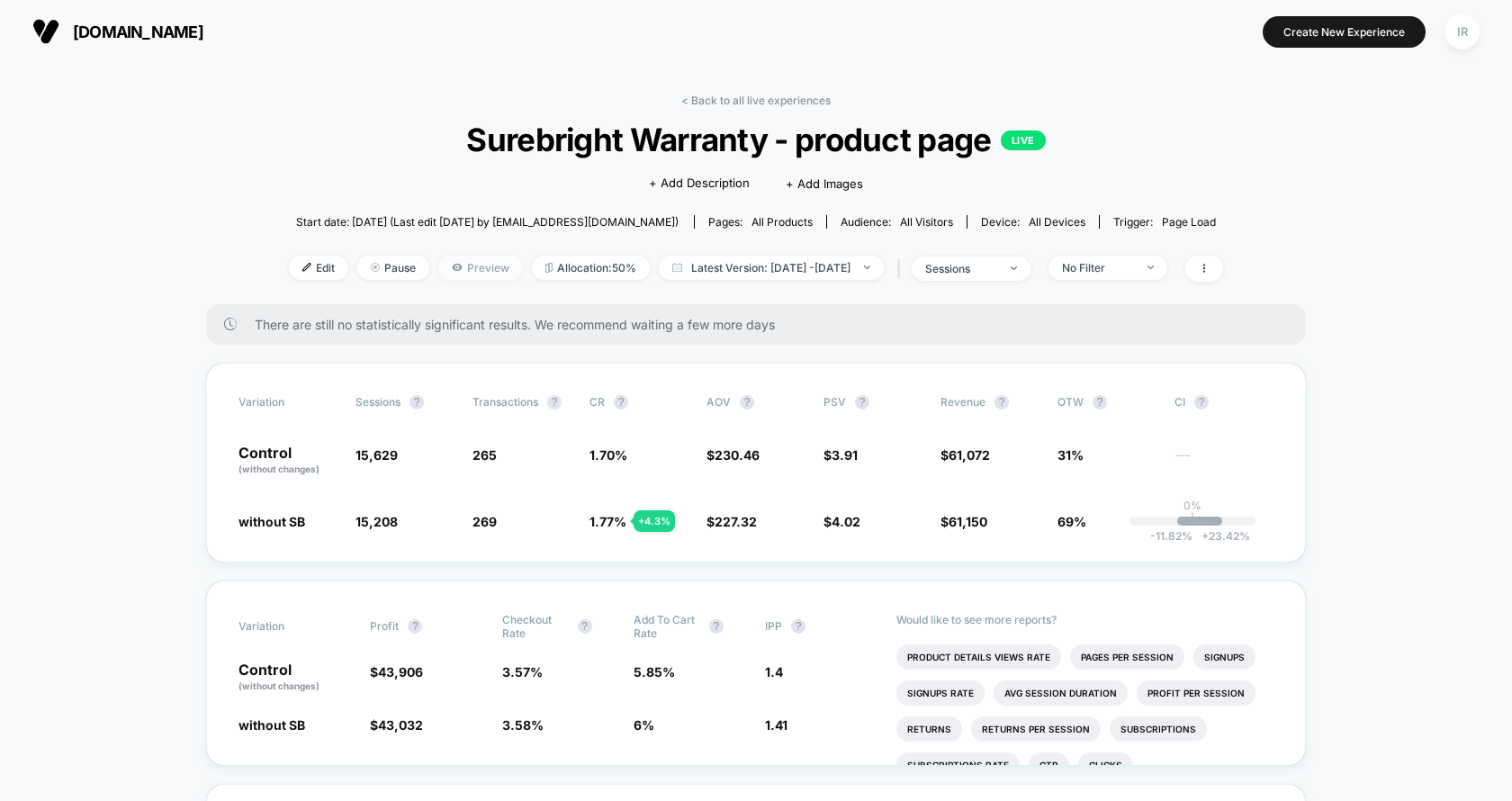
click at [454, 262] on span "Preview" at bounding box center [480, 268] width 85 height 25
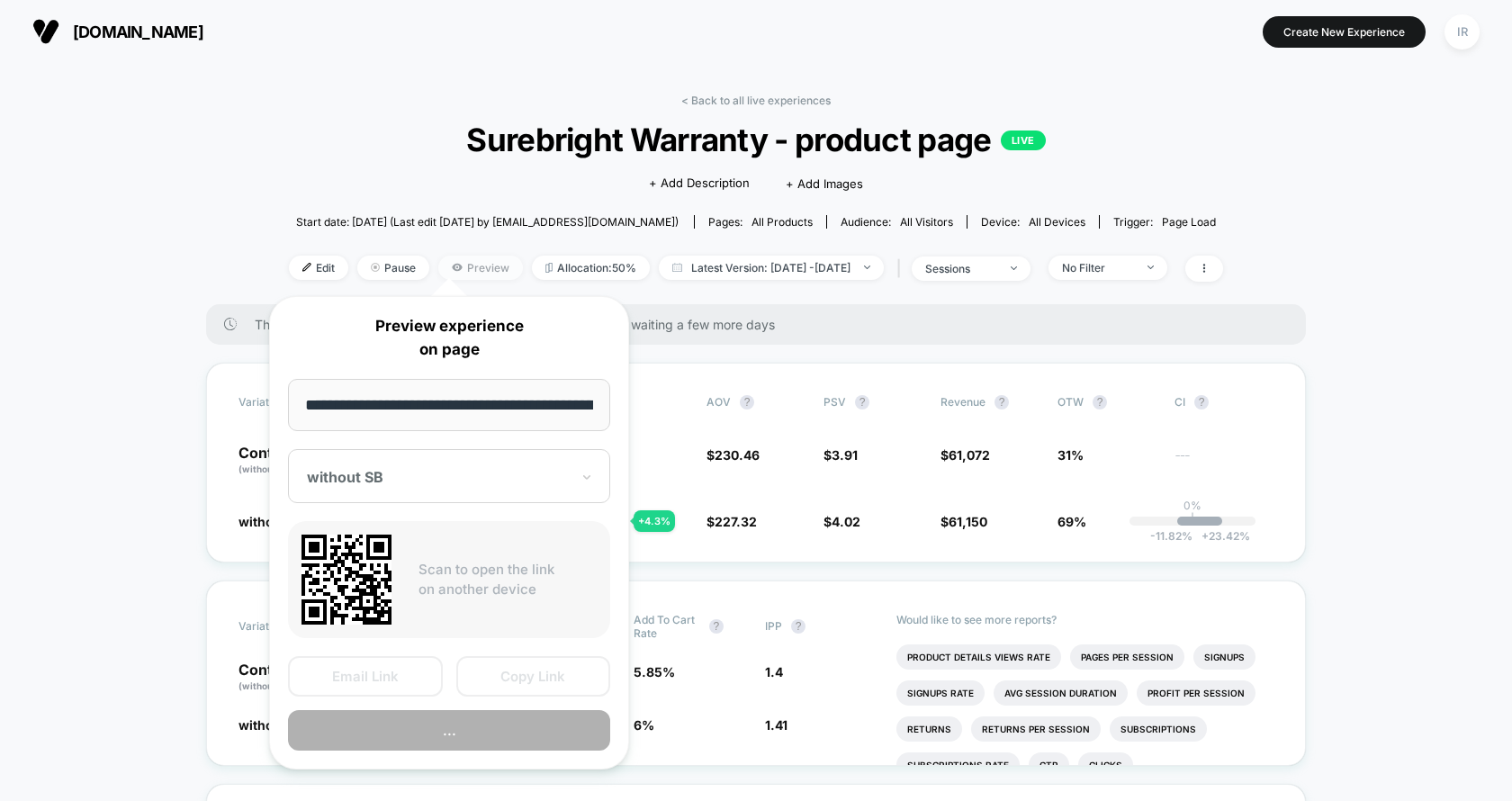
scroll to position [0, 227]
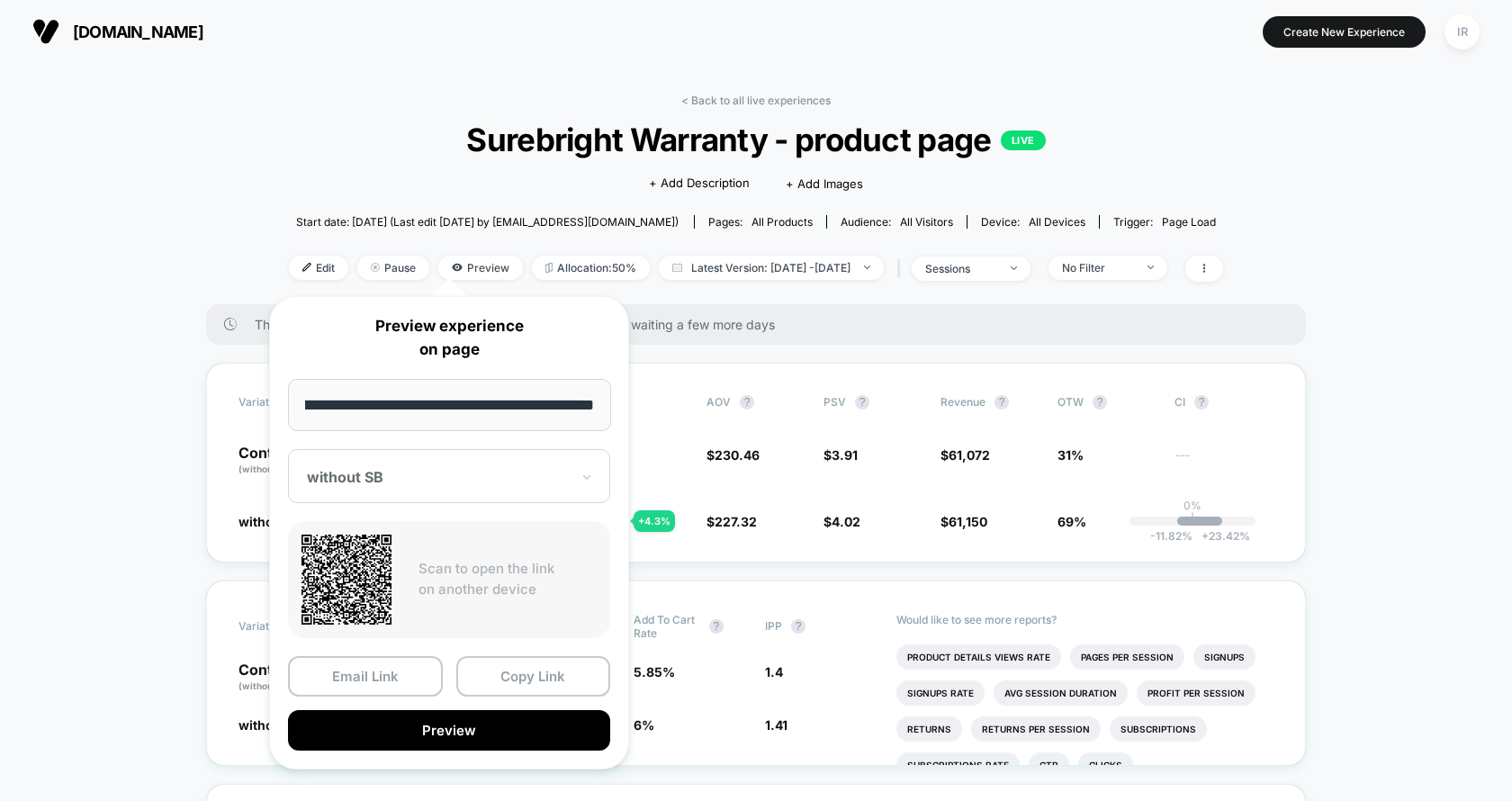
click at [391, 468] on div at bounding box center [438, 477] width 263 height 18
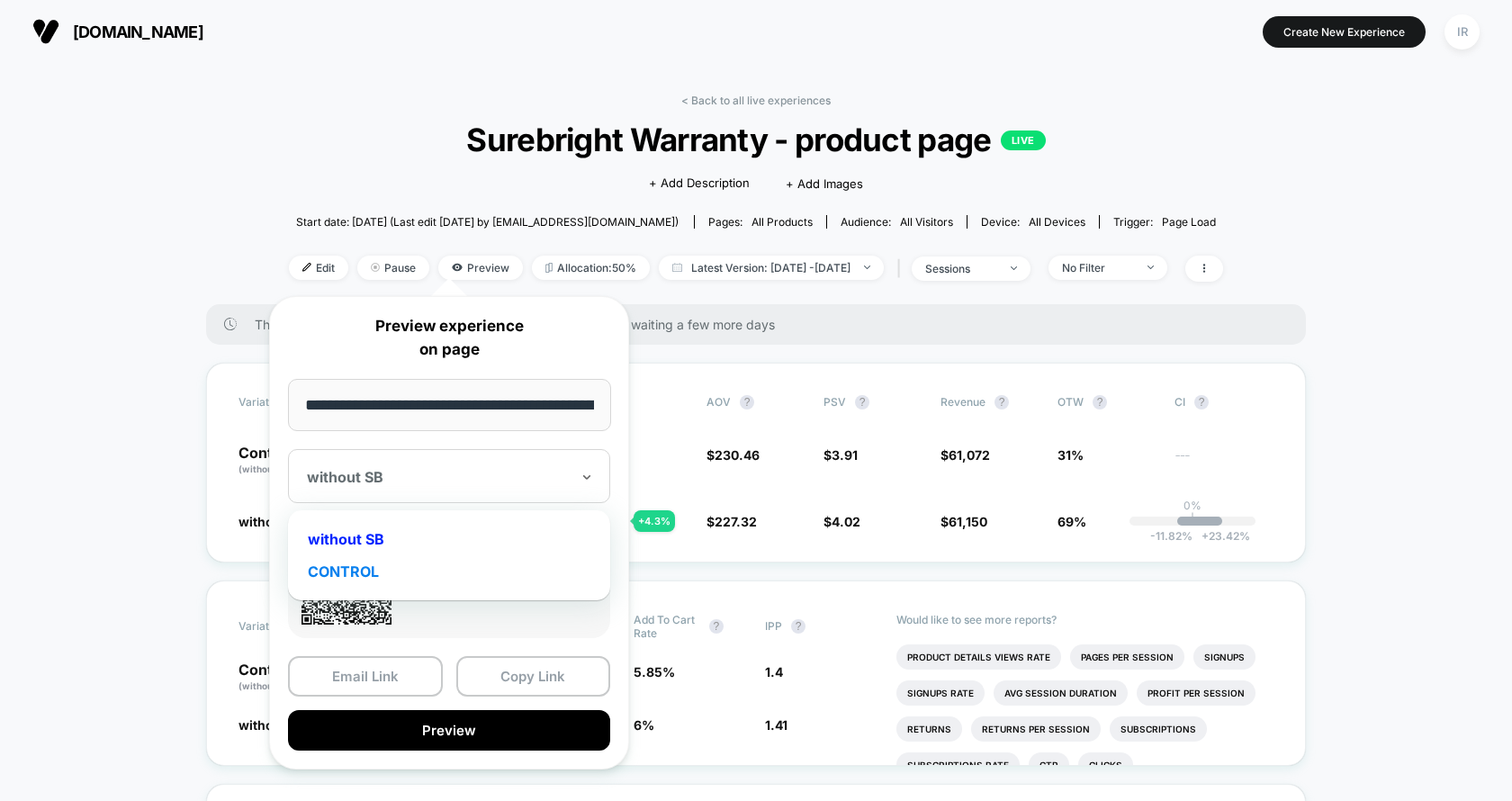
drag, startPoint x: 379, startPoint y: 535, endPoint x: 377, endPoint y: 578, distance: 43.0
click at [377, 578] on div "without SB CONTROL" at bounding box center [449, 554] width 304 height 72
click at [377, 578] on div "CONTROL" at bounding box center [449, 572] width 304 height 33
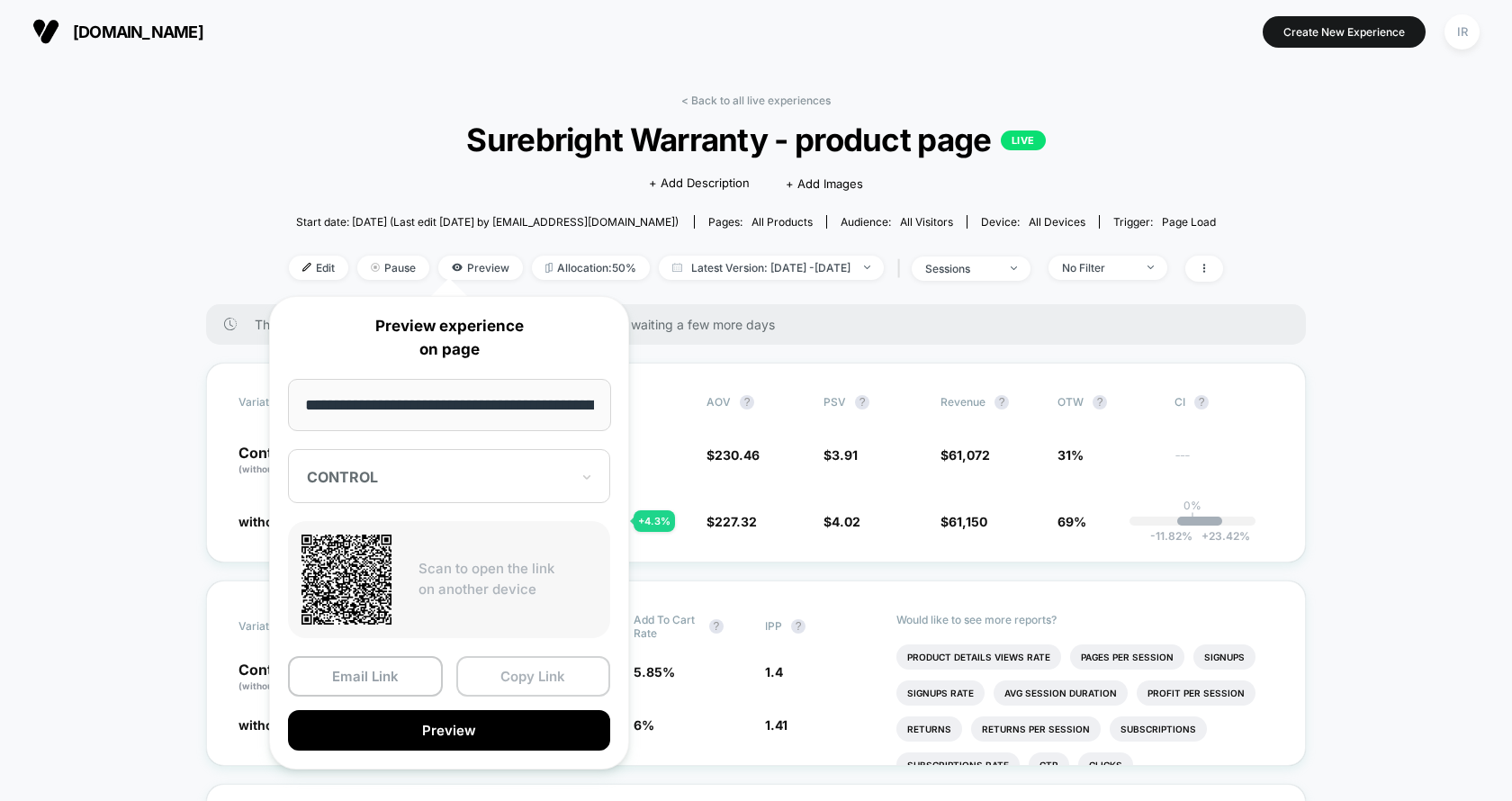
click at [517, 664] on button "Copy Link" at bounding box center [533, 676] width 155 height 40
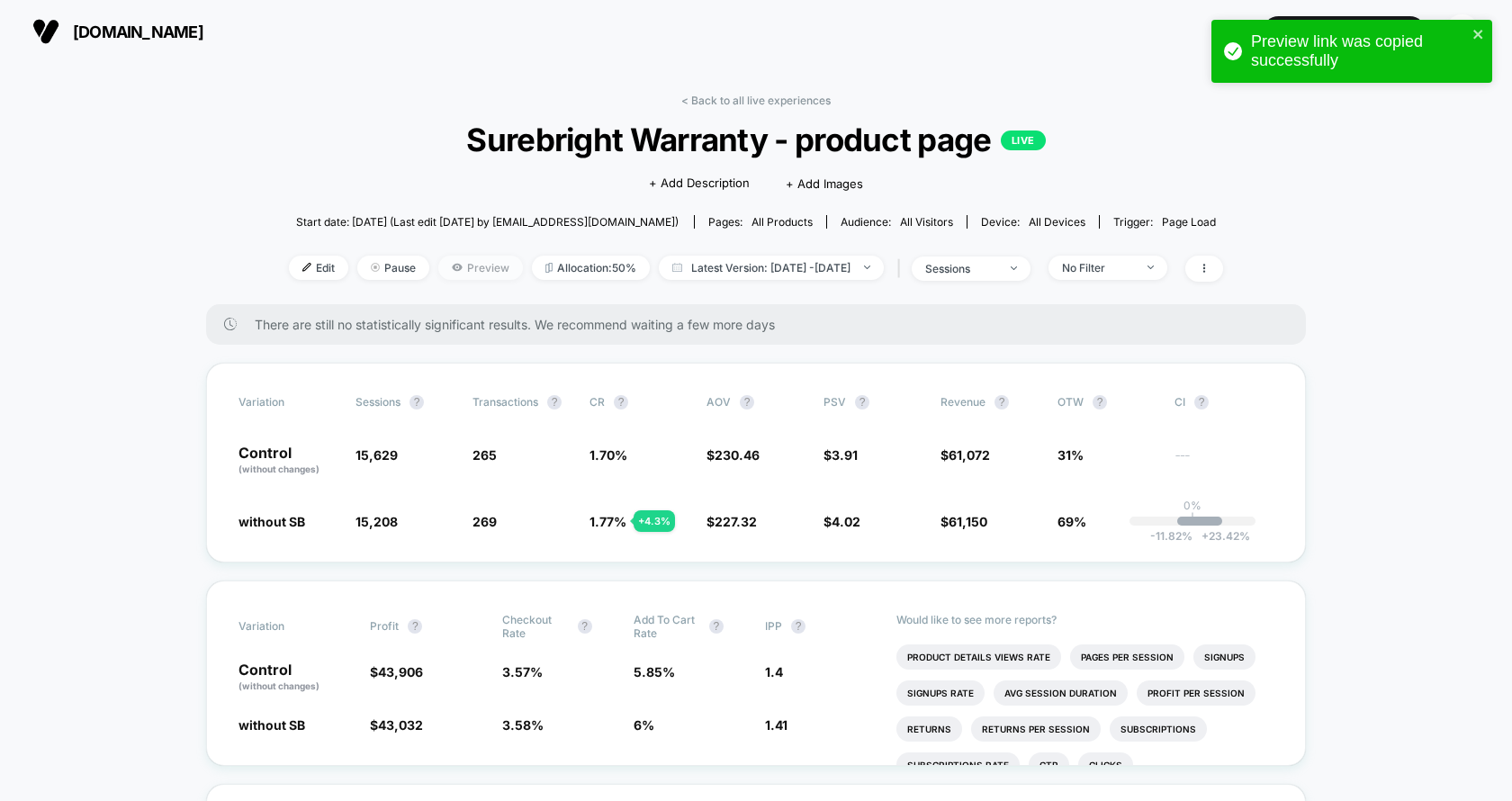
drag, startPoint x: 370, startPoint y: 261, endPoint x: 446, endPoint y: 270, distance: 76.5
click at [446, 270] on div "Edit Pause Preview Allocation: 50% Latest Version: [DATE] - [DATE] | sessions N…" at bounding box center [756, 269] width 934 height 26
click at [446, 270] on span "Preview" at bounding box center [480, 268] width 85 height 25
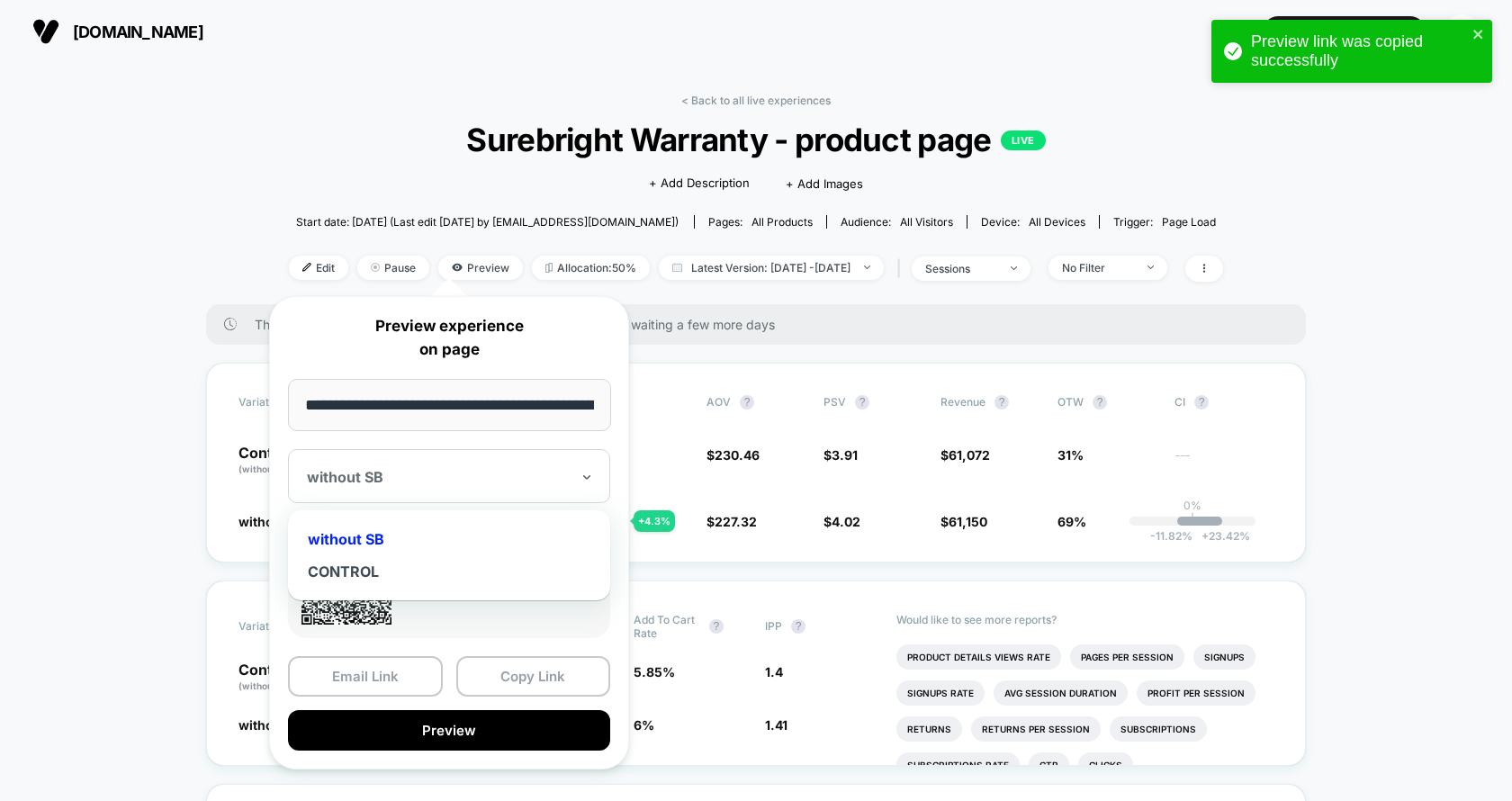
click at [388, 476] on div at bounding box center [438, 477] width 263 height 18
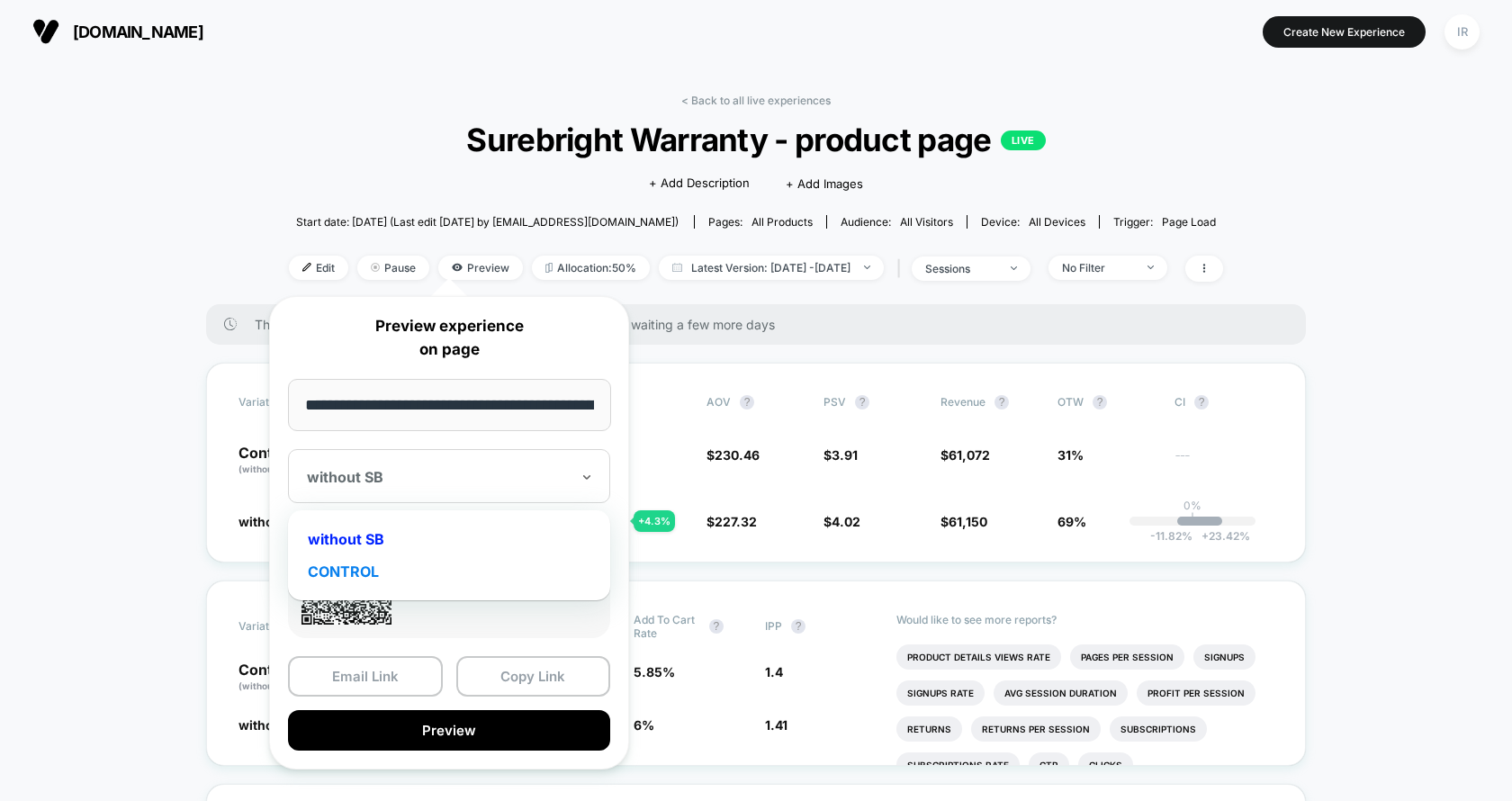
click at [386, 577] on div "CONTROL" at bounding box center [449, 572] width 304 height 33
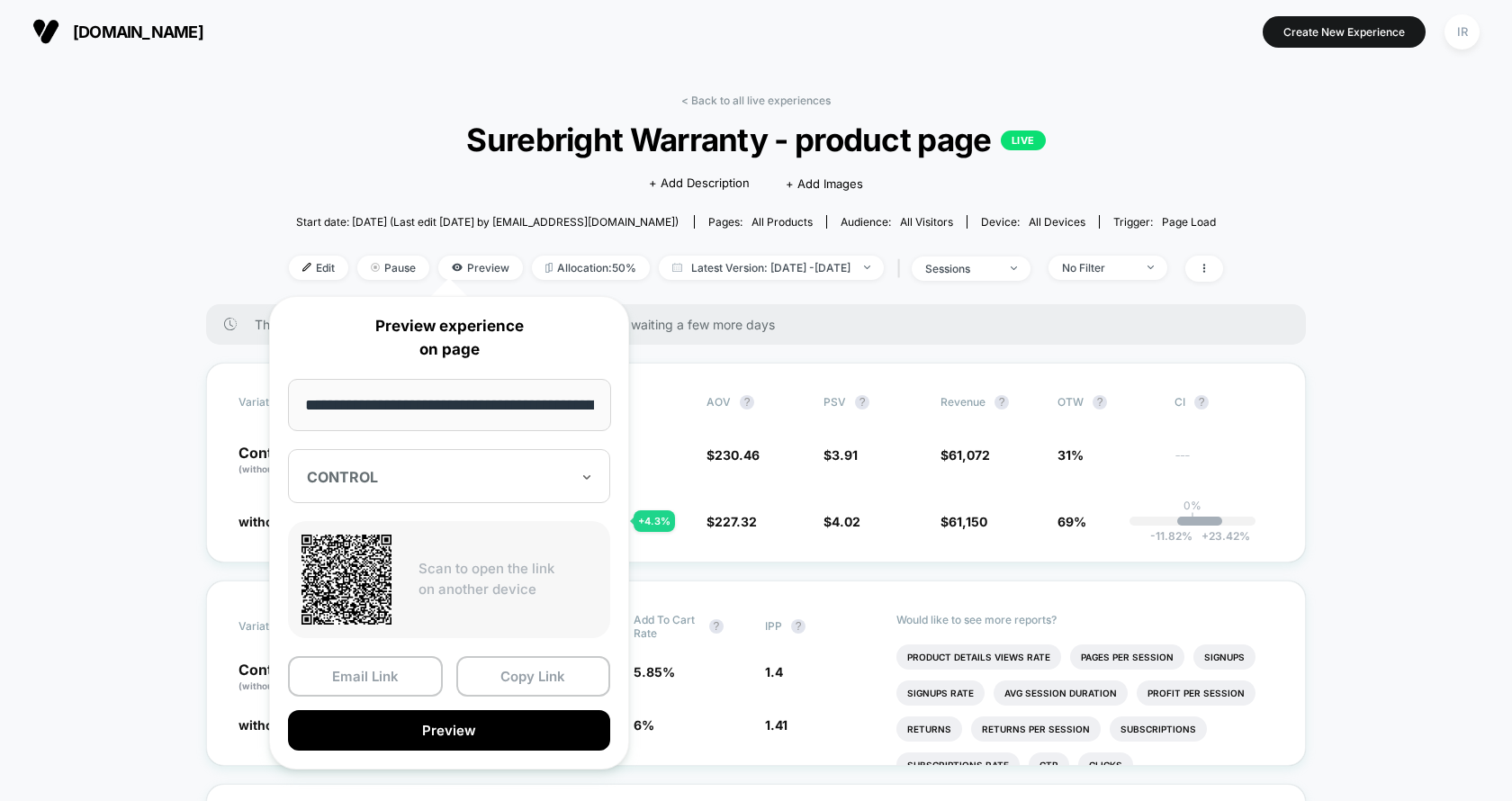
click at [481, 166] on div "Click to edit experience details + Add Description + Add Images" at bounding box center [756, 182] width 561 height 47
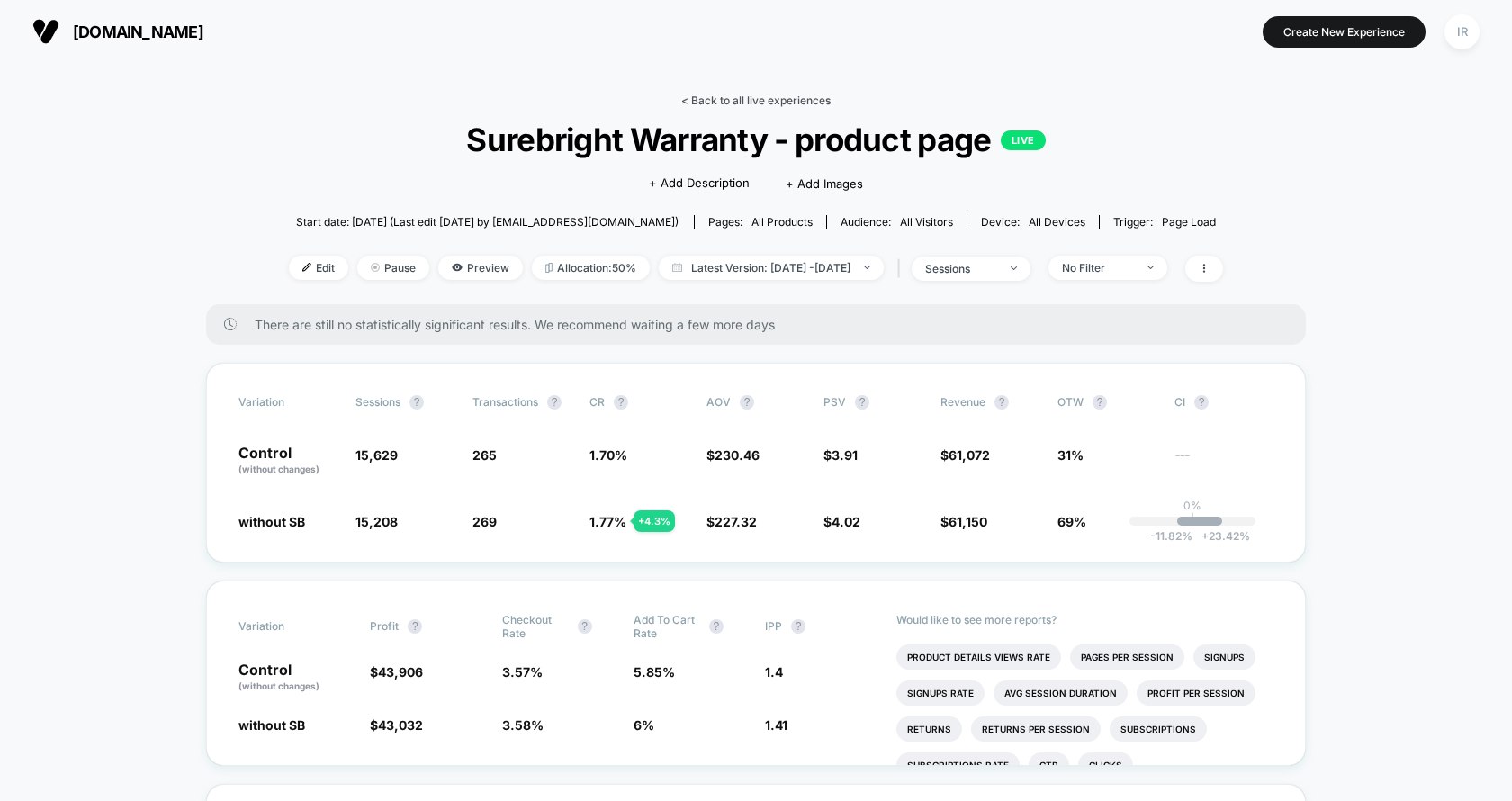
click at [721, 100] on link "< Back to all live experiences" at bounding box center [756, 100] width 149 height 14
